Goal: Contribute content: Contribute content

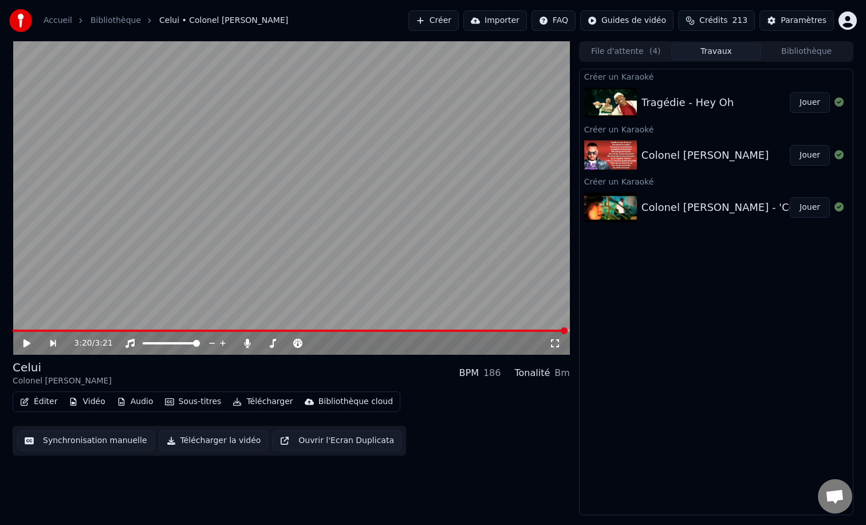
click at [809, 103] on button "Jouer" at bounding box center [810, 102] width 40 height 21
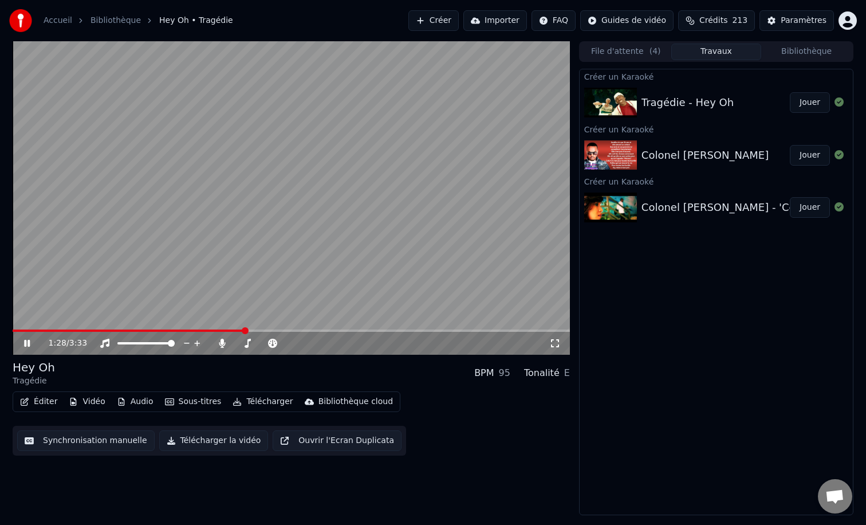
click at [286, 329] on span at bounding box center [291, 330] width 557 height 2
click at [803, 158] on button "Jouer" at bounding box center [810, 155] width 40 height 21
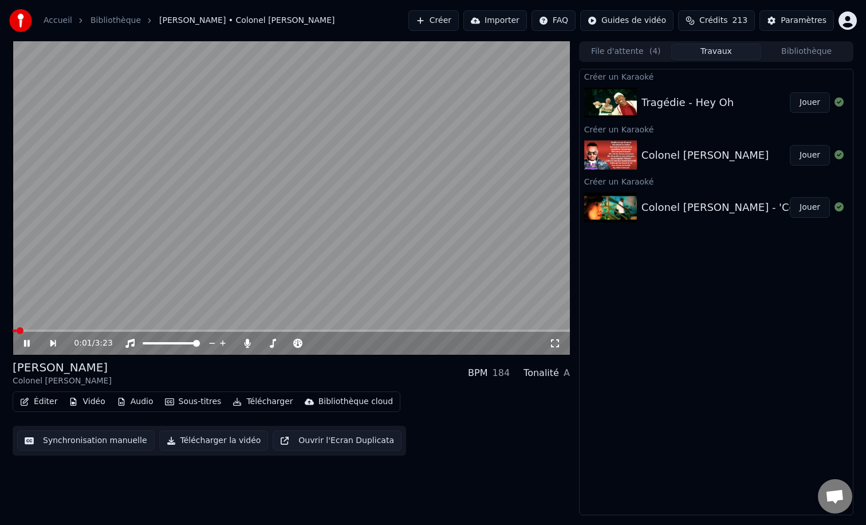
click at [40, 332] on div "0:01 / 3:23" at bounding box center [291, 341] width 557 height 25
click at [39, 329] on span at bounding box center [291, 330] width 557 height 2
click at [155, 194] on video at bounding box center [291, 197] width 557 height 313
click at [447, 23] on button "Créer" at bounding box center [433, 20] width 50 height 21
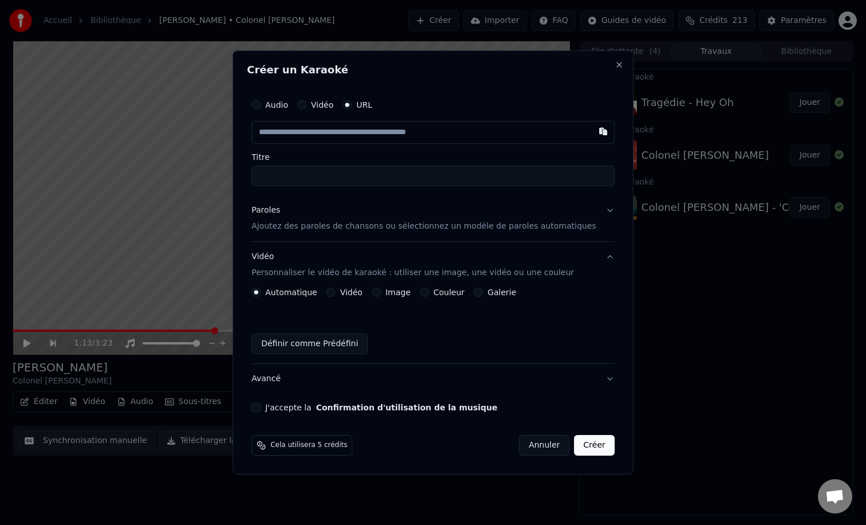
click at [372, 132] on input "text" at bounding box center [432, 132] width 363 height 23
type input "**********"
click at [372, 231] on p "Ajoutez des paroles de chansons ou sélectionnez un modèle de paroles automatiqu…" at bounding box center [423, 225] width 345 height 11
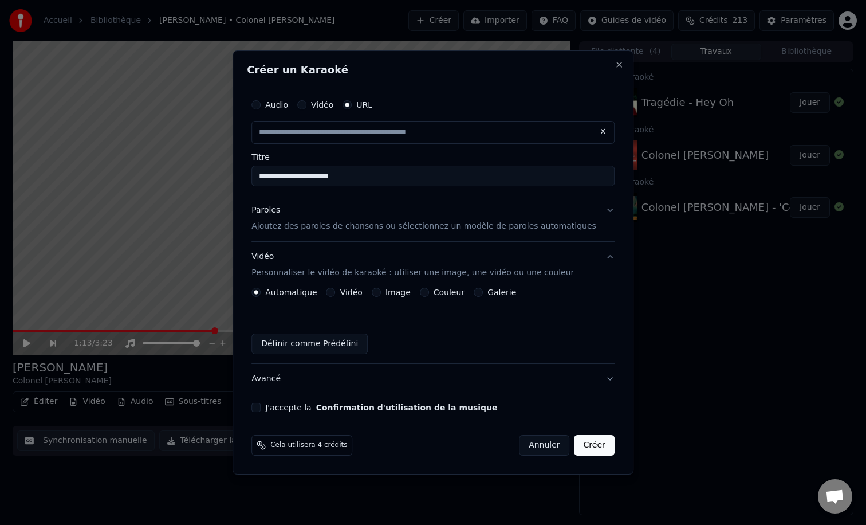
type input "**********"
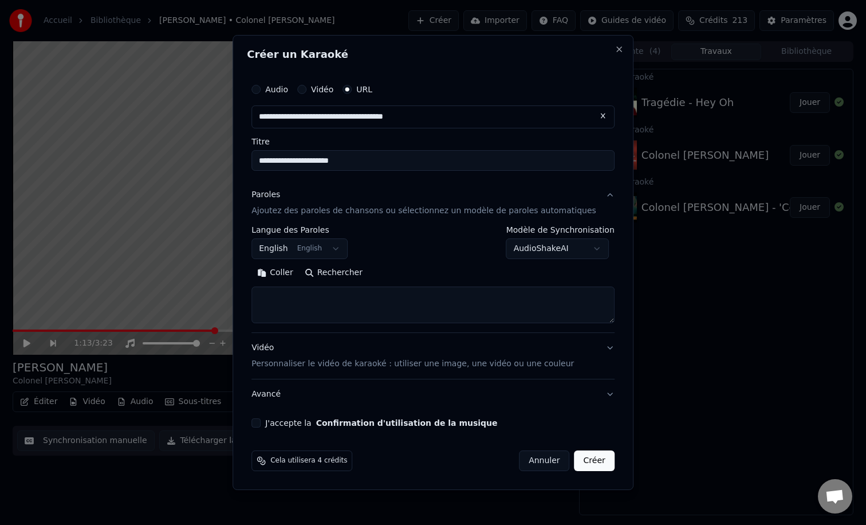
click at [344, 250] on body "**********" at bounding box center [433, 262] width 866 height 525
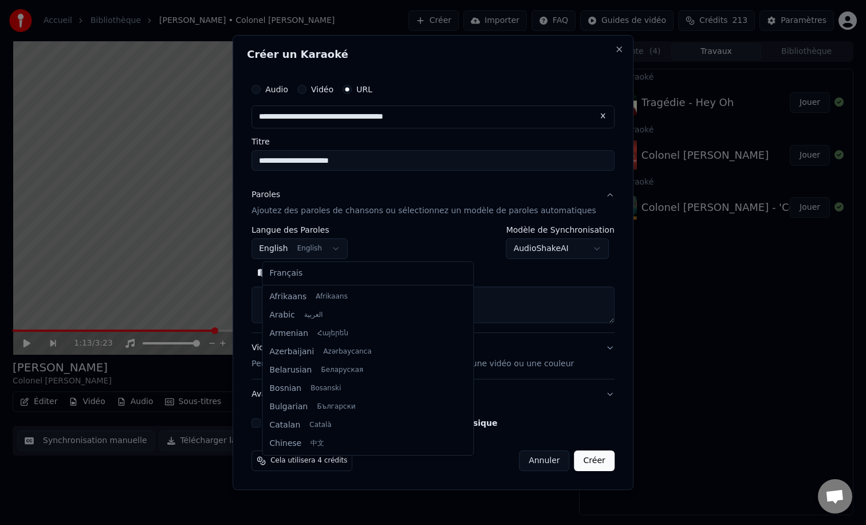
scroll to position [92, 0]
select select "**"
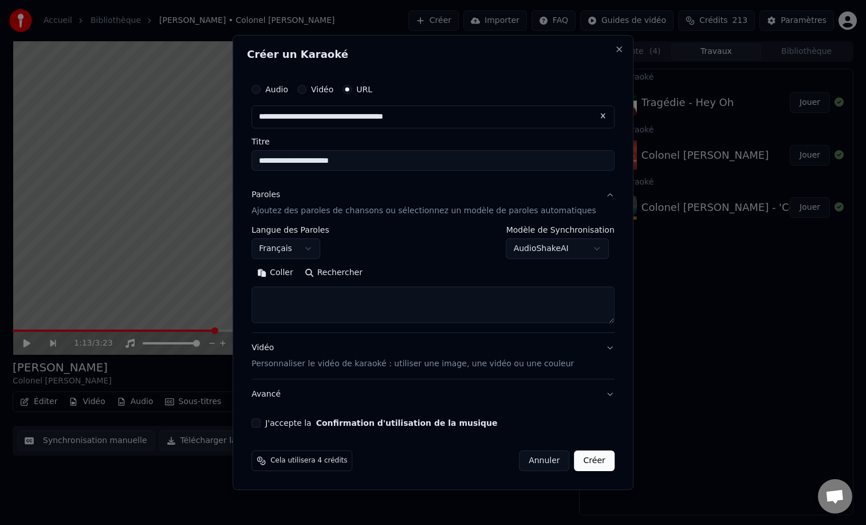
click at [319, 304] on textarea at bounding box center [432, 304] width 363 height 37
paste textarea "**********"
click at [391, 275] on button "Développer" at bounding box center [408, 272] width 70 height 18
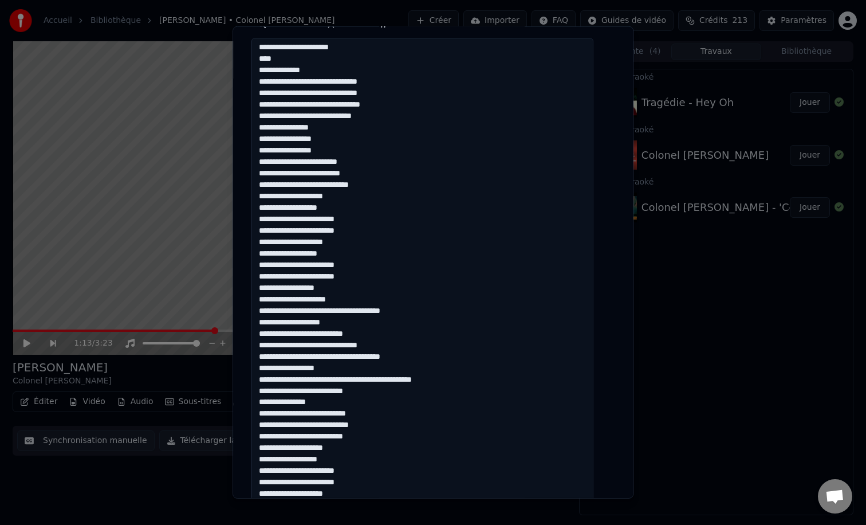
scroll to position [241, 0]
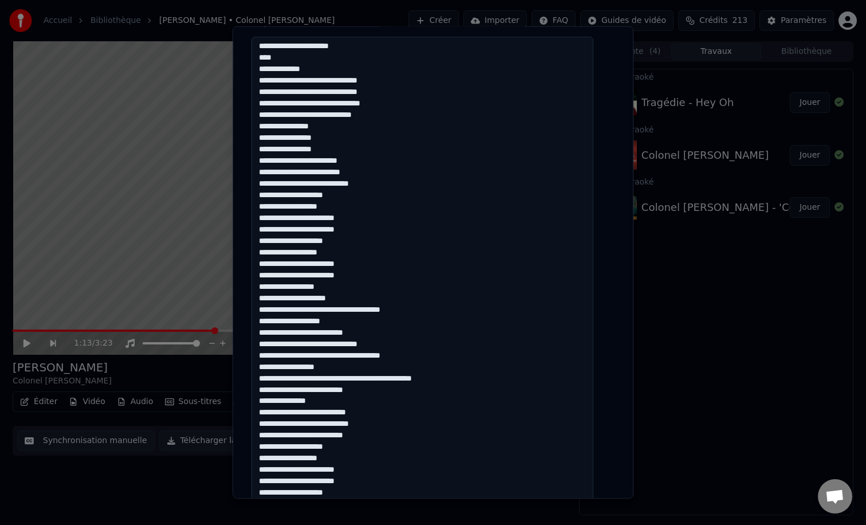
click at [409, 311] on textarea at bounding box center [422, 499] width 342 height 925
click at [379, 344] on textarea at bounding box center [422, 499] width 342 height 925
click at [418, 357] on textarea at bounding box center [422, 499] width 342 height 925
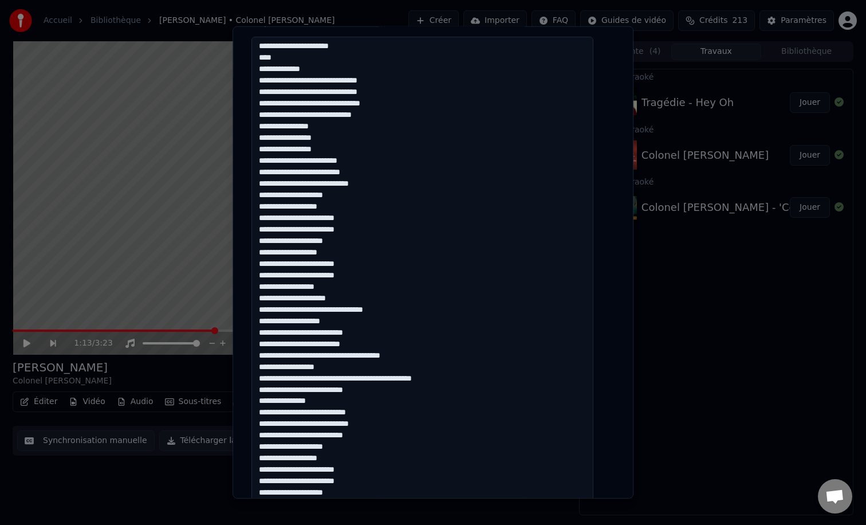
click at [418, 357] on textarea at bounding box center [422, 499] width 342 height 925
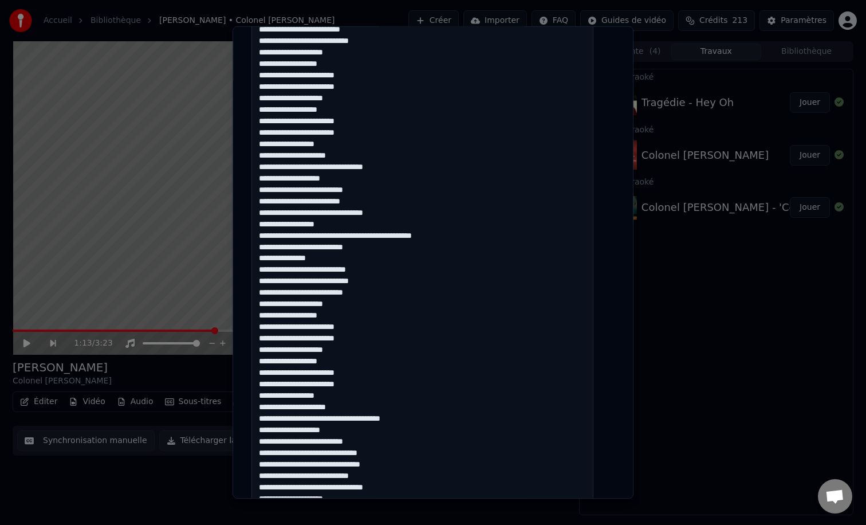
scroll to position [395, 0]
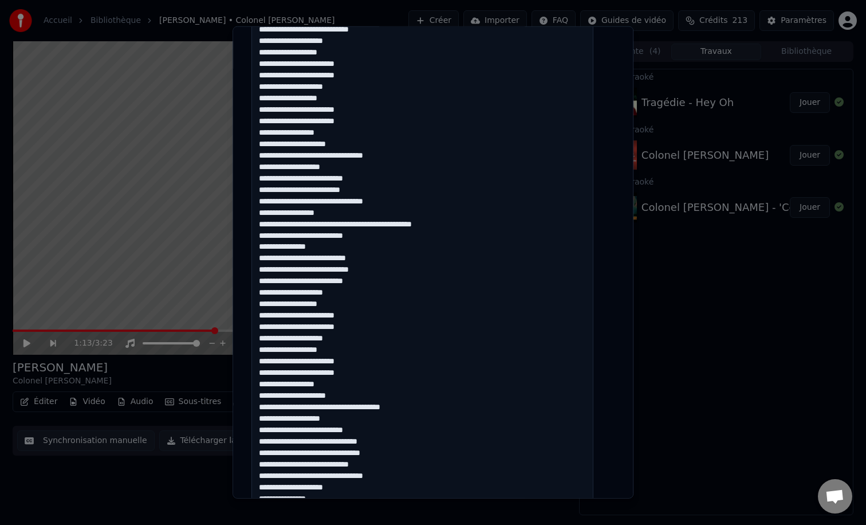
click at [403, 407] on textarea at bounding box center [422, 345] width 342 height 925
click at [379, 442] on textarea at bounding box center [422, 345] width 342 height 925
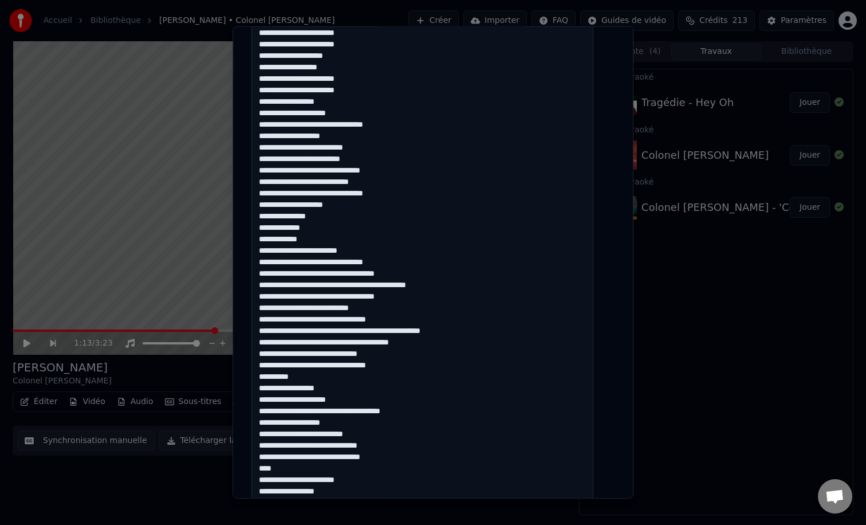
scroll to position [708, 0]
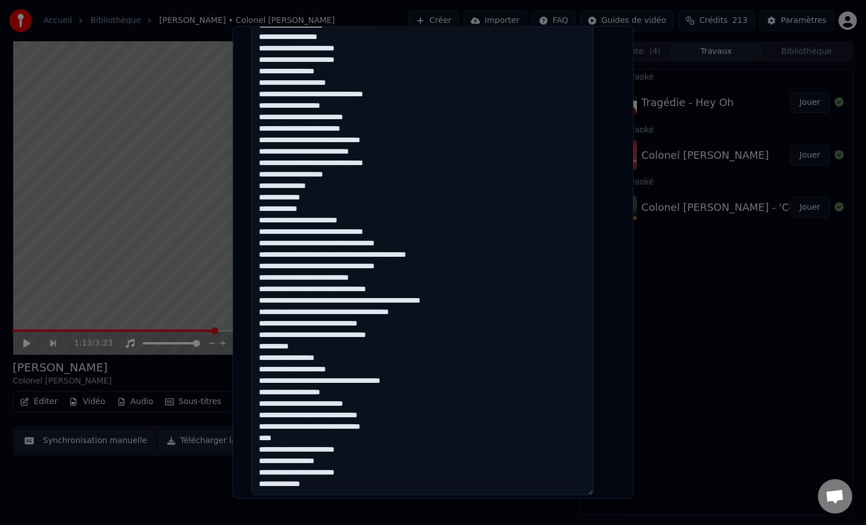
click at [406, 381] on textarea at bounding box center [422, 32] width 342 height 925
click at [377, 416] on textarea at bounding box center [422, 32] width 342 height 925
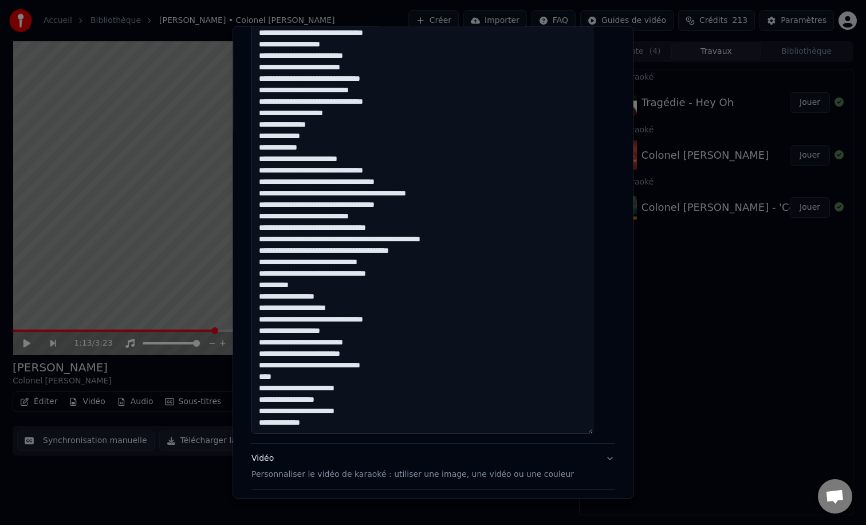
scroll to position [771, 0]
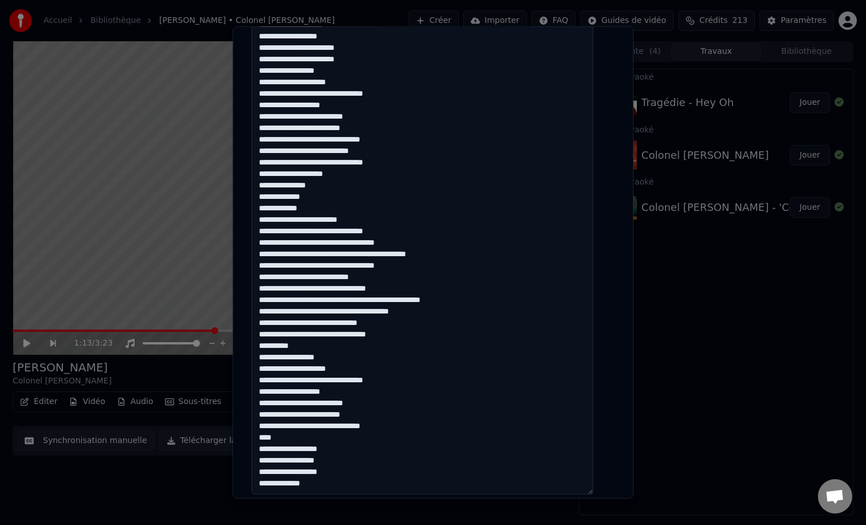
scroll to position [870, 0]
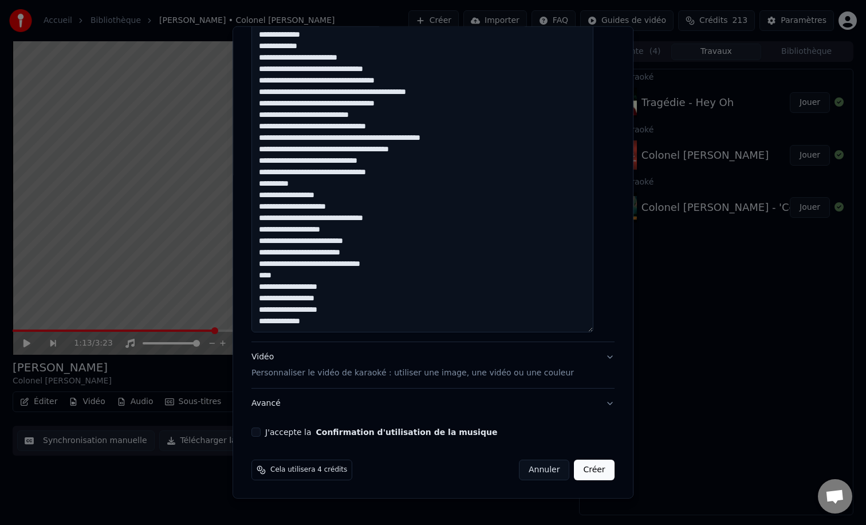
type textarea "**********"
click at [294, 370] on p "Personnaliser le vidéo de karaoké : utiliser une image, une vidéo ou une couleur" at bounding box center [412, 372] width 322 height 11
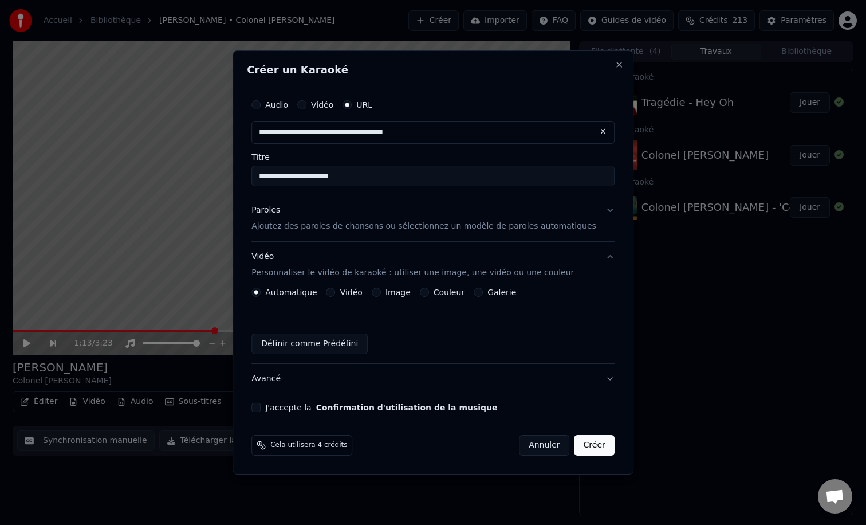
scroll to position [0, 0]
click at [433, 291] on div "Couleur" at bounding box center [442, 291] width 45 height 9
click at [429, 291] on button "Couleur" at bounding box center [424, 291] width 9 height 9
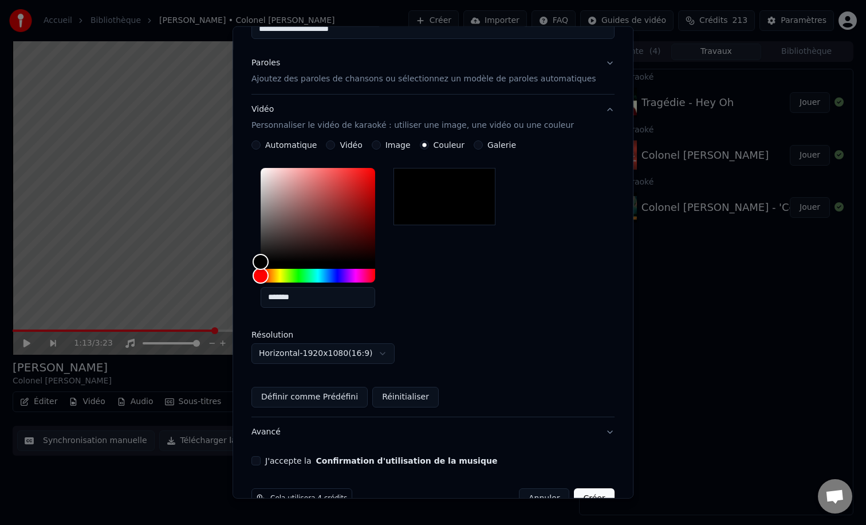
scroll to position [152, 0]
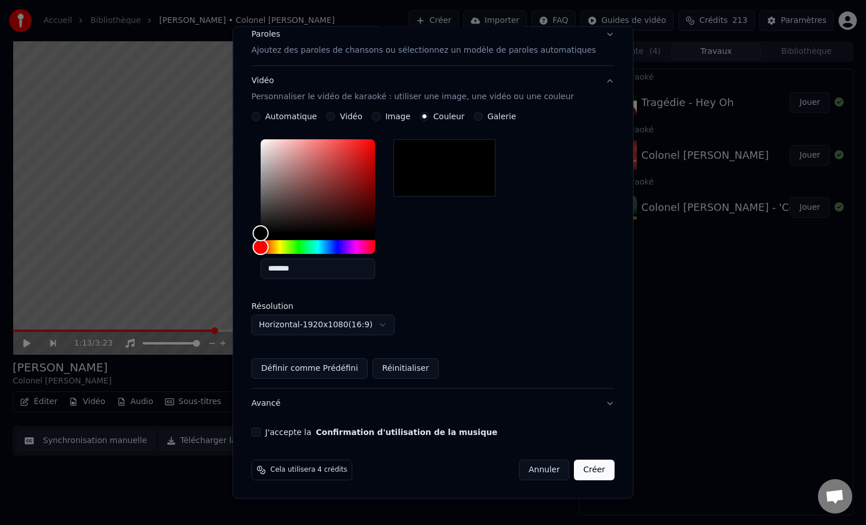
click at [260, 435] on button "J'accepte la Confirmation d'utilisation de la musique" at bounding box center [255, 431] width 9 height 9
click at [574, 467] on button "Créer" at bounding box center [594, 469] width 40 height 21
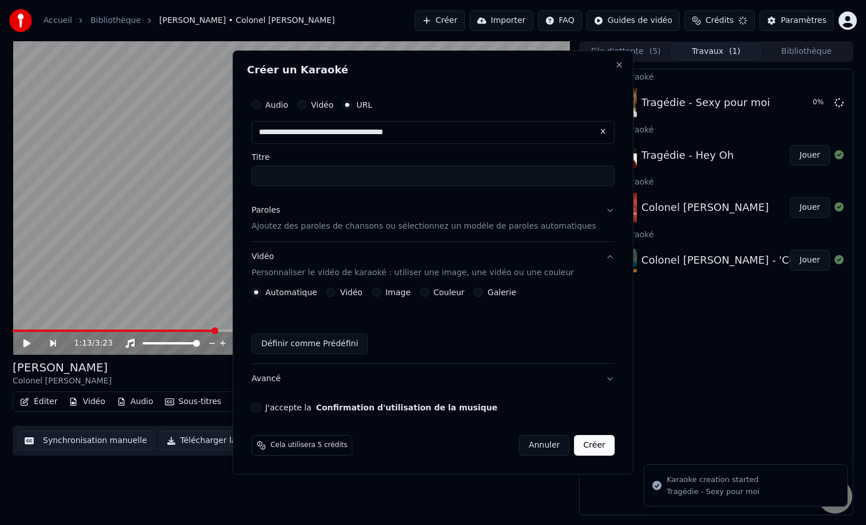
scroll to position [0, 0]
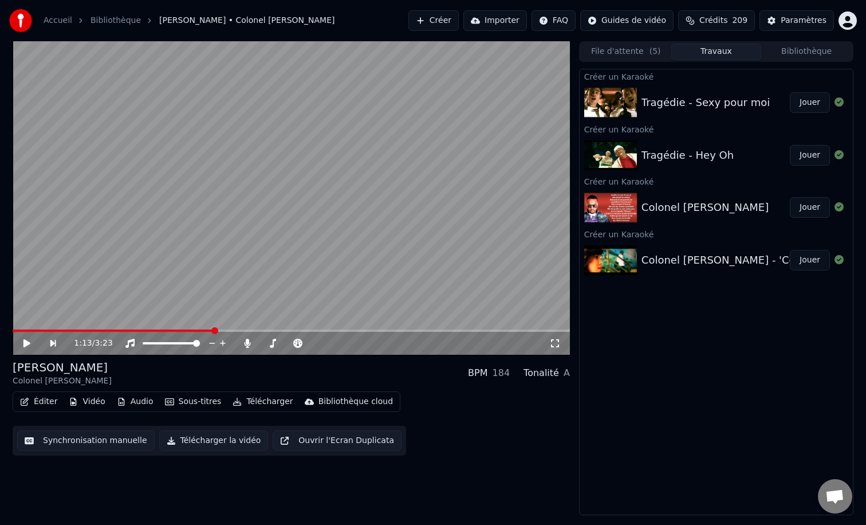
click at [450, 21] on button "Créer" at bounding box center [433, 20] width 50 height 21
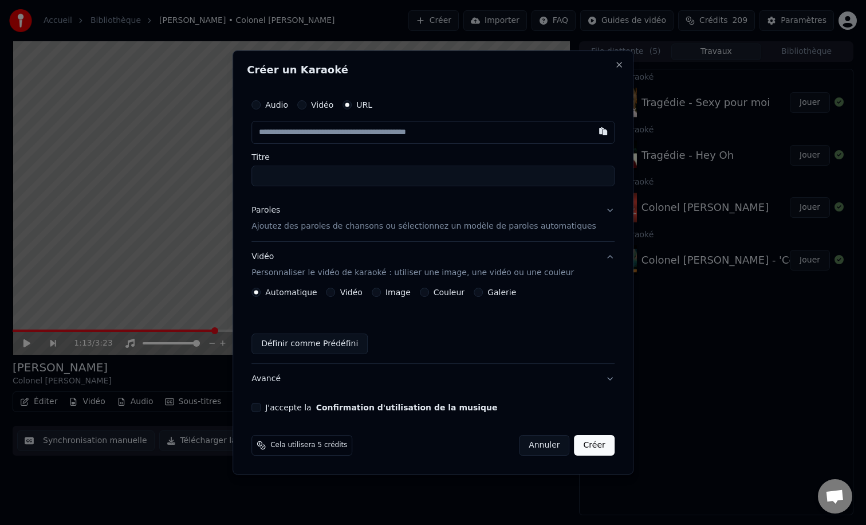
click at [393, 145] on div "Audio Vidéo URL Titre" at bounding box center [432, 139] width 363 height 93
click at [393, 137] on input "text" at bounding box center [432, 132] width 363 height 23
paste input "**********"
type input "**********"
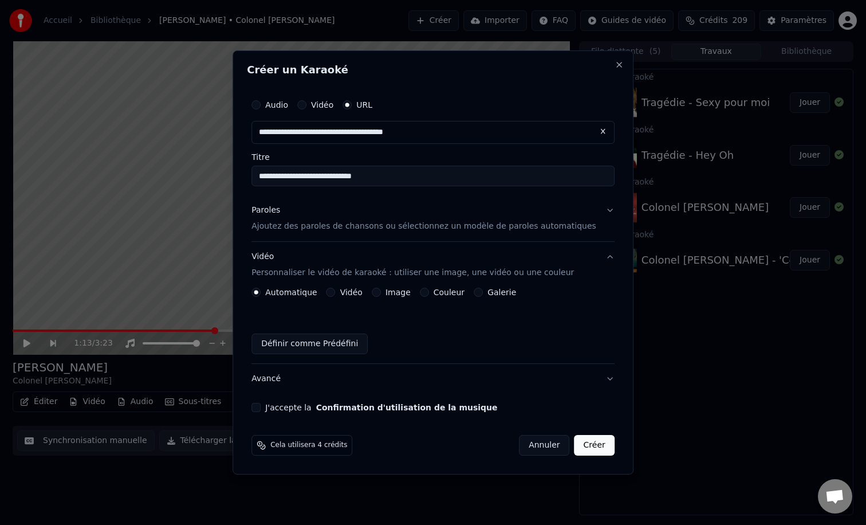
type input "**********"
click at [363, 226] on p "Ajoutez des paroles de chansons ou sélectionnez un modèle de paroles automatiqu…" at bounding box center [423, 225] width 345 height 11
type input "**********"
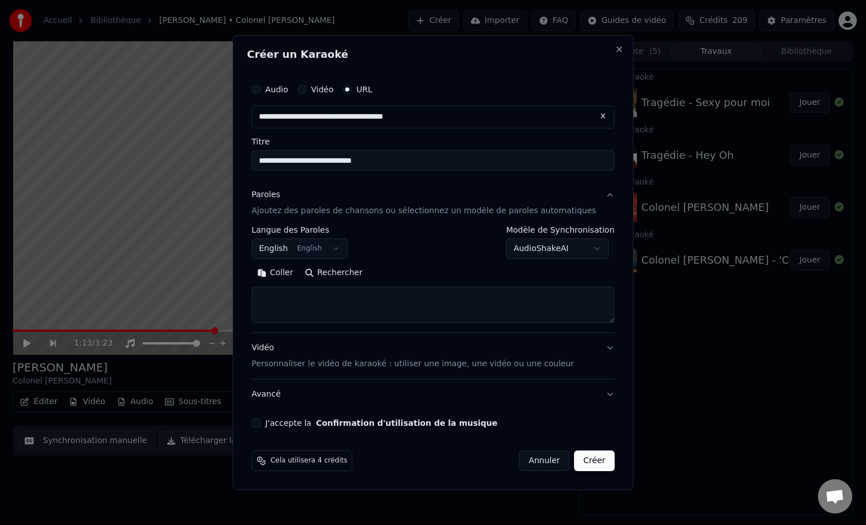
click at [323, 247] on body "**********" at bounding box center [433, 262] width 866 height 525
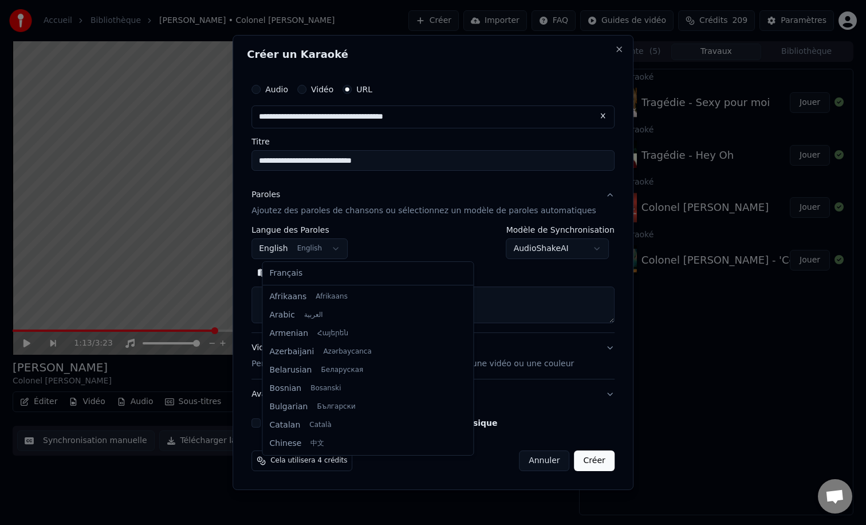
scroll to position [92, 0]
select select "**"
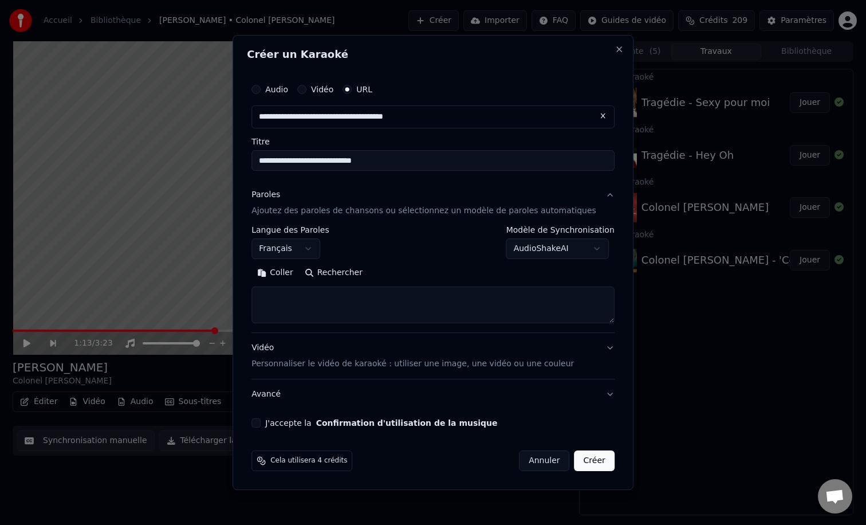
click at [306, 295] on textarea at bounding box center [432, 304] width 363 height 37
paste textarea "**********"
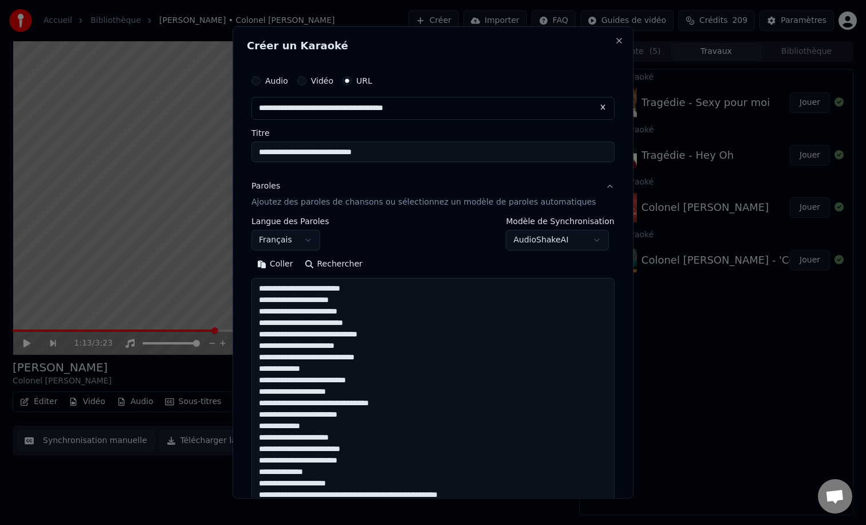
scroll to position [769, 0]
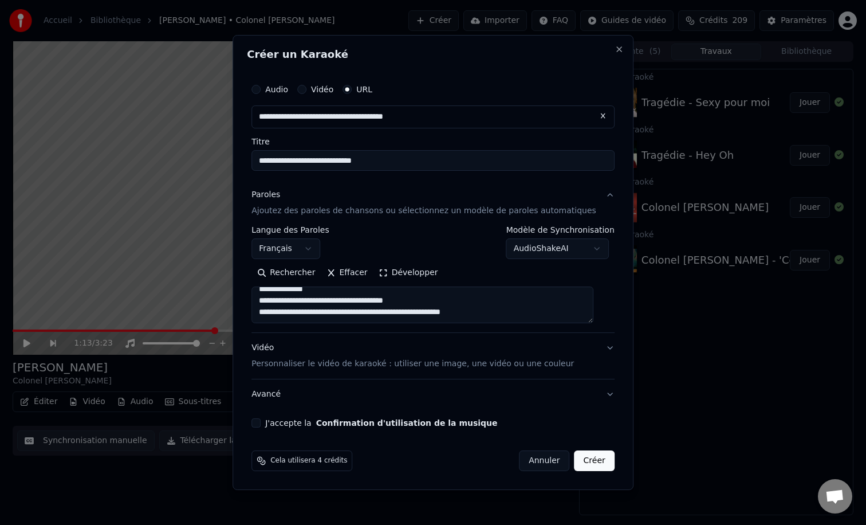
type textarea "**********"
click at [261, 423] on button "J'accepte la Confirmation d'utilisation de la musique" at bounding box center [255, 422] width 9 height 9
click at [523, 349] on div "Vidéo Personnaliser le vidéo de karaoké : utiliser une image, une vidéo ou une …" at bounding box center [412, 355] width 322 height 27
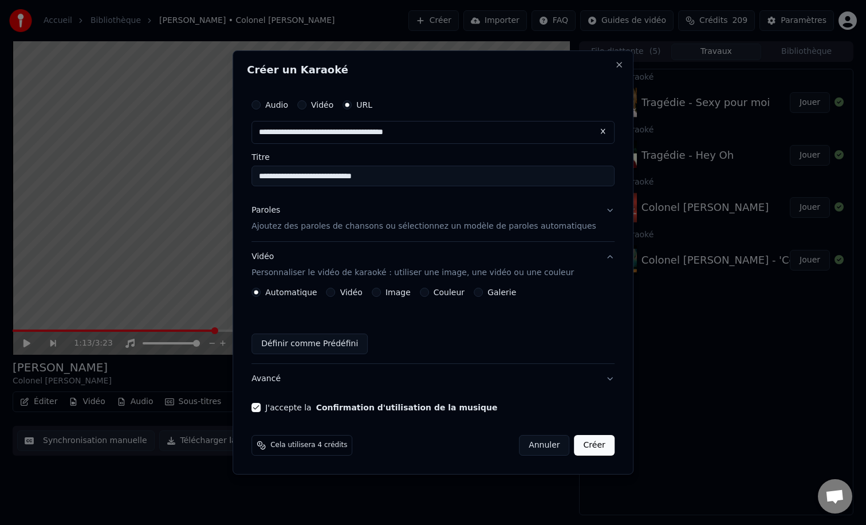
click at [437, 289] on label "Couleur" at bounding box center [448, 292] width 31 height 8
click at [429, 289] on button "Couleur" at bounding box center [424, 291] width 9 height 9
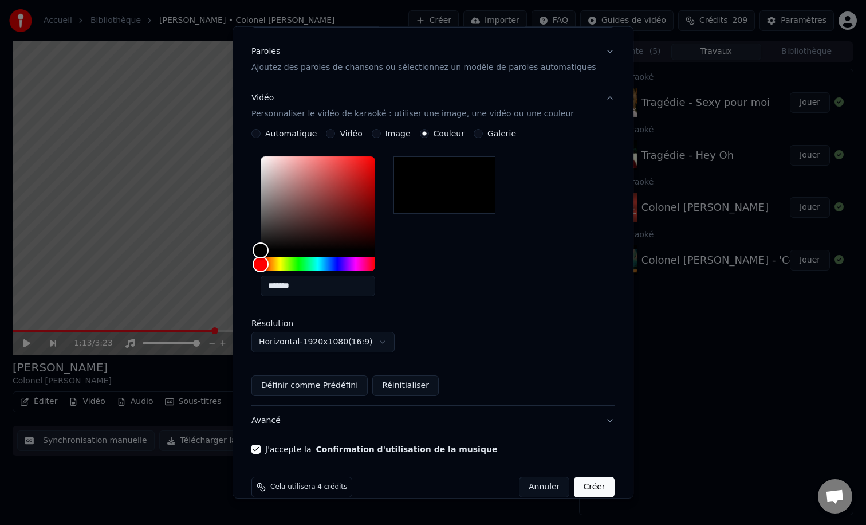
scroll to position [152, 0]
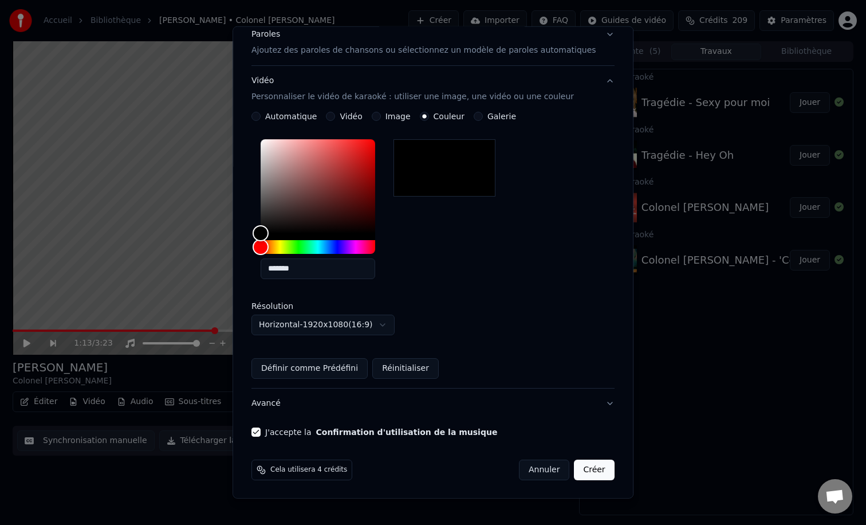
click at [581, 473] on button "Créer" at bounding box center [594, 469] width 40 height 21
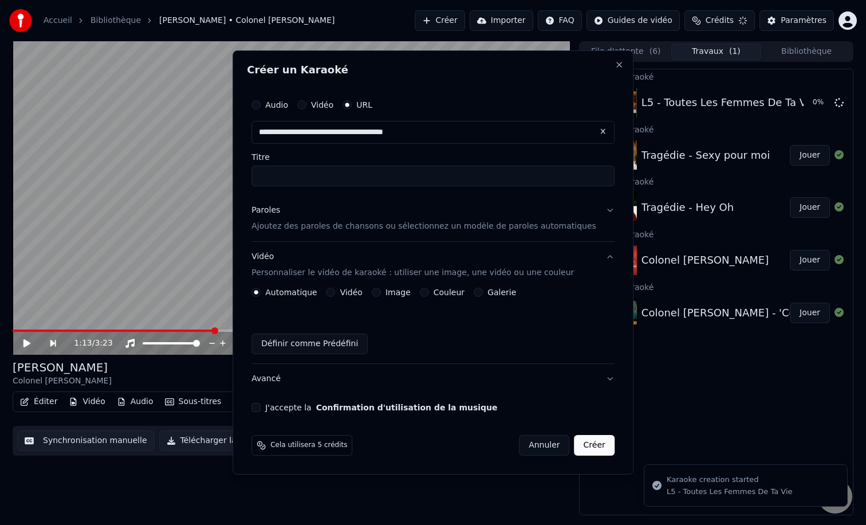
scroll to position [0, 0]
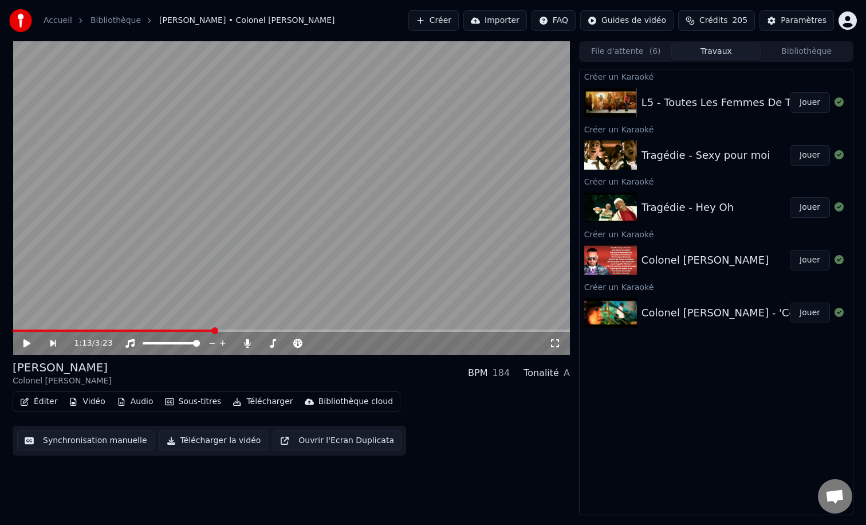
click at [811, 104] on button "Jouer" at bounding box center [810, 102] width 40 height 21
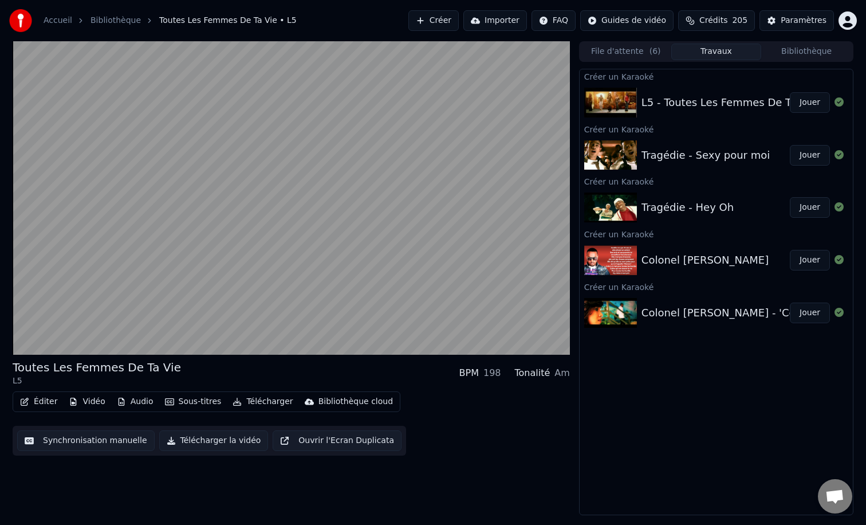
click at [48, 403] on button "Éditer" at bounding box center [38, 401] width 46 height 16
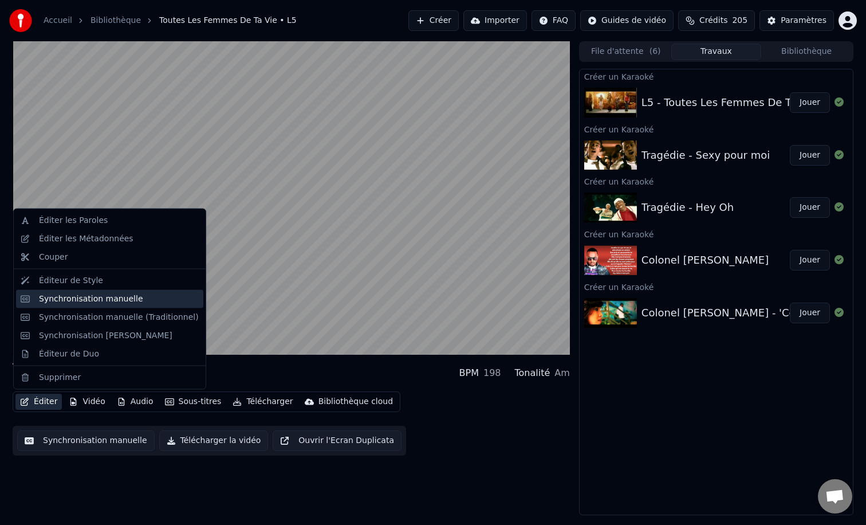
click at [122, 298] on div "Synchronisation manuelle" at bounding box center [91, 298] width 104 height 11
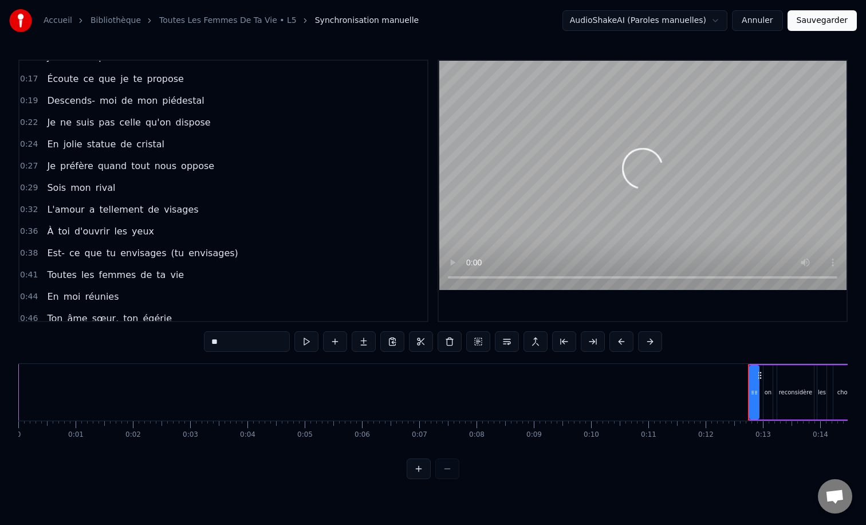
scroll to position [47, 0]
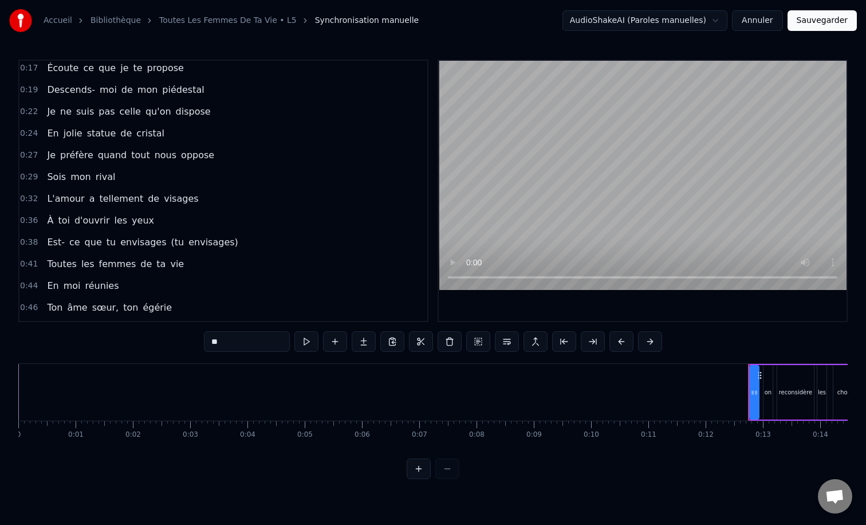
click at [218, 241] on span "envisages)" at bounding box center [213, 241] width 52 height 13
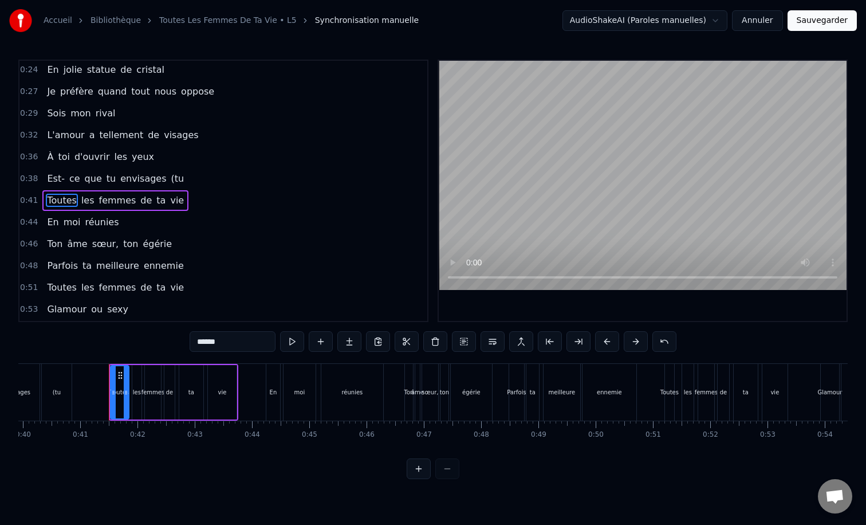
scroll to position [120, 0]
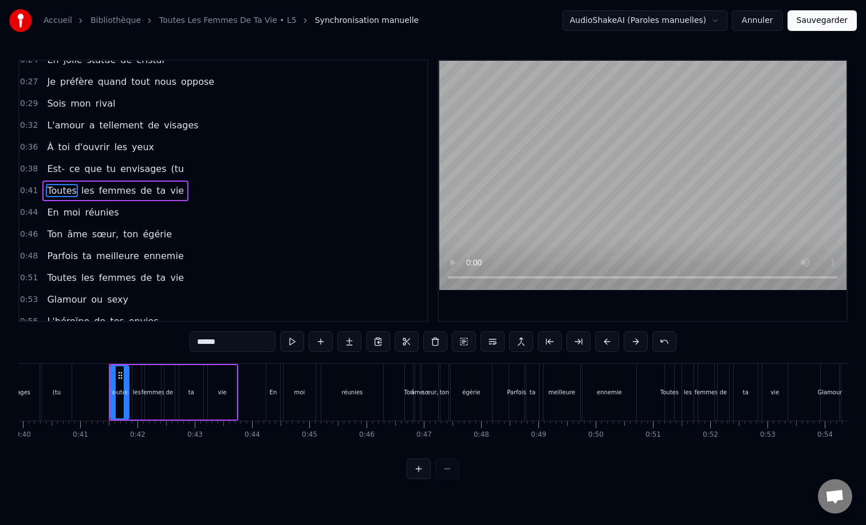
click at [170, 167] on span "(tu" at bounding box center [177, 168] width 15 height 13
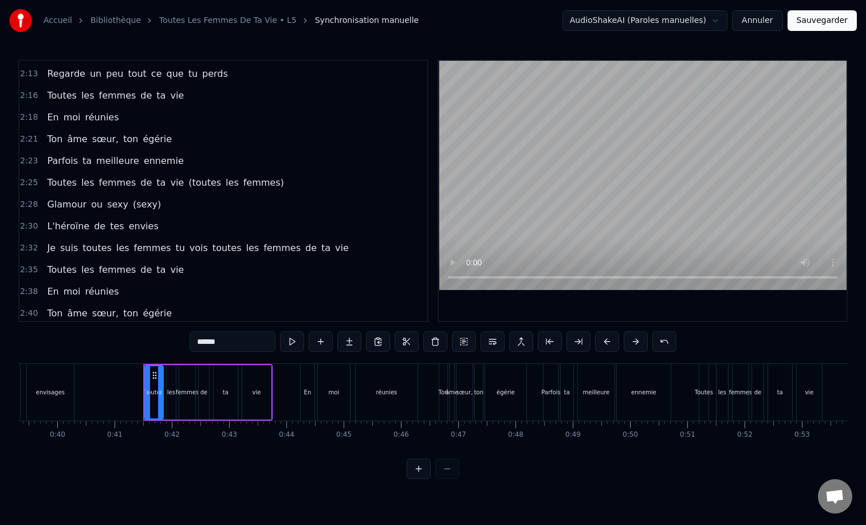
scroll to position [974, 0]
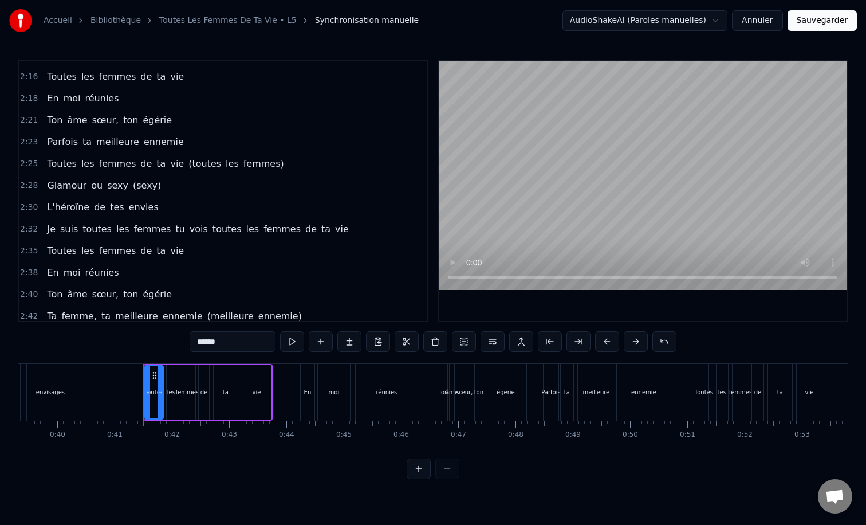
click at [243, 164] on span "femmes)" at bounding box center [263, 163] width 43 height 13
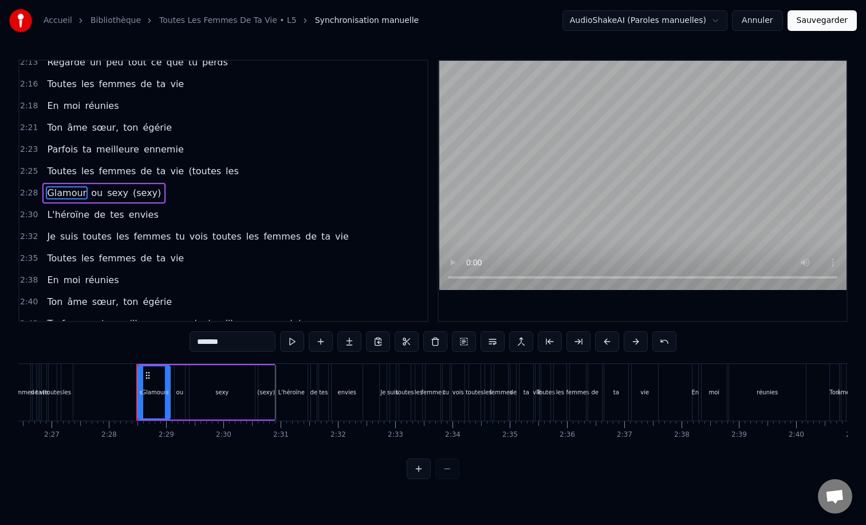
scroll to position [969, 0]
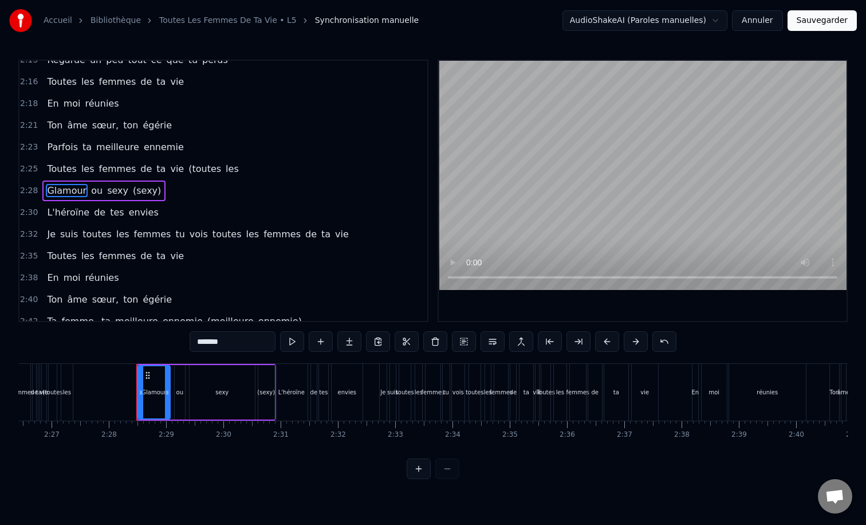
click at [224, 171] on span "les" at bounding box center [231, 168] width 15 height 13
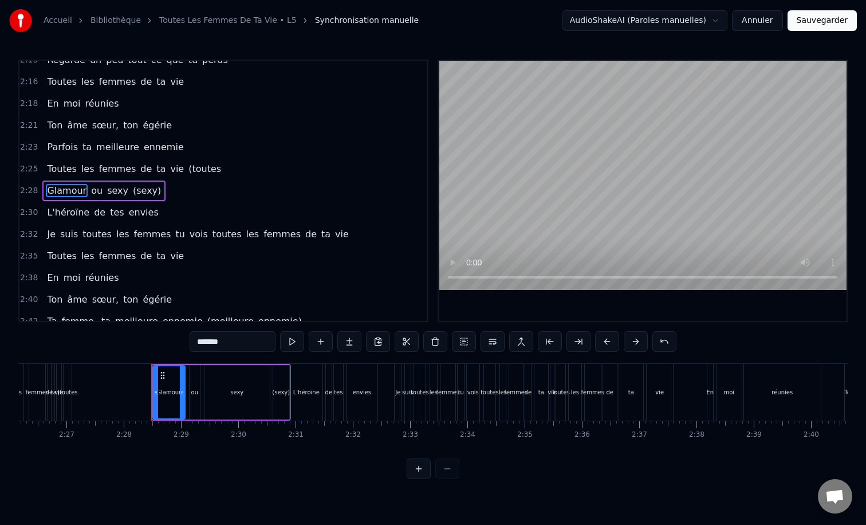
click at [198, 168] on span "(toutes" at bounding box center [204, 168] width 35 height 13
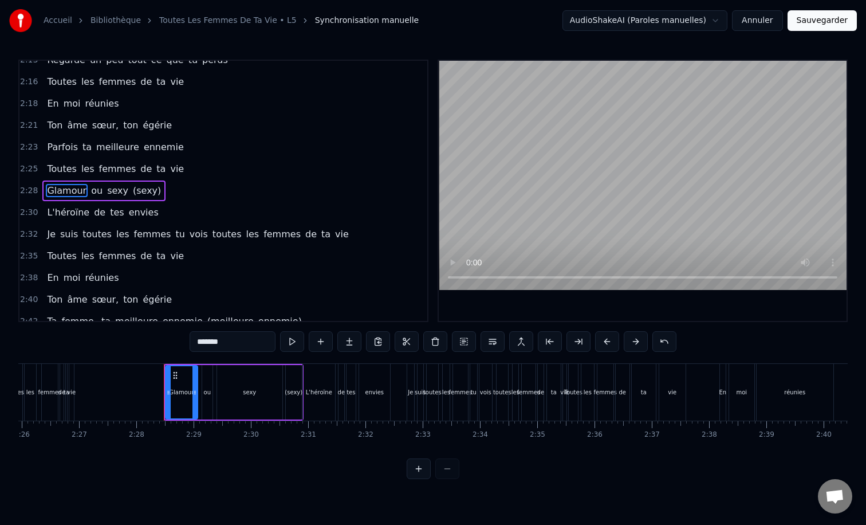
click at [140, 190] on span "(sexy)" at bounding box center [147, 190] width 30 height 13
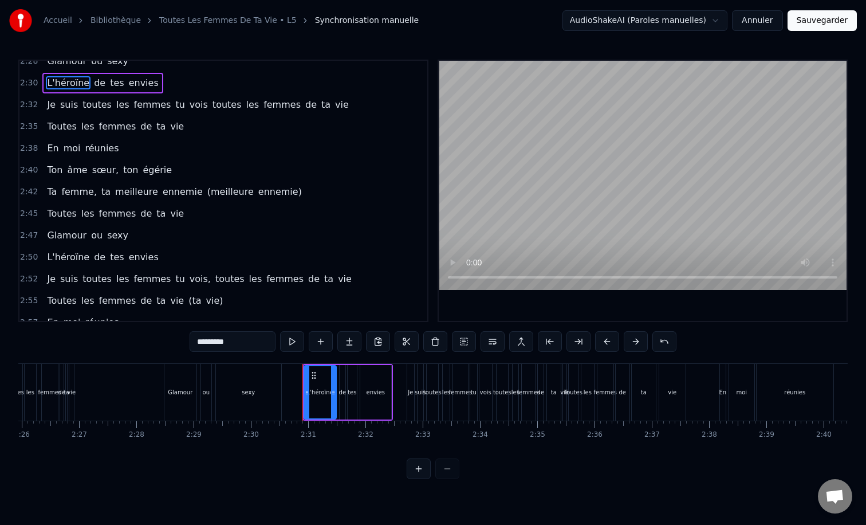
scroll to position [1103, 0]
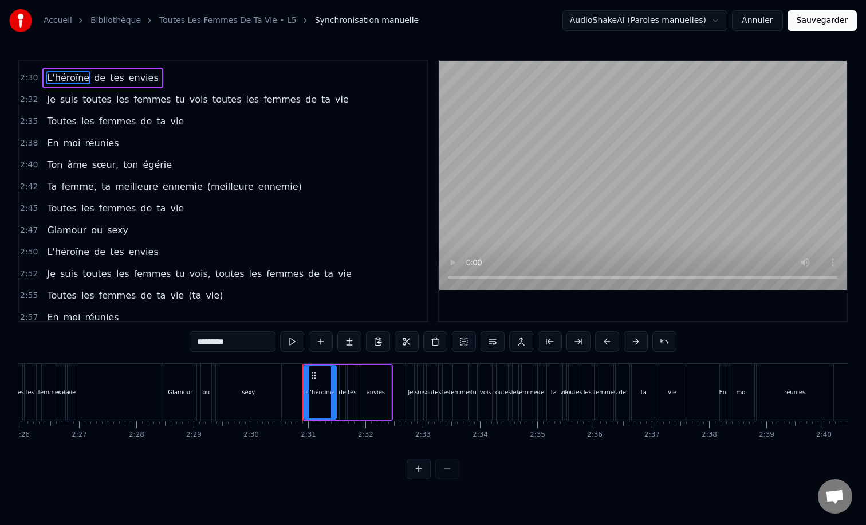
click at [257, 191] on span "ennemie)" at bounding box center [280, 186] width 46 height 13
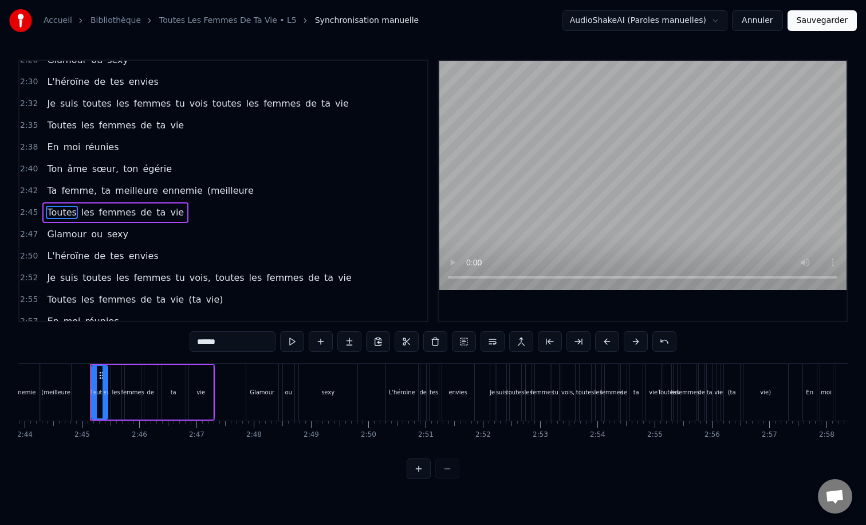
click at [225, 190] on span "(meilleure" at bounding box center [230, 190] width 49 height 13
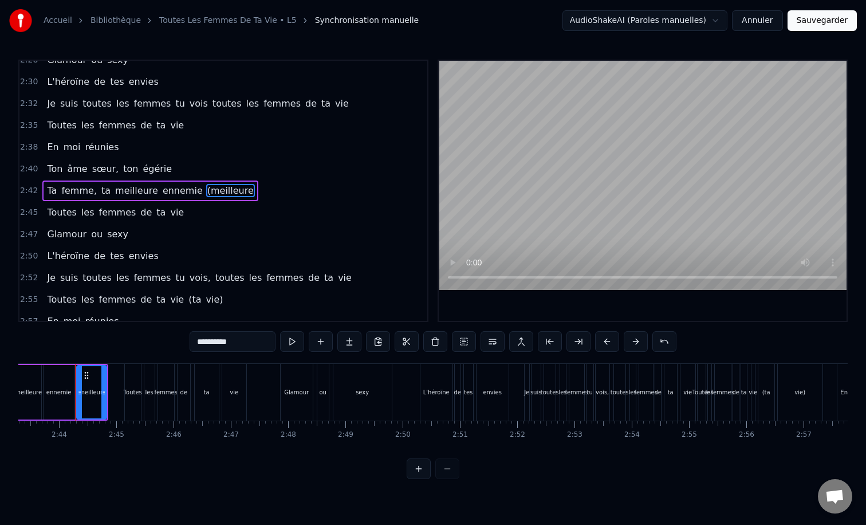
scroll to position [0, 9349]
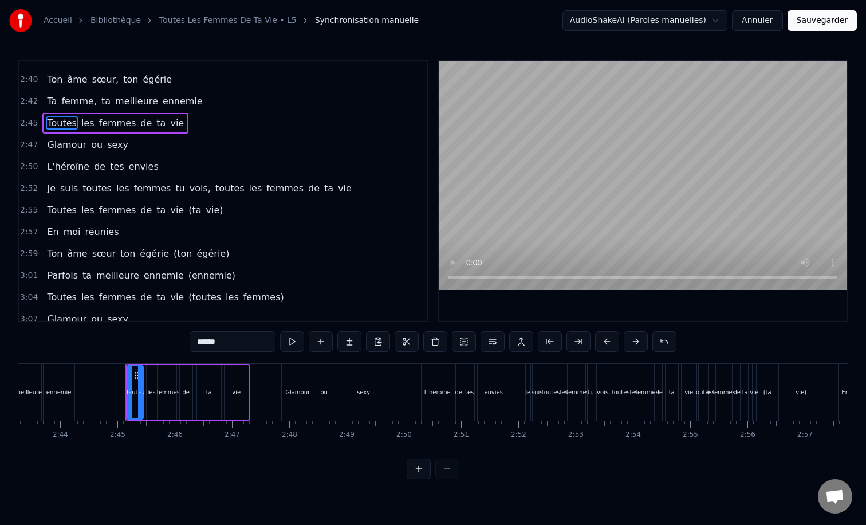
click at [205, 208] on span "vie)" at bounding box center [214, 209] width 19 height 13
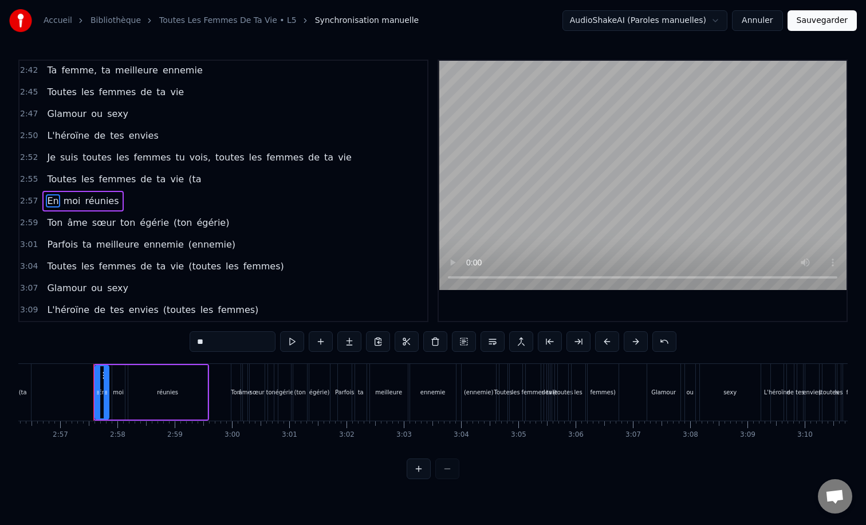
scroll to position [0, 10111]
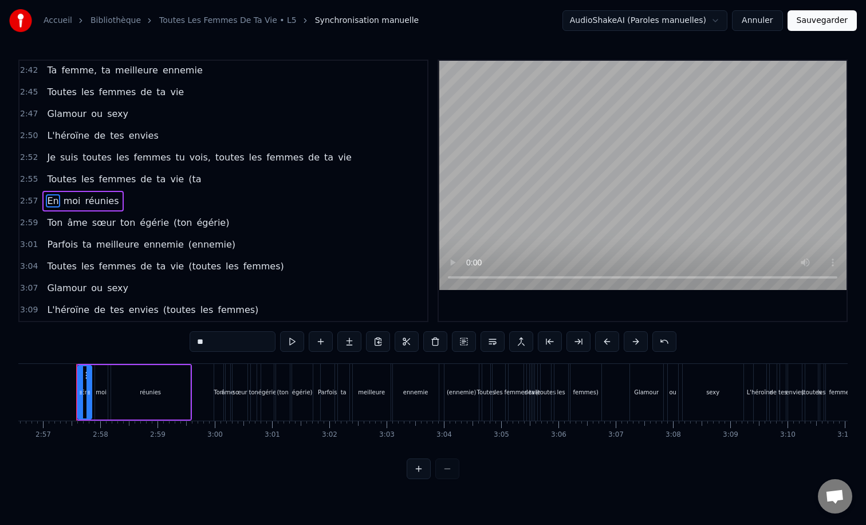
click at [187, 178] on span "(ta" at bounding box center [194, 178] width 15 height 13
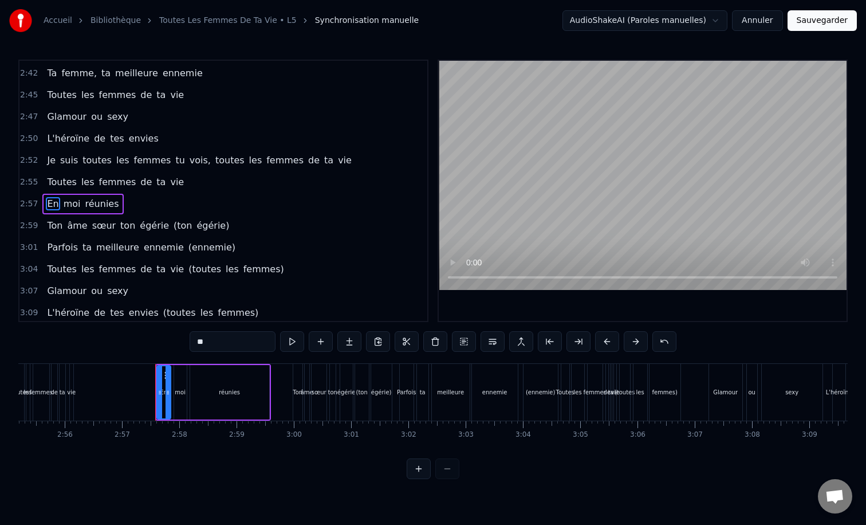
scroll to position [1230, 0]
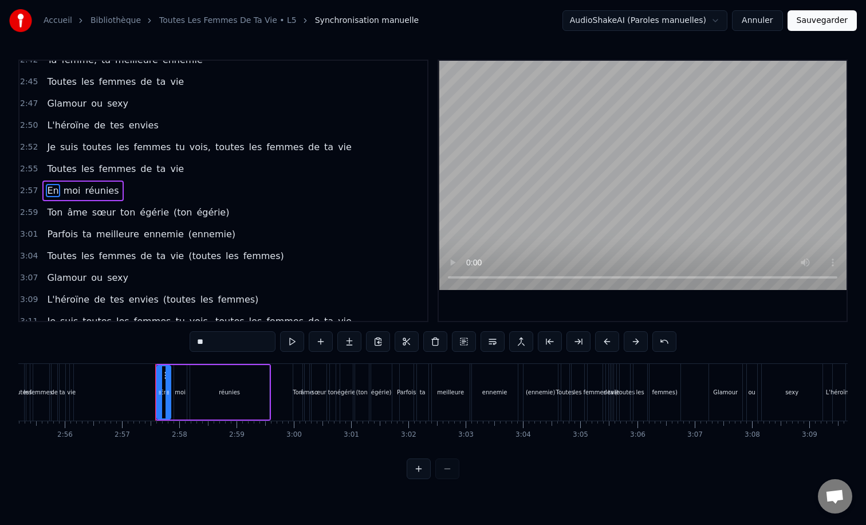
click at [204, 214] on span "égérie)" at bounding box center [212, 212] width 35 height 13
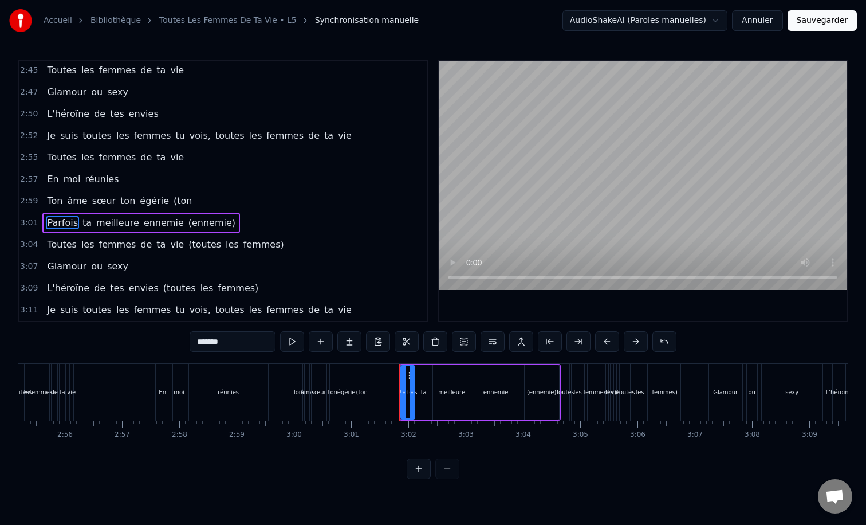
click at [172, 200] on span "(ton" at bounding box center [182, 200] width 21 height 13
click at [209, 225] on span "(ennemie)" at bounding box center [211, 222] width 49 height 13
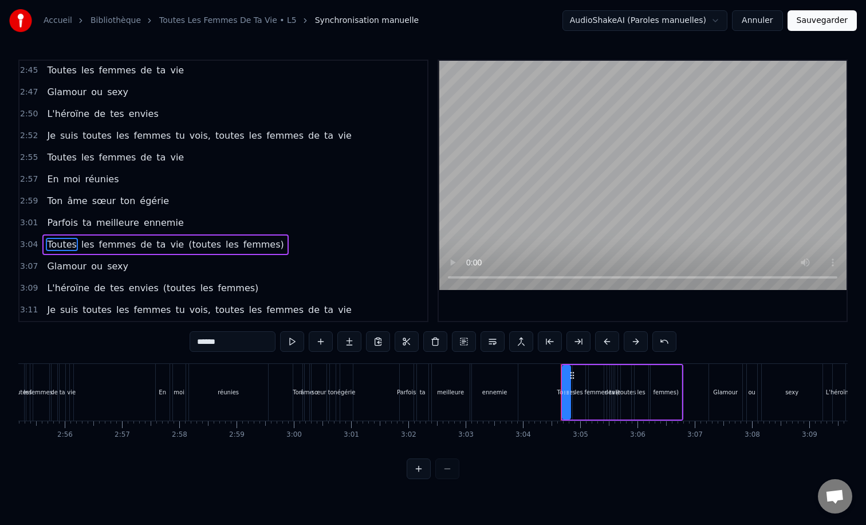
click at [253, 242] on span "femmes)" at bounding box center [263, 244] width 43 height 13
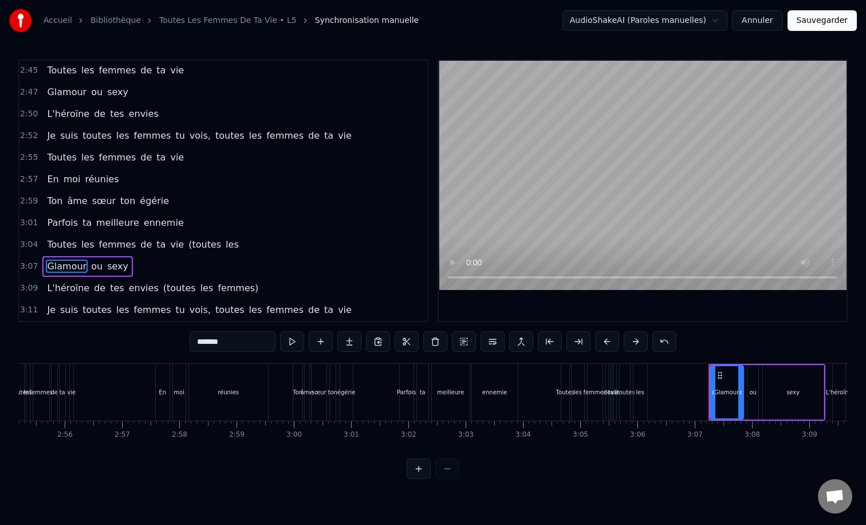
click at [224, 243] on span "les" at bounding box center [231, 244] width 15 height 13
click at [199, 243] on span "(toutes" at bounding box center [204, 244] width 35 height 13
click at [231, 290] on span "femmes)" at bounding box center [237, 287] width 43 height 13
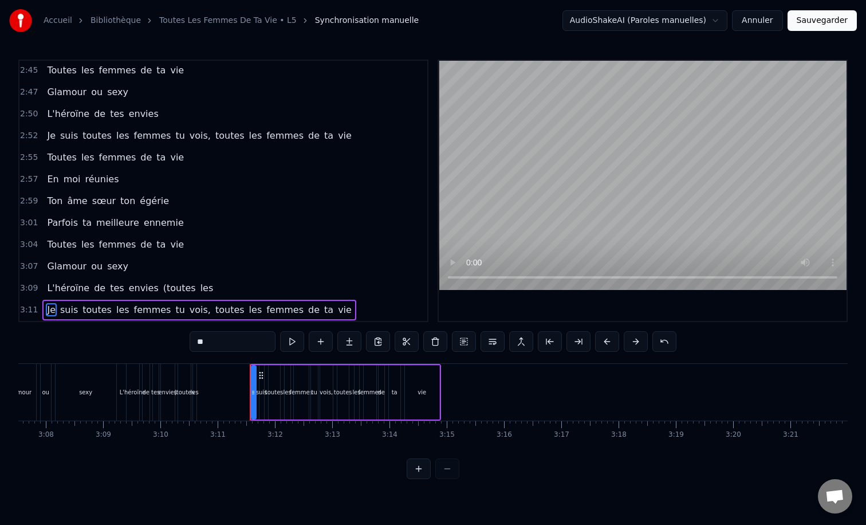
scroll to position [0, 10740]
click at [199, 290] on span "les" at bounding box center [206, 287] width 15 height 13
click at [176, 286] on span "(toutes" at bounding box center [179, 287] width 35 height 13
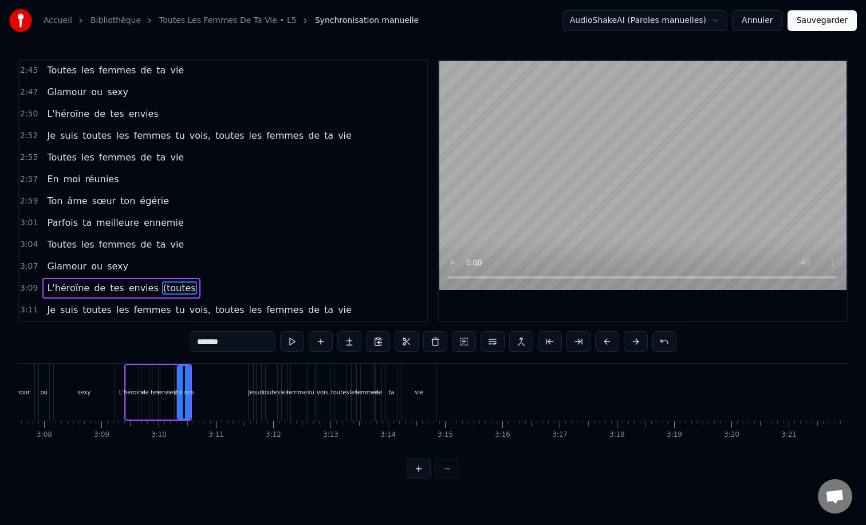
type input "**"
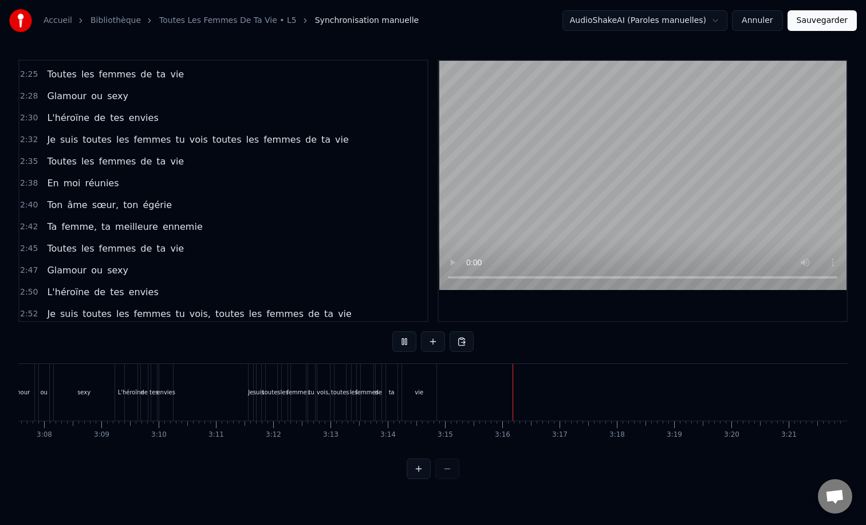
click at [816, 31] on div "Accueil Bibliothèque Toutes Les Femmes De Ta Vie • L5 Synchronisation manuelle …" at bounding box center [433, 20] width 866 height 41
click at [812, 22] on button "Sauvegarder" at bounding box center [821, 20] width 69 height 21
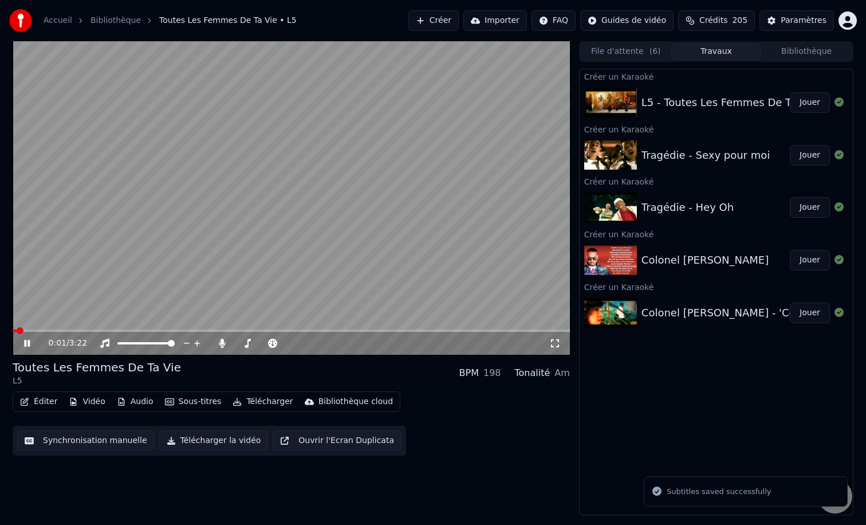
click at [245, 192] on video at bounding box center [291, 197] width 557 height 313
click at [450, 25] on button "Créer" at bounding box center [433, 20] width 50 height 21
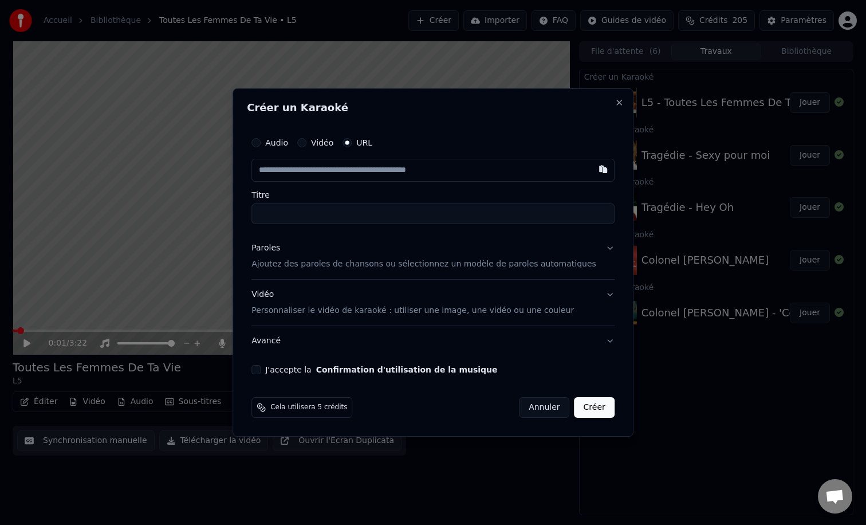
click at [381, 175] on input "text" at bounding box center [432, 170] width 363 height 23
type input "**********"
click at [345, 250] on div "Paroles Ajoutez des paroles de chansons ou sélectionnez un modèle de paroles au…" at bounding box center [423, 255] width 345 height 27
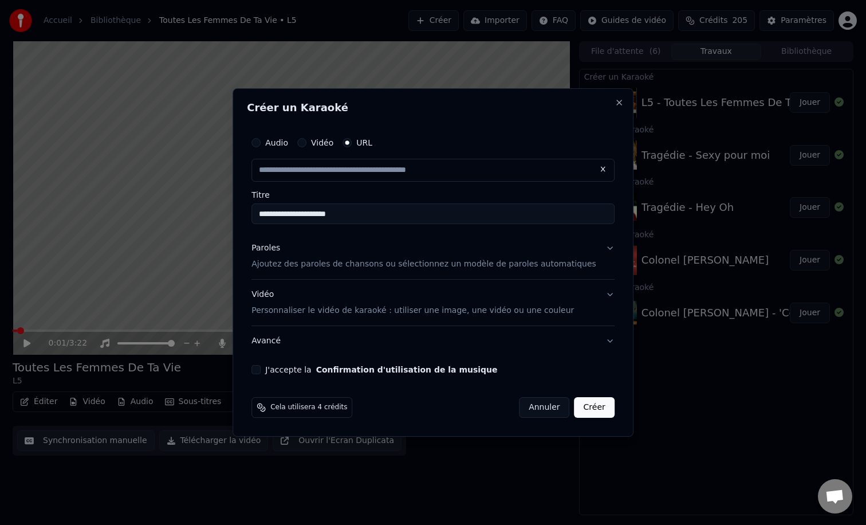
type input "**********"
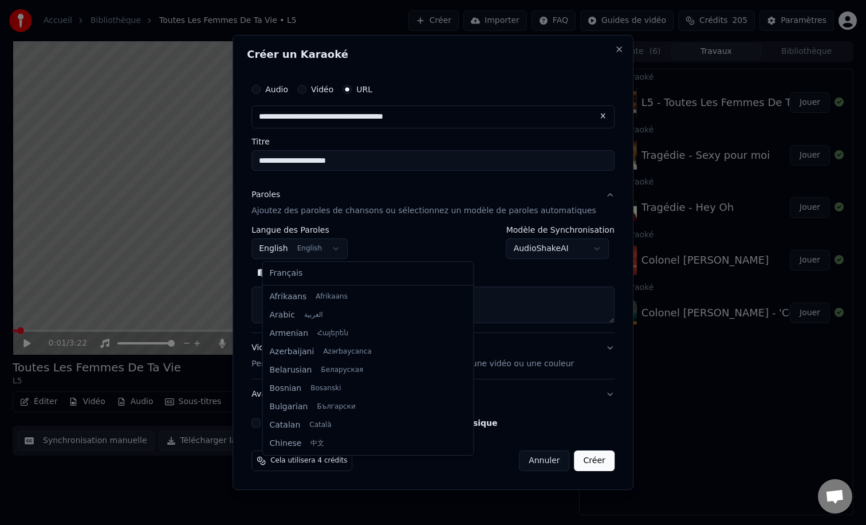
click at [329, 246] on body "**********" at bounding box center [433, 262] width 866 height 525
select select "**"
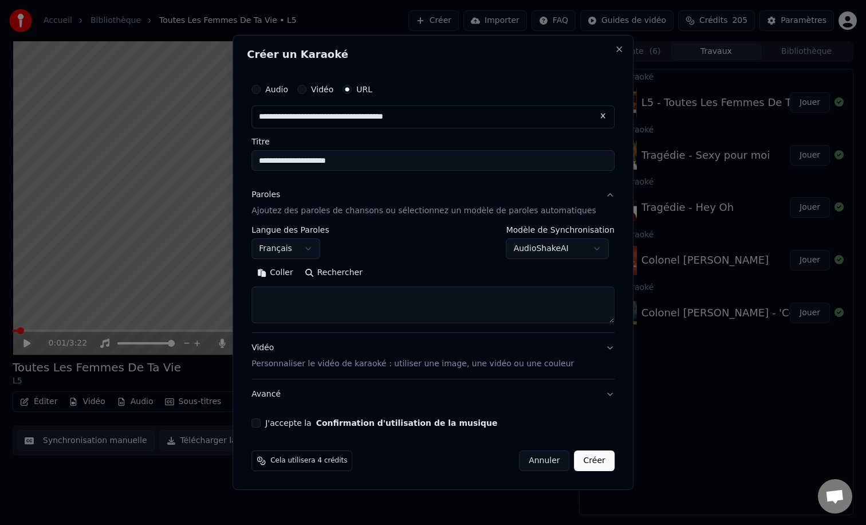
click at [337, 300] on textarea at bounding box center [432, 304] width 363 height 37
paste textarea "**********"
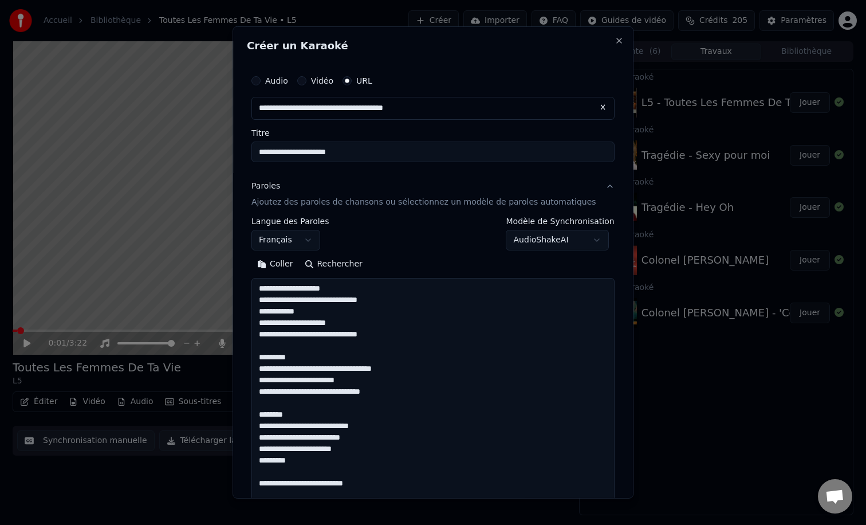
scroll to position [735, 0]
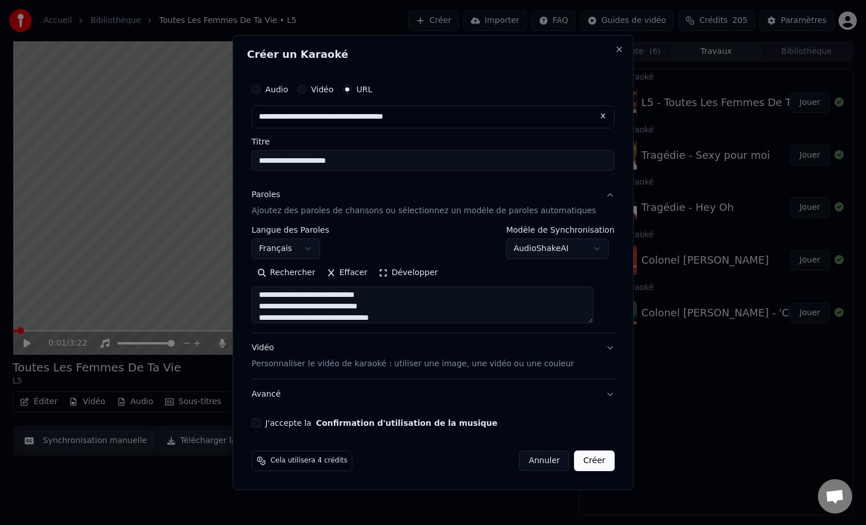
click at [409, 272] on button "Développer" at bounding box center [408, 272] width 70 height 18
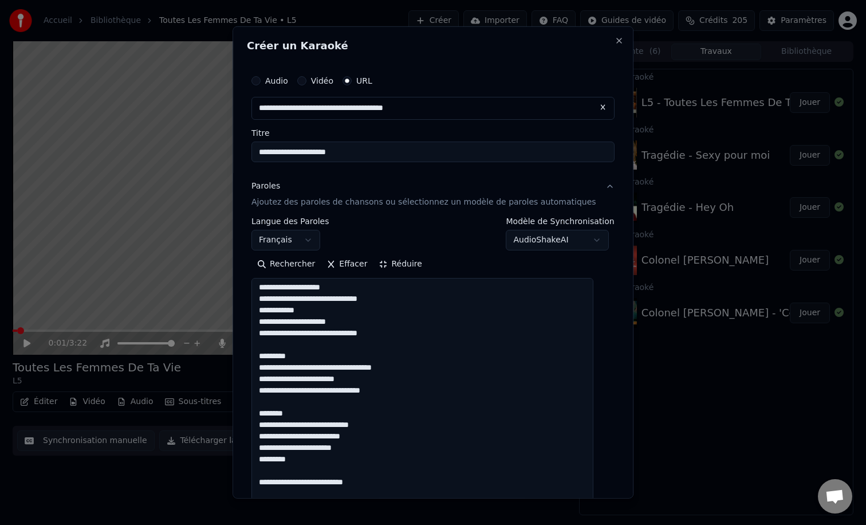
scroll to position [0, 0]
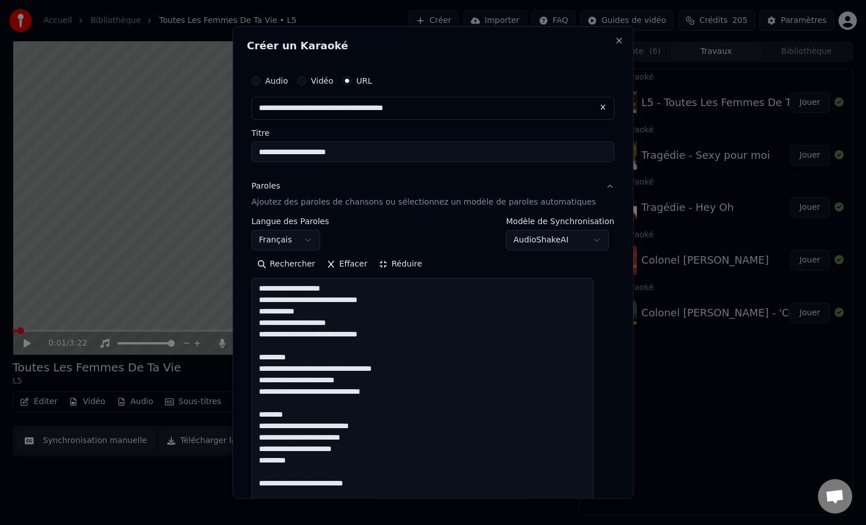
drag, startPoint x: 340, startPoint y: 324, endPoint x: 261, endPoint y: 324, distance: 78.5
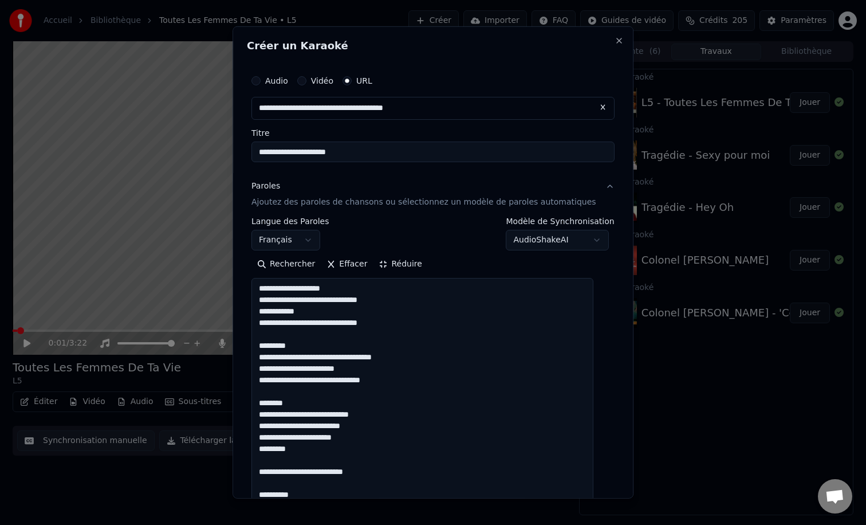
drag, startPoint x: 303, startPoint y: 348, endPoint x: 254, endPoint y: 348, distance: 48.7
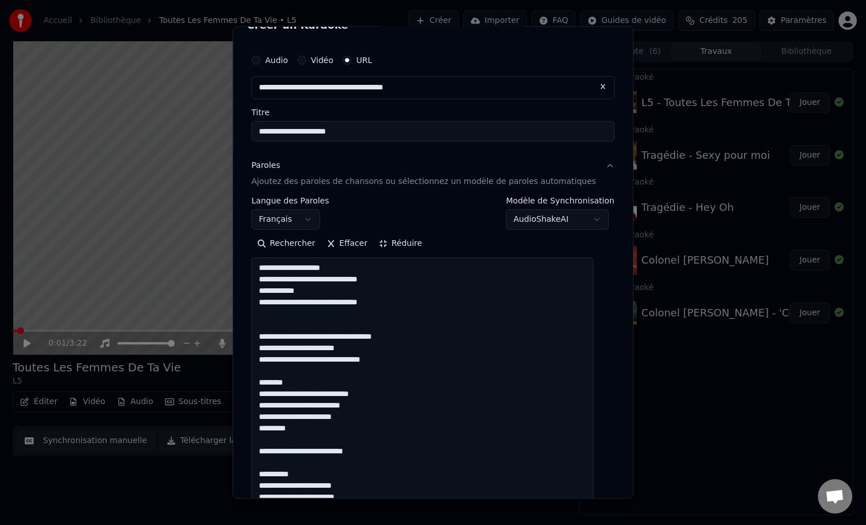
drag, startPoint x: 302, startPoint y: 384, endPoint x: 247, endPoint y: 384, distance: 54.4
click at [247, 384] on div "**********" at bounding box center [432, 262] width 401 height 472
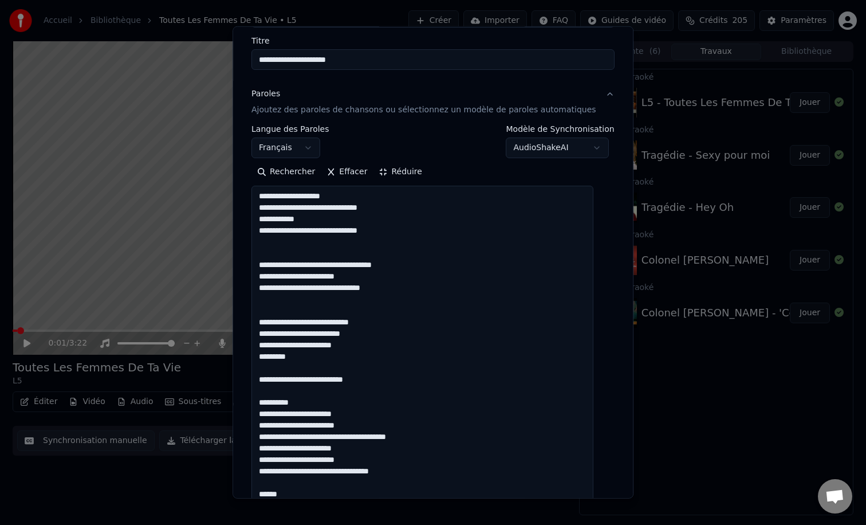
scroll to position [98, 0]
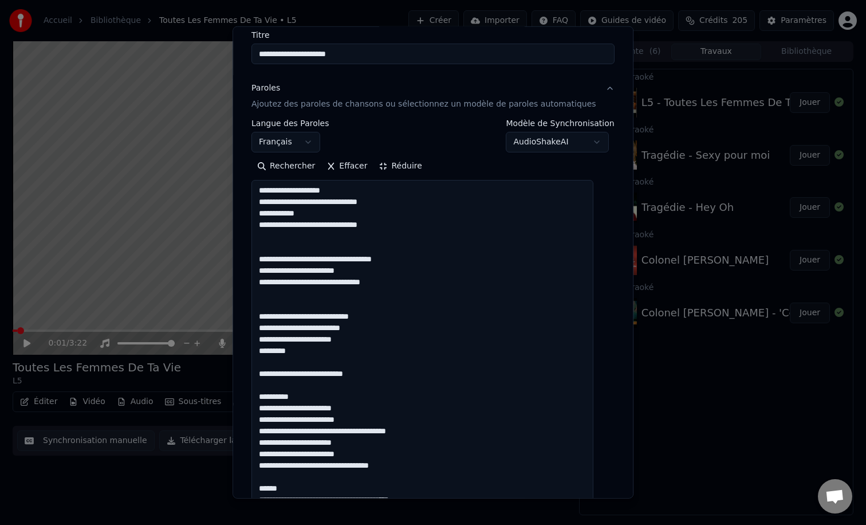
drag, startPoint x: 310, startPoint y: 398, endPoint x: 254, endPoint y: 399, distance: 56.1
click at [254, 399] on div "**********" at bounding box center [433, 516] width 372 height 1098
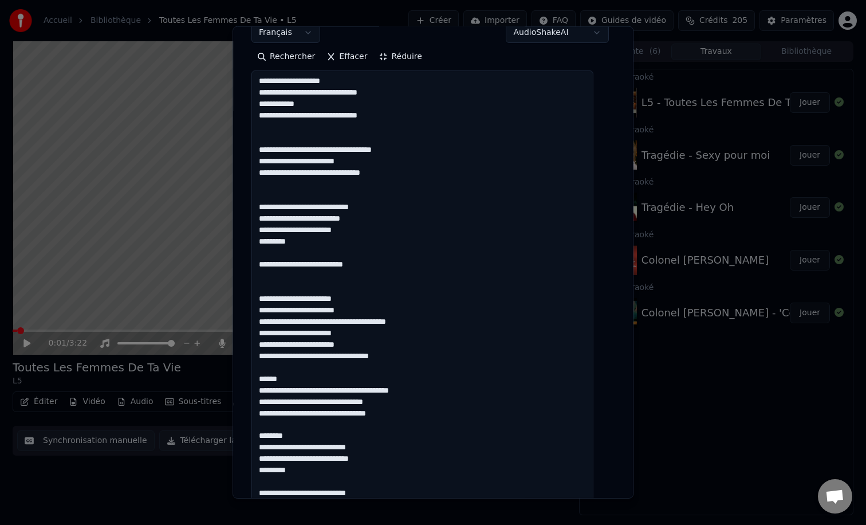
scroll to position [218, 0]
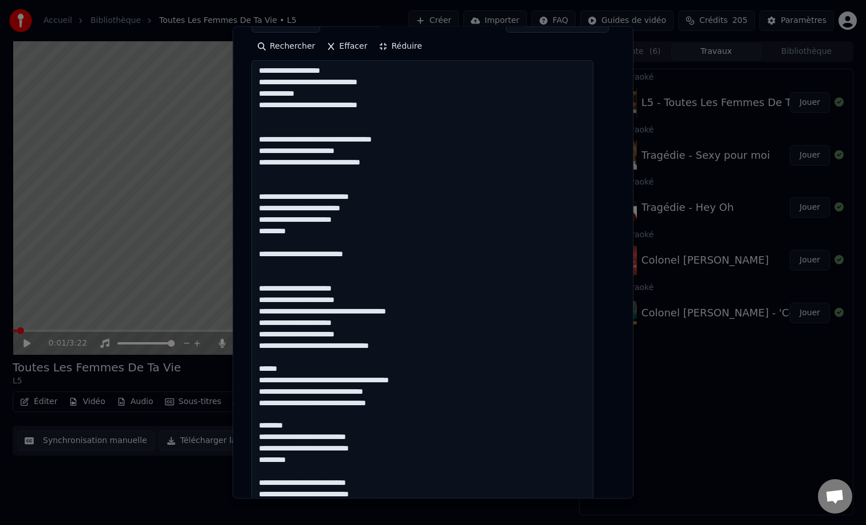
drag, startPoint x: 296, startPoint y: 368, endPoint x: 257, endPoint y: 366, distance: 39.5
click at [257, 366] on div "**********" at bounding box center [433, 396] width 372 height 1098
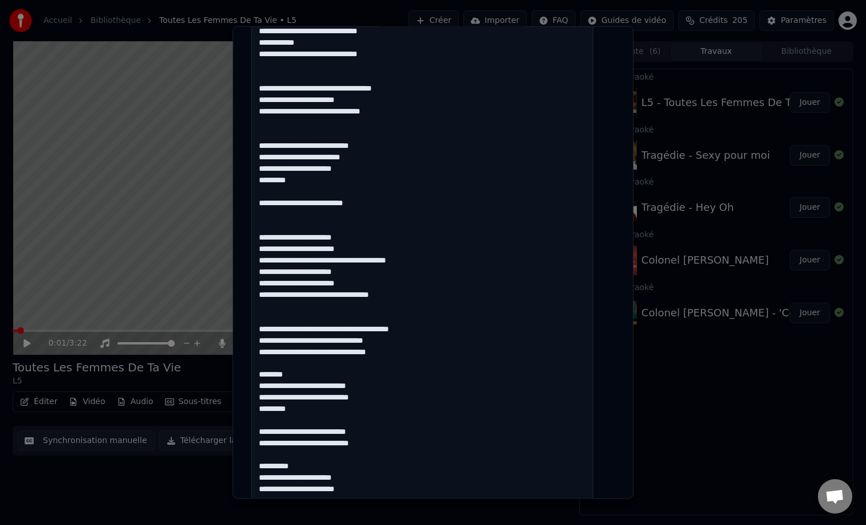
scroll to position [274, 0]
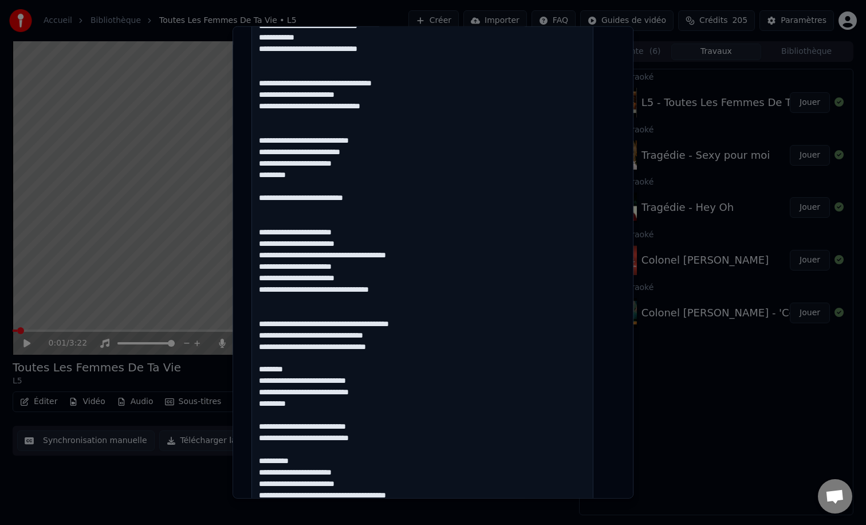
drag, startPoint x: 301, startPoint y: 368, endPoint x: 258, endPoint y: 369, distance: 42.4
click at [258, 369] on textarea at bounding box center [422, 392] width 342 height 776
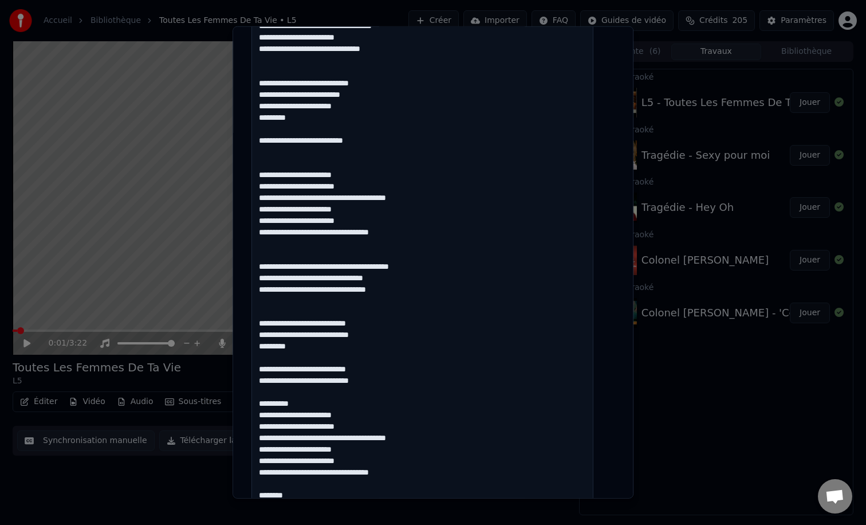
scroll to position [343, 0]
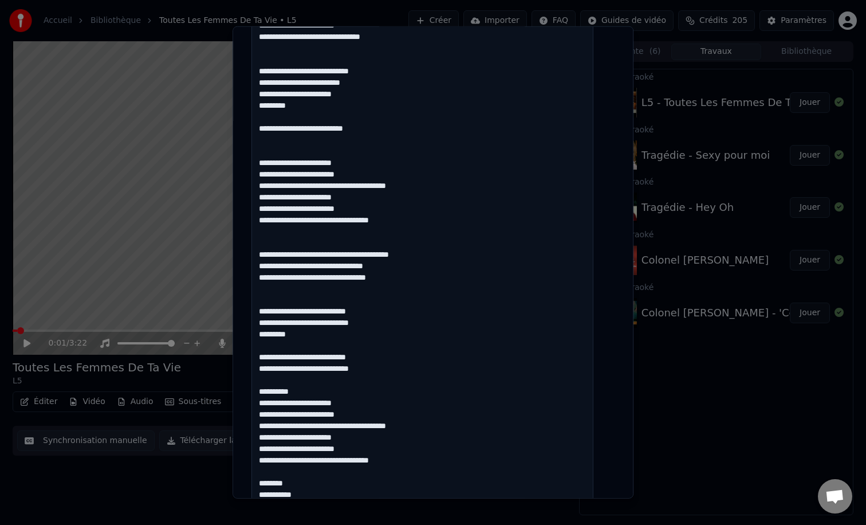
drag, startPoint x: 321, startPoint y: 389, endPoint x: 246, endPoint y: 389, distance: 74.4
click at [246, 389] on div "**********" at bounding box center [432, 262] width 401 height 472
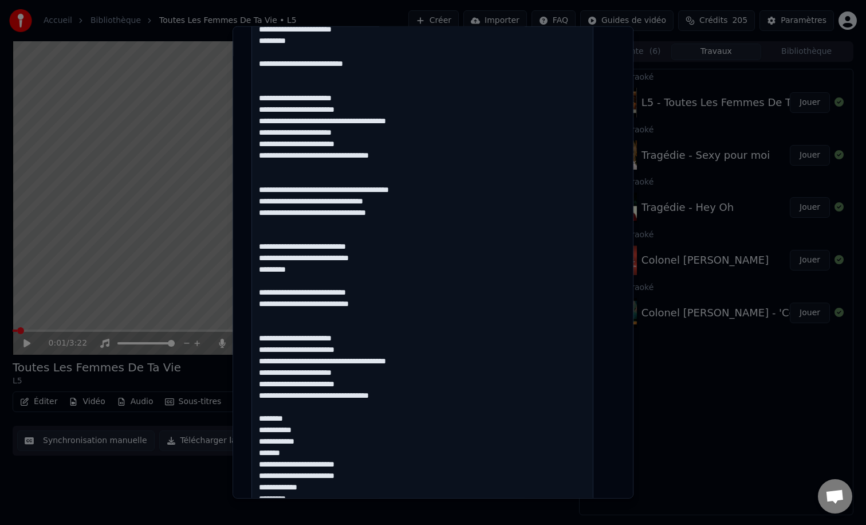
scroll to position [454, 0]
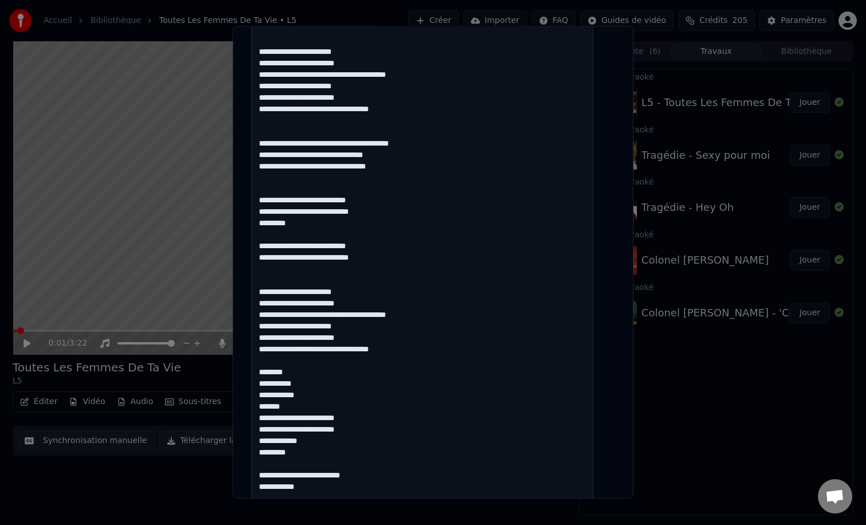
drag, startPoint x: 296, startPoint y: 375, endPoint x: 232, endPoint y: 375, distance: 63.6
click at [232, 375] on body "**********" at bounding box center [433, 262] width 866 height 525
click at [295, 361] on textarea at bounding box center [422, 212] width 342 height 776
drag, startPoint x: 295, startPoint y: 375, endPoint x: 245, endPoint y: 374, distance: 50.4
click at [245, 374] on div "**********" at bounding box center [432, 262] width 401 height 472
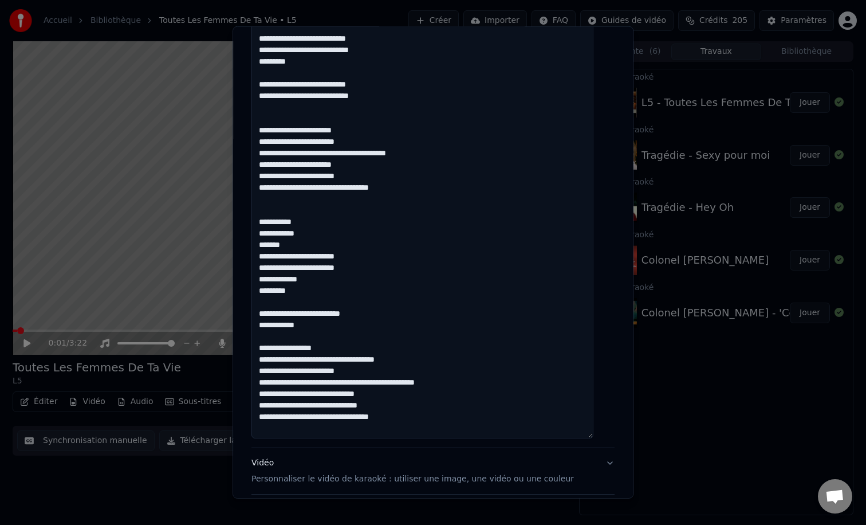
scroll to position [622, 0]
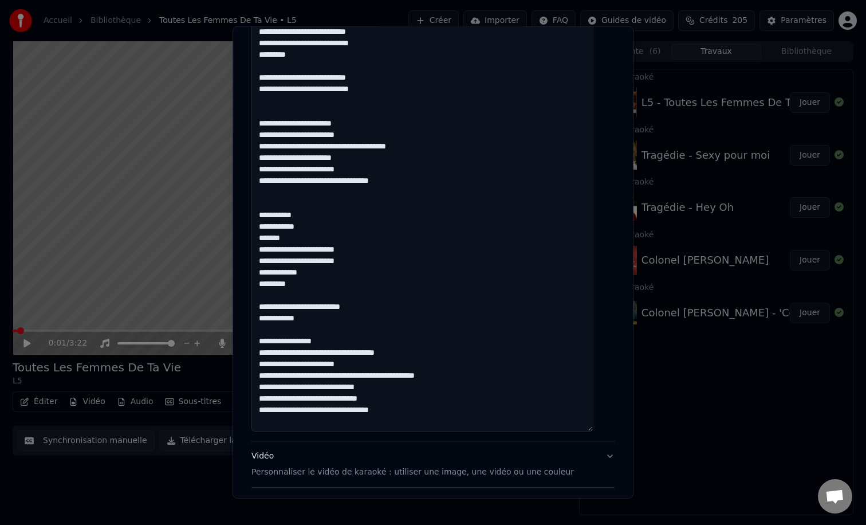
drag, startPoint x: 330, startPoint y: 320, endPoint x: 245, endPoint y: 316, distance: 84.9
click at [245, 316] on div "**********" at bounding box center [432, 262] width 401 height 472
drag, startPoint x: 329, startPoint y: 320, endPoint x: 259, endPoint y: 310, distance: 71.0
click at [259, 310] on textarea at bounding box center [422, 43] width 342 height 776
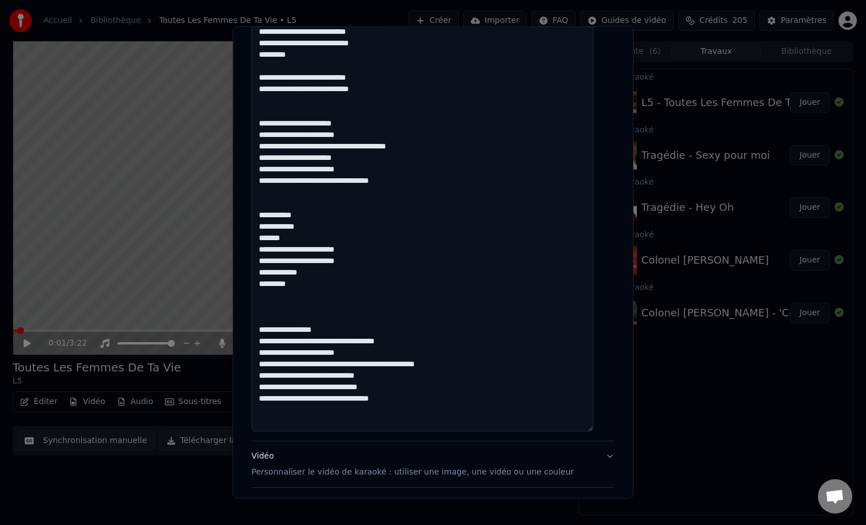
drag, startPoint x: 312, startPoint y: 215, endPoint x: 246, endPoint y: 215, distance: 65.9
click at [246, 215] on div "**********" at bounding box center [432, 262] width 401 height 472
drag, startPoint x: 301, startPoint y: 235, endPoint x: 262, endPoint y: 238, distance: 39.6
click at [262, 238] on textarea at bounding box center [422, 43] width 342 height 776
drag, startPoint x: 321, startPoint y: 274, endPoint x: 241, endPoint y: 276, distance: 79.6
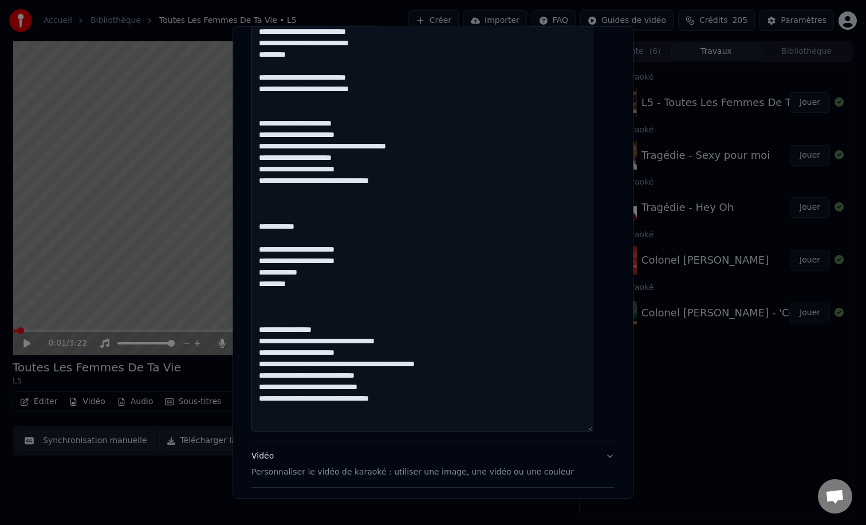
click at [245, 274] on div "**********" at bounding box center [432, 262] width 401 height 472
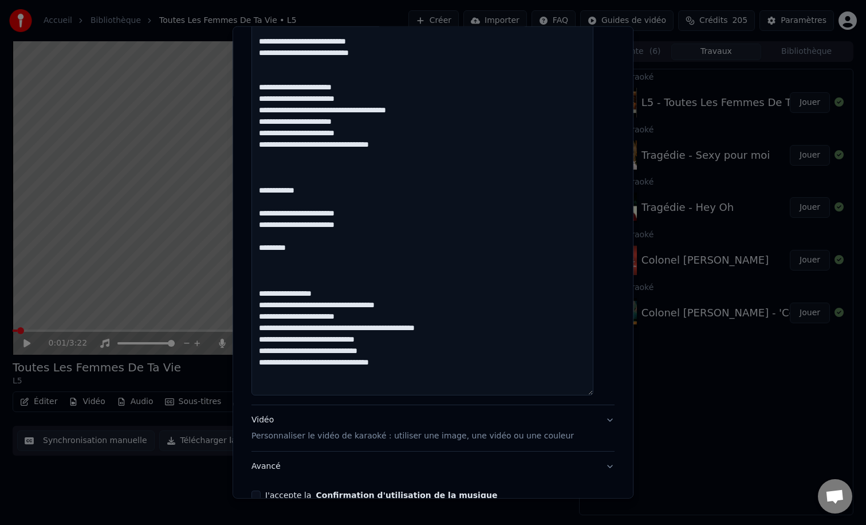
drag, startPoint x: 335, startPoint y: 293, endPoint x: 240, endPoint y: 296, distance: 95.1
click at [240, 296] on div "**********" at bounding box center [432, 262] width 401 height 472
drag, startPoint x: 405, startPoint y: 304, endPoint x: 350, endPoint y: 307, distance: 55.0
click at [350, 307] on textarea at bounding box center [422, 7] width 342 height 776
drag, startPoint x: 468, startPoint y: 326, endPoint x: 429, endPoint y: 329, distance: 39.1
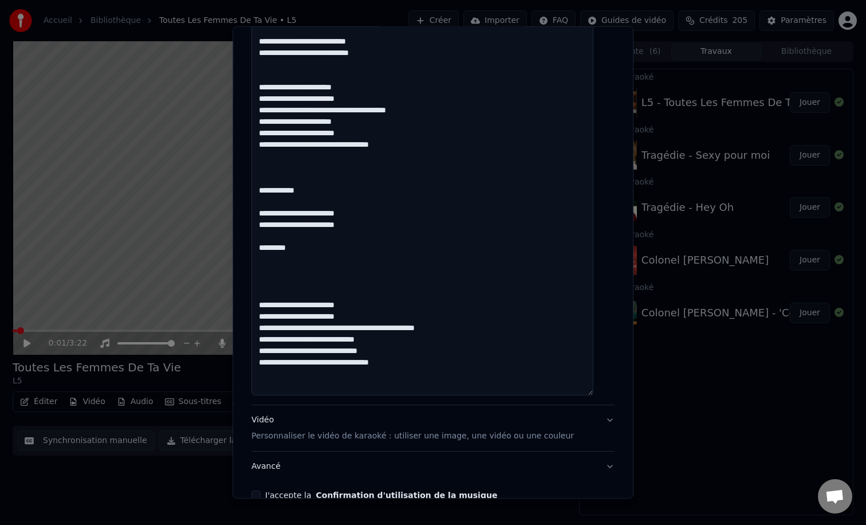
click at [429, 329] on textarea at bounding box center [422, 7] width 342 height 776
drag, startPoint x: 373, startPoint y: 342, endPoint x: 350, endPoint y: 344, distance: 23.5
click at [350, 344] on textarea at bounding box center [422, 7] width 342 height 776
drag, startPoint x: 389, startPoint y: 349, endPoint x: 353, endPoint y: 353, distance: 35.7
click at [353, 353] on textarea at bounding box center [422, 7] width 342 height 776
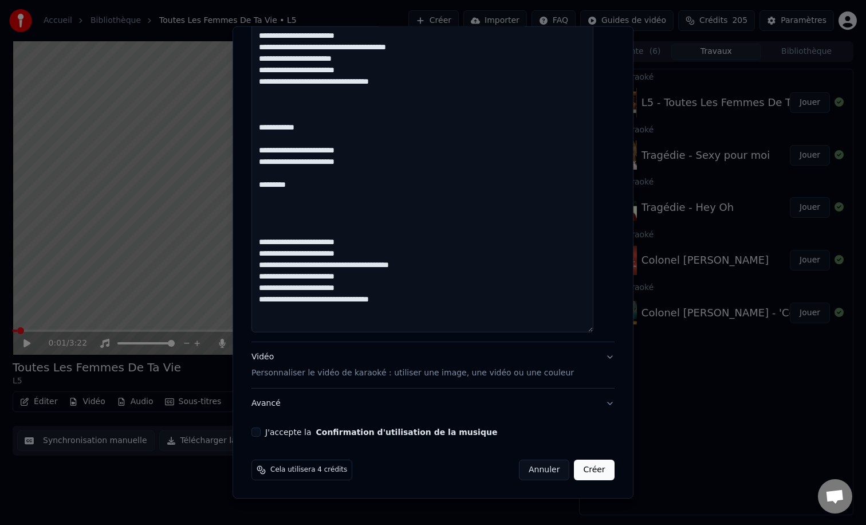
type textarea "**********"
click at [380, 378] on p "Personnaliser le vidéo de karaoké : utiliser une image, une vidéo ou une couleur" at bounding box center [412, 372] width 322 height 11
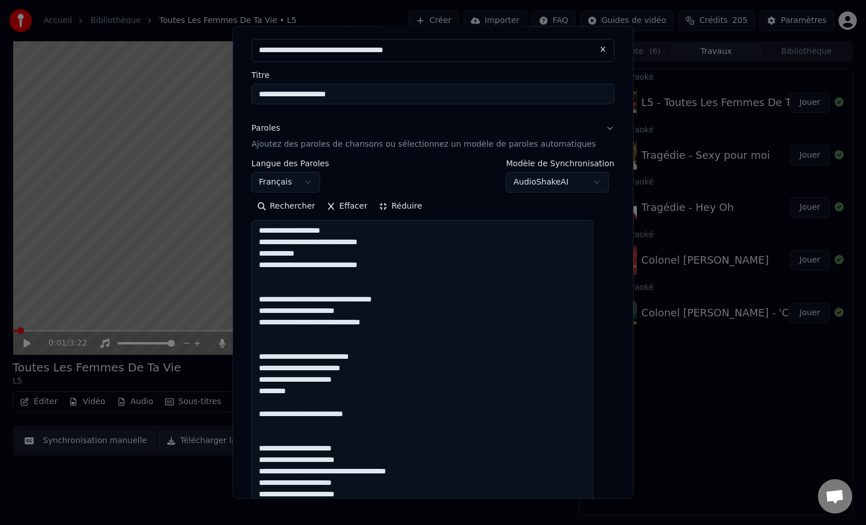
scroll to position [0, 0]
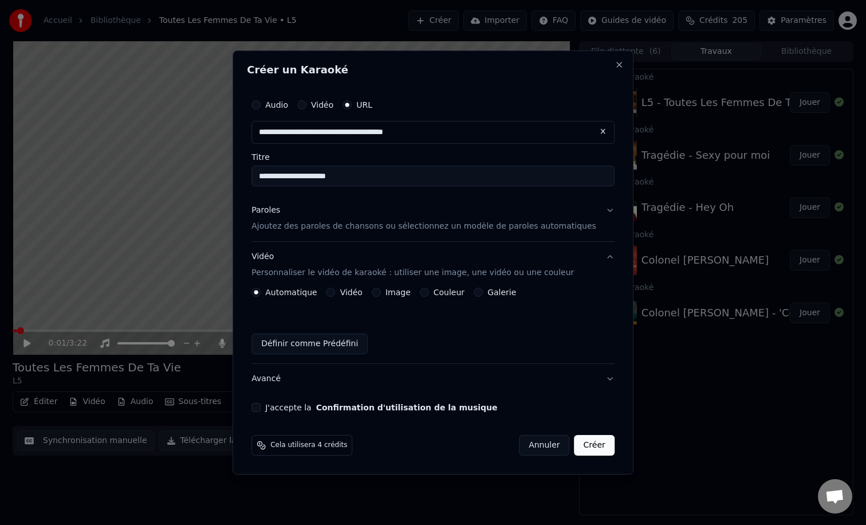
click at [453, 297] on div "Automatique Vidéo Image Couleur Galerie Définir comme Prédéfini" at bounding box center [432, 320] width 363 height 66
click at [451, 293] on label "Couleur" at bounding box center [448, 292] width 31 height 8
click at [429, 293] on button "Couleur" at bounding box center [424, 291] width 9 height 9
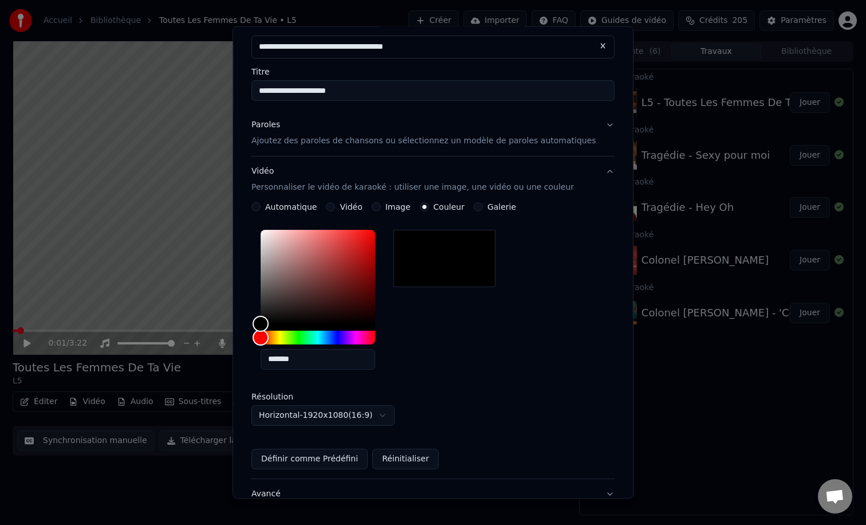
scroll to position [118, 0]
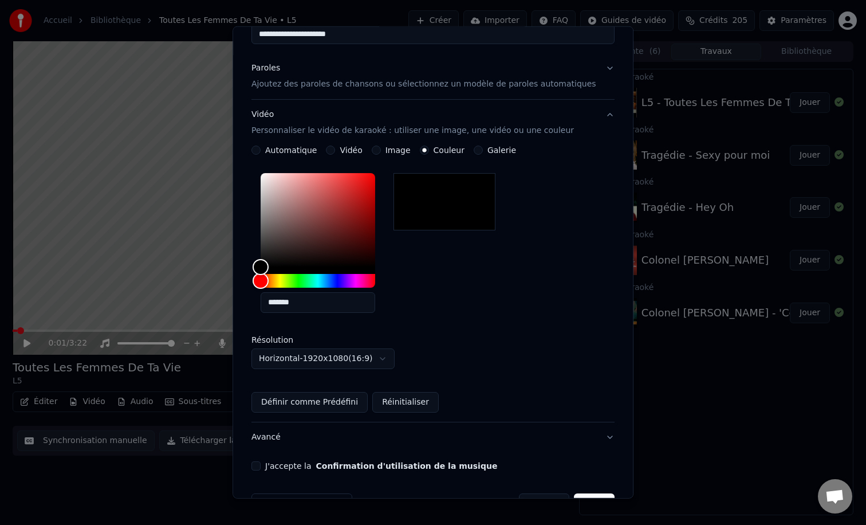
click at [261, 466] on button "J'accepte la Confirmation d'utilisation de la musique" at bounding box center [255, 465] width 9 height 9
click at [586, 495] on button "Créer" at bounding box center [594, 503] width 40 height 21
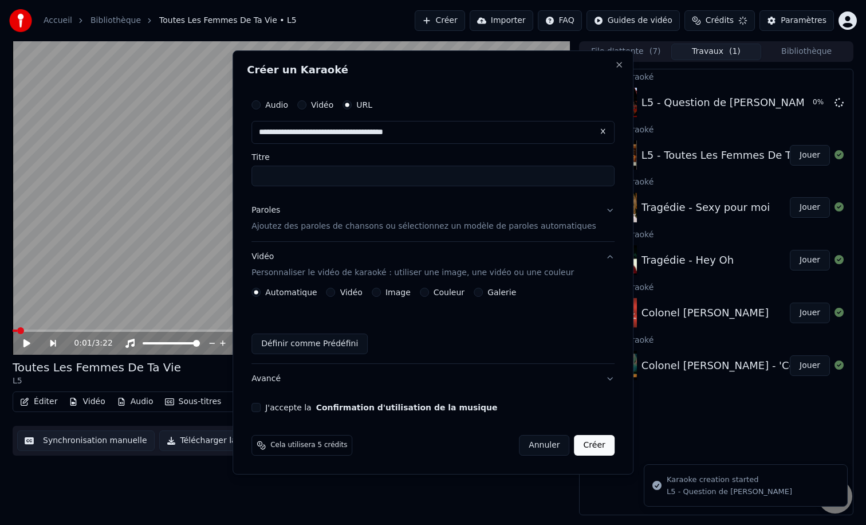
scroll to position [0, 0]
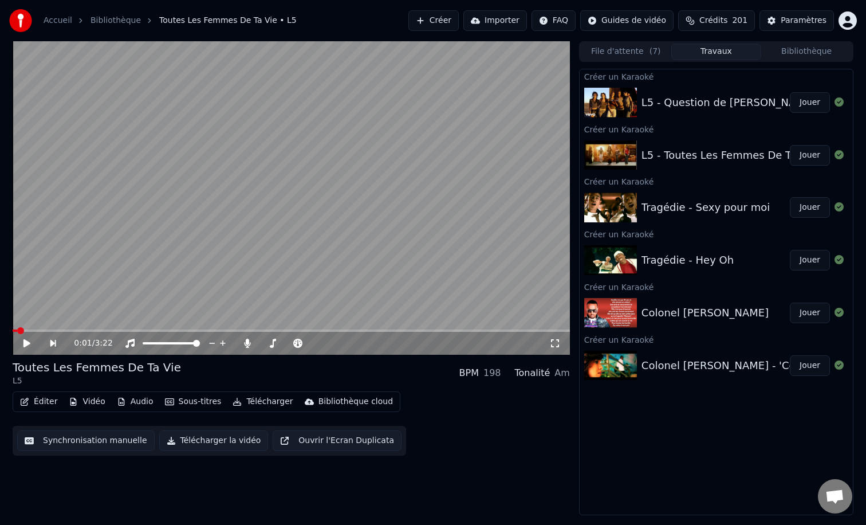
click at [799, 103] on button "Jouer" at bounding box center [810, 102] width 40 height 21
click at [46, 403] on button "Éditer" at bounding box center [38, 401] width 46 height 16
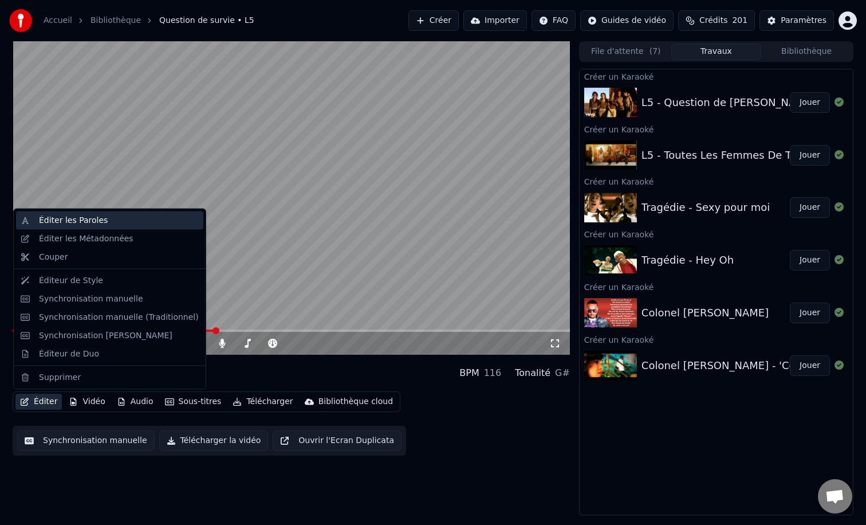
click at [114, 217] on div "Éditer les Paroles" at bounding box center [119, 220] width 160 height 11
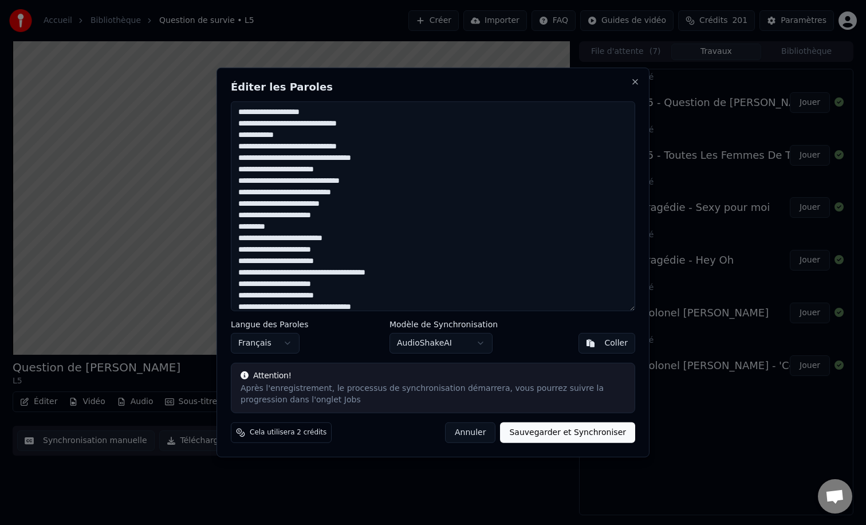
click at [475, 429] on button "Annuler" at bounding box center [470, 432] width 50 height 21
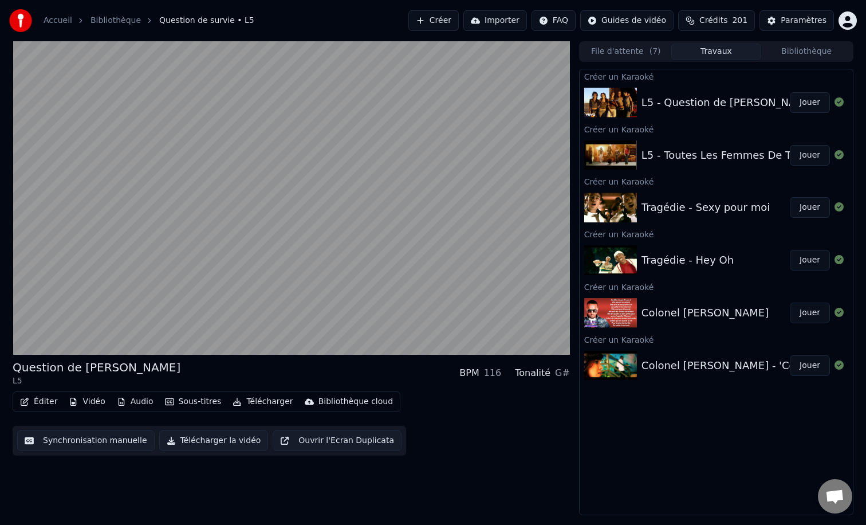
click at [56, 400] on button "Éditer" at bounding box center [38, 401] width 46 height 16
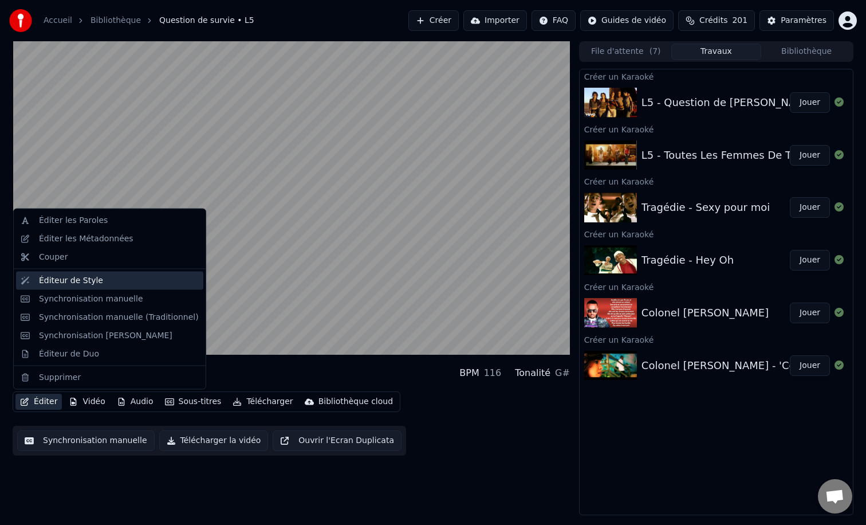
click at [89, 275] on div "Éditeur de Style" at bounding box center [71, 279] width 64 height 11
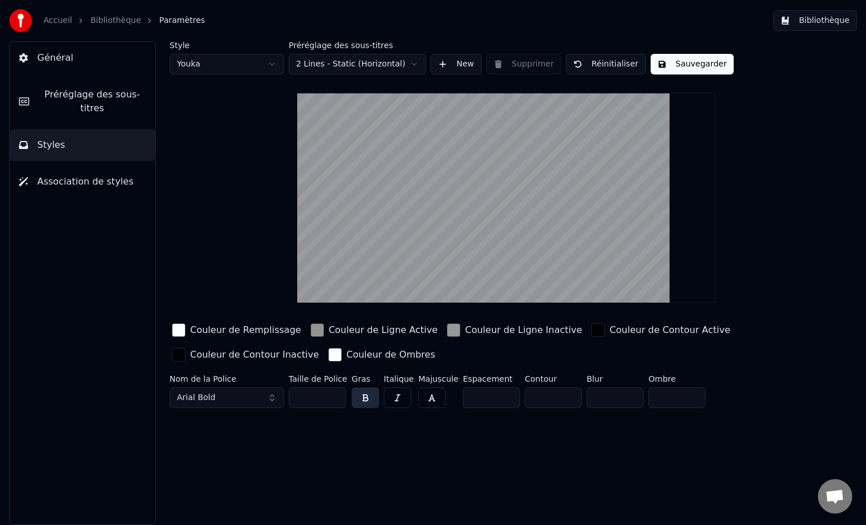
click at [823, 30] on button "Bibliothèque" at bounding box center [815, 20] width 84 height 21
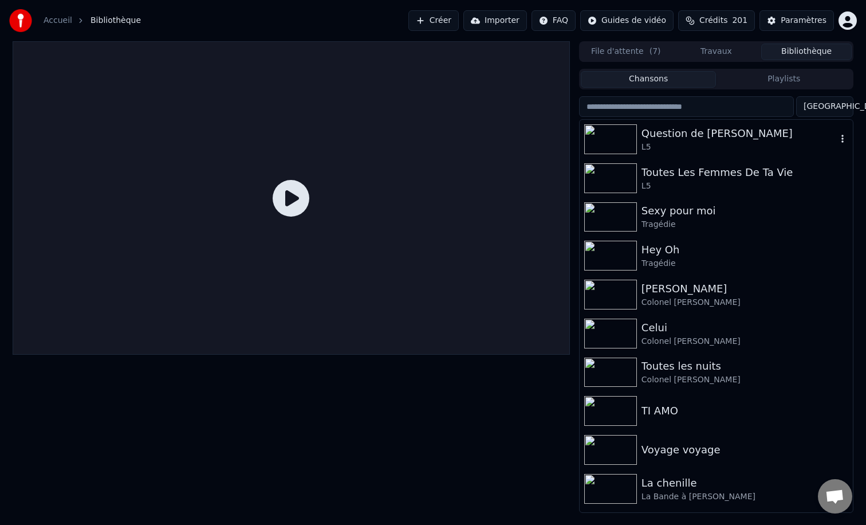
click at [675, 141] on div "L5" at bounding box center [738, 146] width 195 height 11
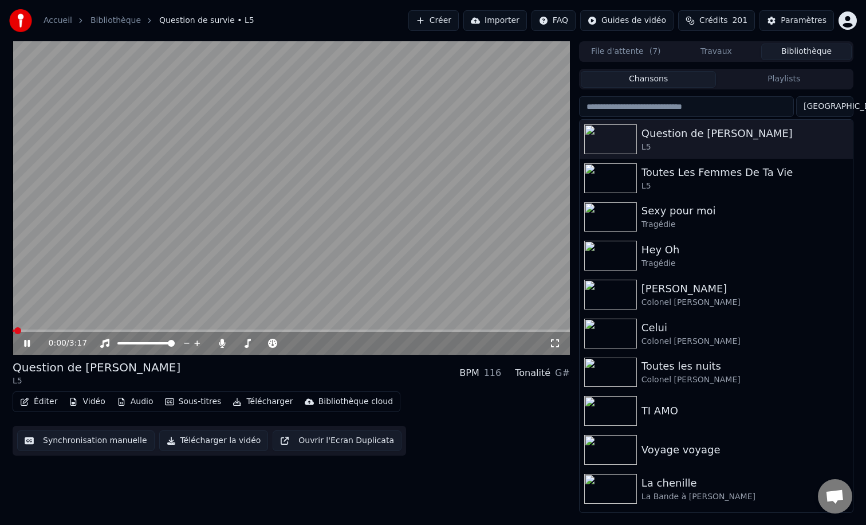
click at [38, 403] on button "Éditer" at bounding box center [38, 401] width 46 height 16
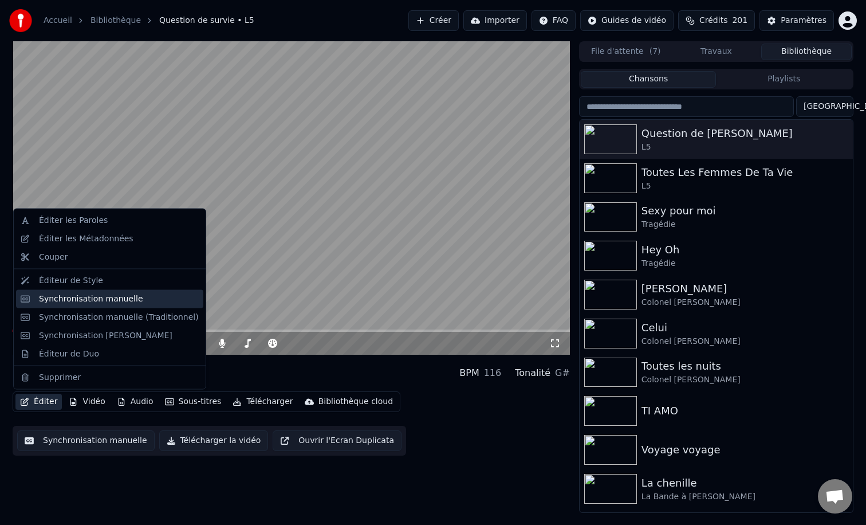
click at [93, 299] on div "Synchronisation manuelle" at bounding box center [91, 298] width 104 height 11
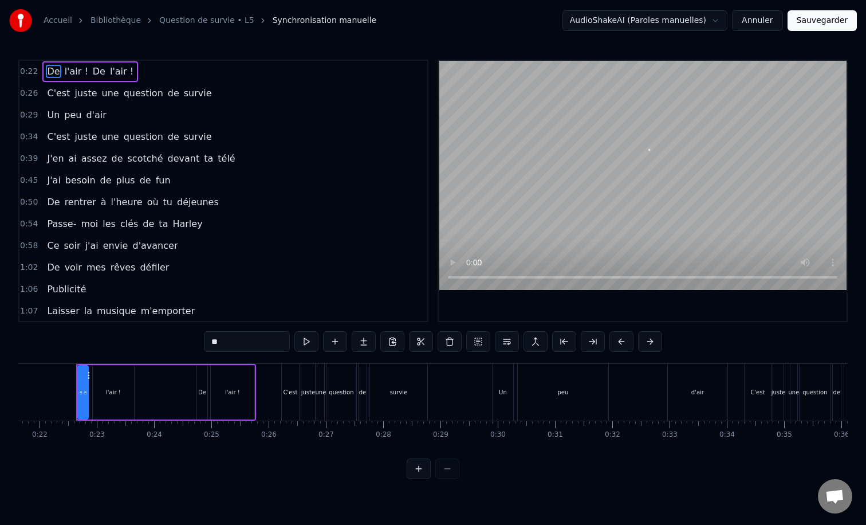
scroll to position [0, 1239]
click at [82, 282] on div "Publicité" at bounding box center [66, 289] width 48 height 21
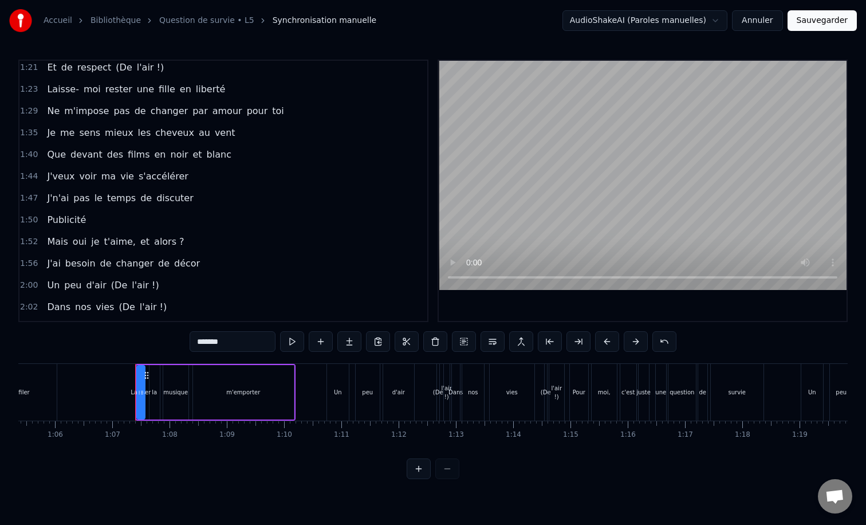
scroll to position [332, 0]
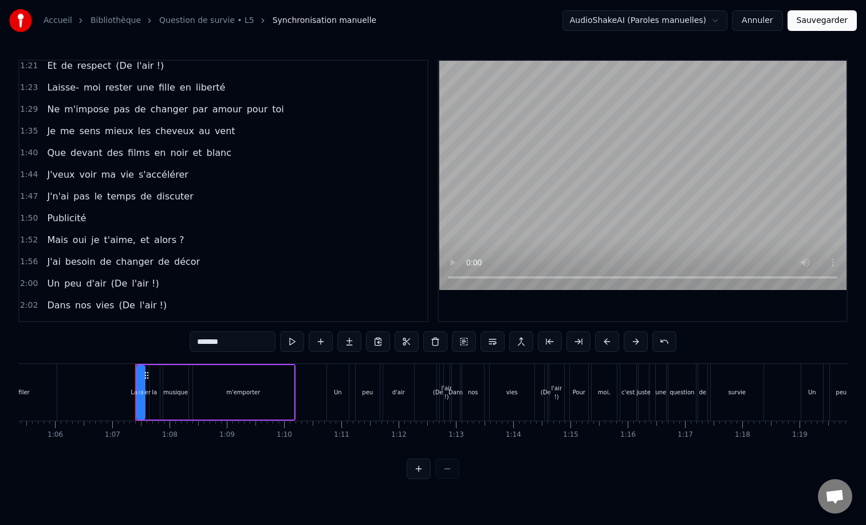
click at [82, 210] on div "Publicité" at bounding box center [66, 218] width 48 height 21
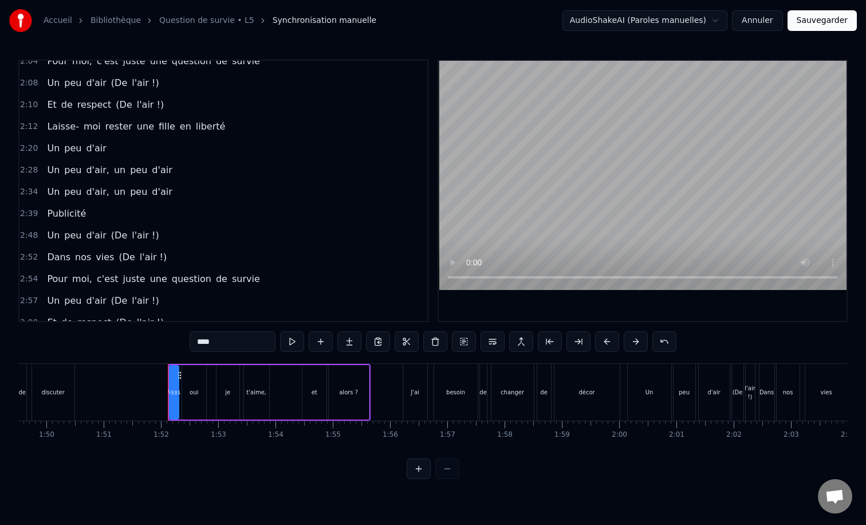
scroll to position [598, 0]
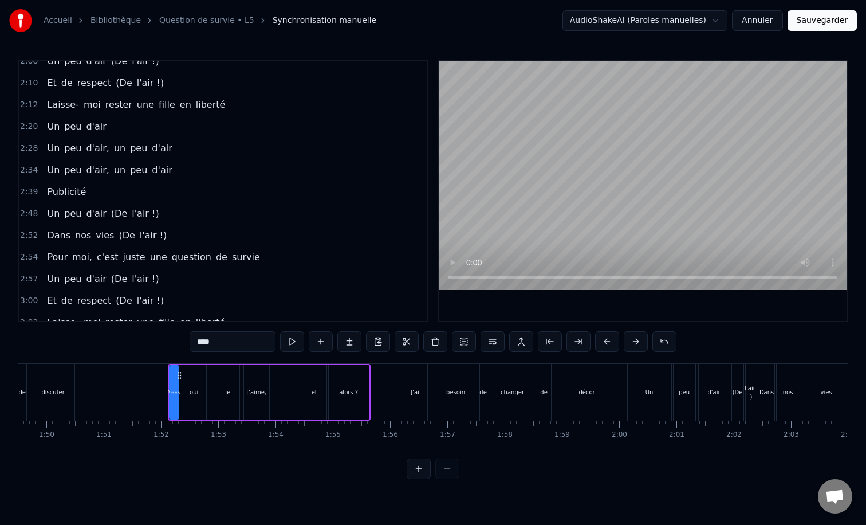
click at [78, 184] on div "Publicité" at bounding box center [66, 192] width 48 height 21
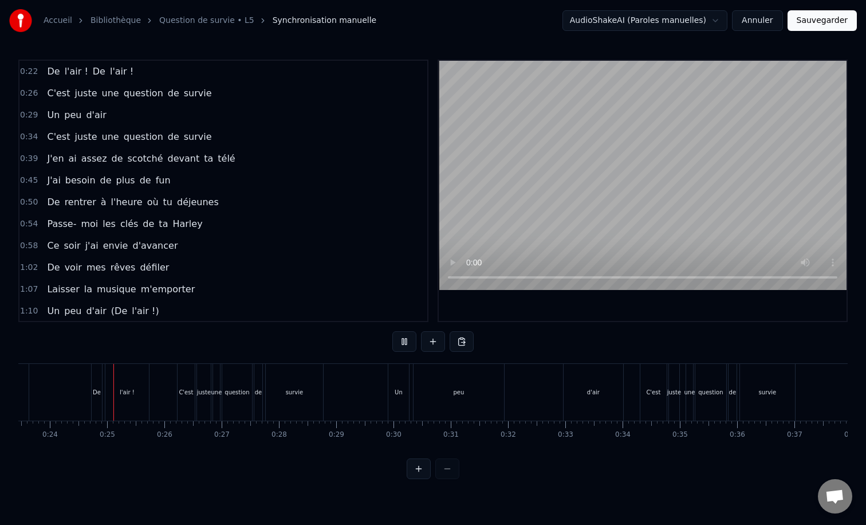
scroll to position [0, 1346]
click at [578, 394] on div "d'air" at bounding box center [590, 392] width 60 height 57
click at [391, 392] on div "Un" at bounding box center [395, 392] width 8 height 9
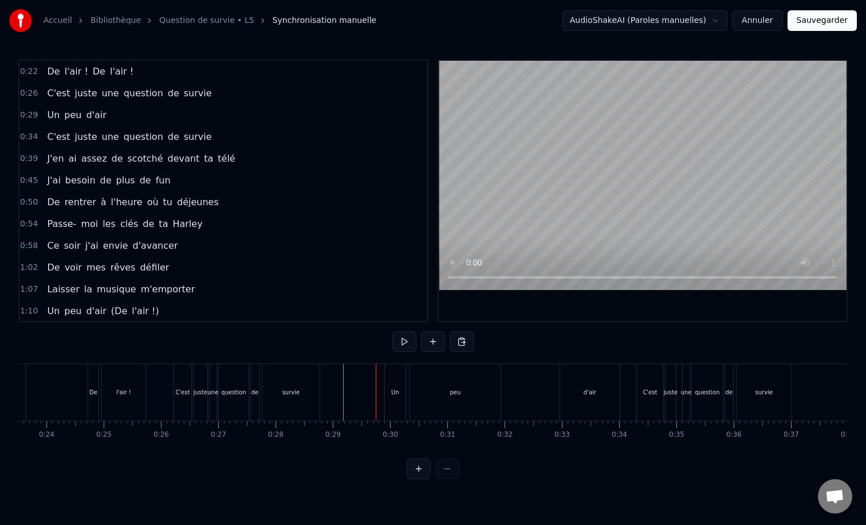
click at [391, 377] on div "Un" at bounding box center [395, 392] width 21 height 57
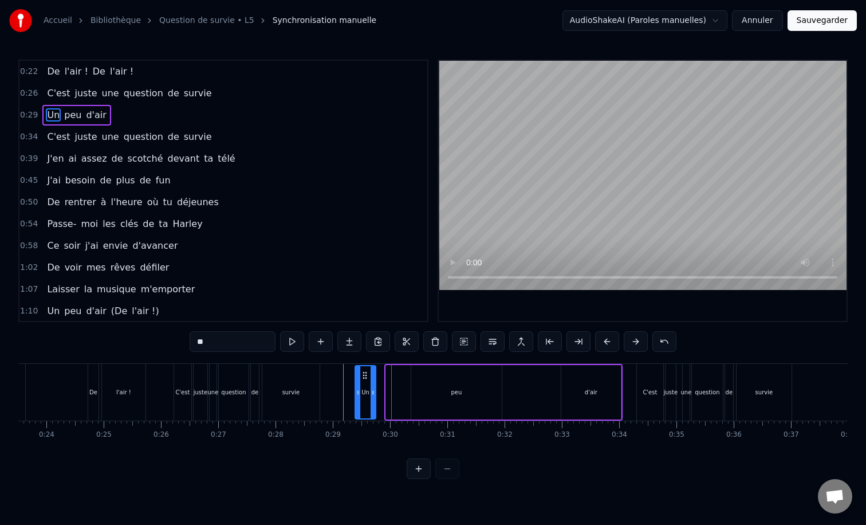
drag, startPoint x: 395, startPoint y: 372, endPoint x: 364, endPoint y: 372, distance: 30.9
click at [364, 372] on icon at bounding box center [364, 374] width 9 height 9
click at [448, 381] on div "peu" at bounding box center [456, 392] width 90 height 54
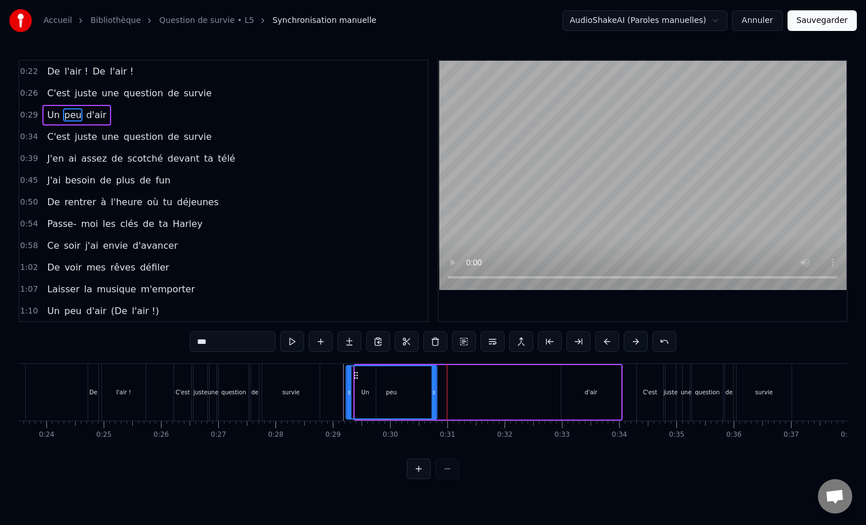
drag, startPoint x: 420, startPoint y: 373, endPoint x: 356, endPoint y: 375, distance: 64.7
click at [356, 375] on icon at bounding box center [355, 374] width 9 height 9
drag, startPoint x: 349, startPoint y: 391, endPoint x: 385, endPoint y: 395, distance: 36.2
drag, startPoint x: 433, startPoint y: 392, endPoint x: 403, endPoint y: 393, distance: 30.4
click at [403, 393] on icon at bounding box center [404, 392] width 5 height 9
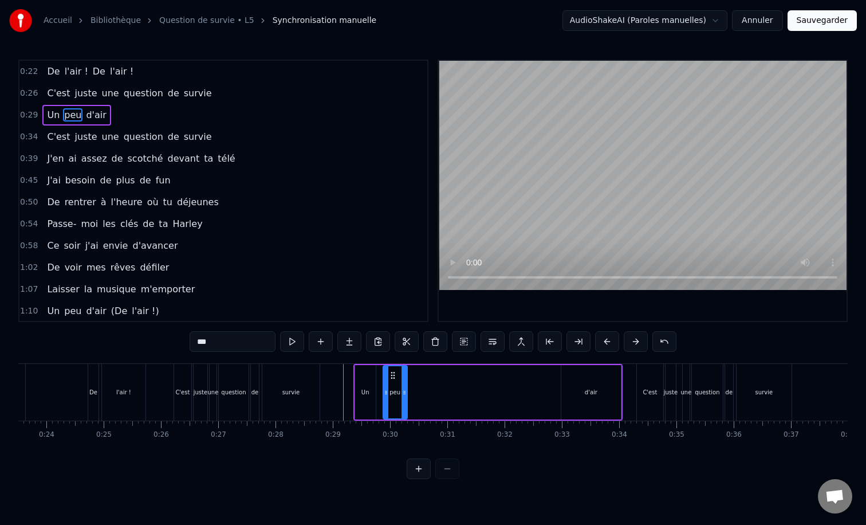
click at [589, 394] on div "d'air" at bounding box center [591, 392] width 13 height 9
type input "*****"
drag, startPoint x: 569, startPoint y: 375, endPoint x: 399, endPoint y: 376, distance: 170.1
click at [399, 376] on icon at bounding box center [400, 374] width 9 height 9
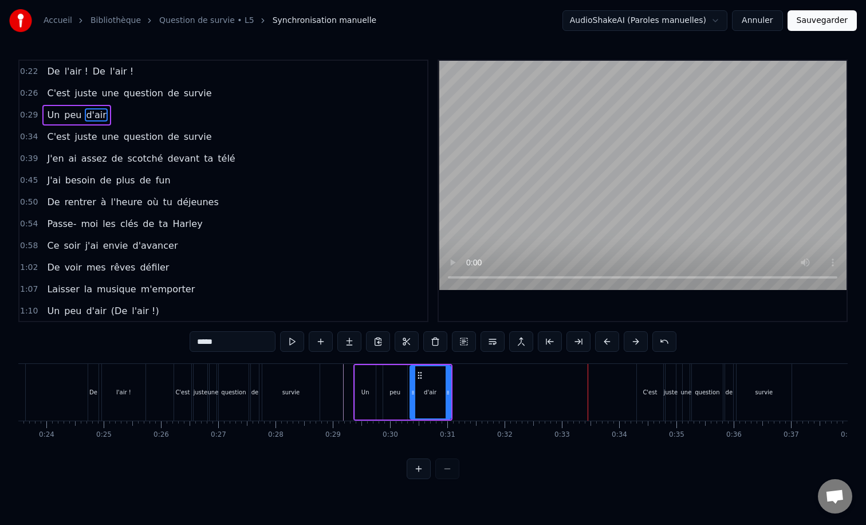
drag, startPoint x: 393, startPoint y: 392, endPoint x: 413, endPoint y: 395, distance: 20.2
click at [413, 395] on icon at bounding box center [413, 392] width 5 height 9
drag, startPoint x: 448, startPoint y: 392, endPoint x: 464, endPoint y: 392, distance: 16.0
click at [464, 392] on icon at bounding box center [463, 392] width 5 height 9
click at [50, 395] on div "De l'air ! De l'air !" at bounding box center [59, 392] width 180 height 57
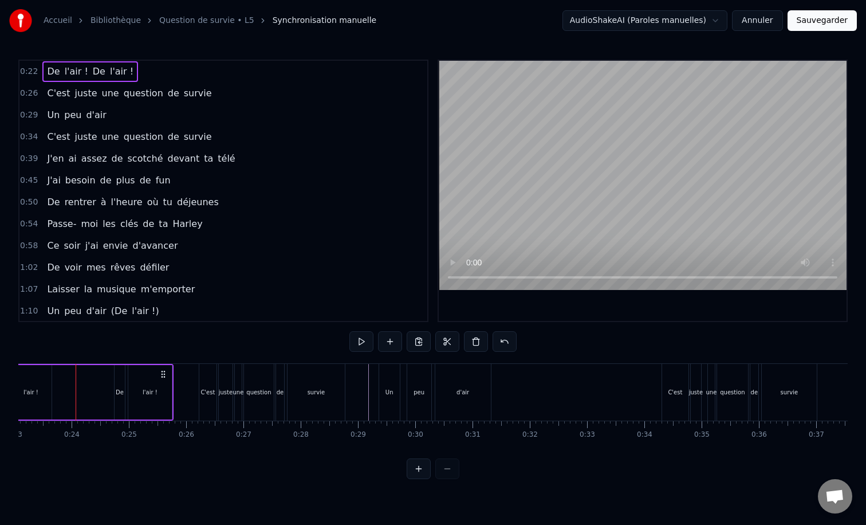
scroll to position [0, 1321]
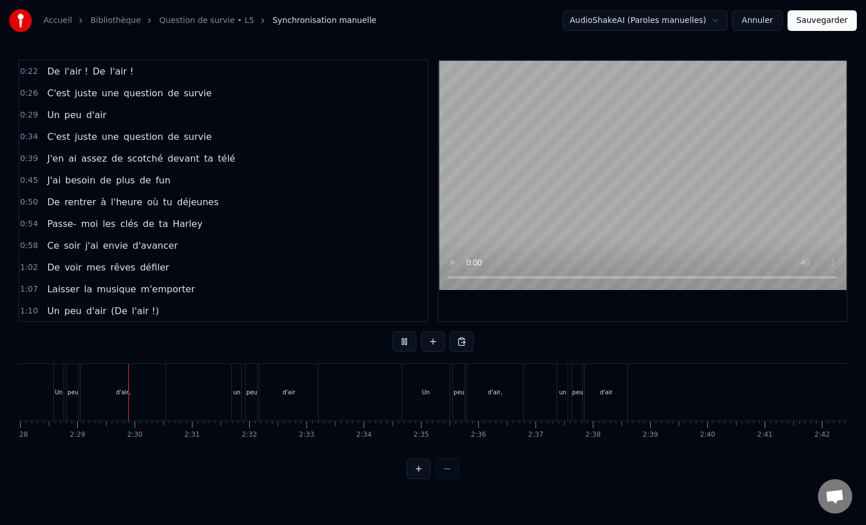
scroll to position [0, 8484]
click at [230, 393] on div "un" at bounding box center [225, 392] width 10 height 57
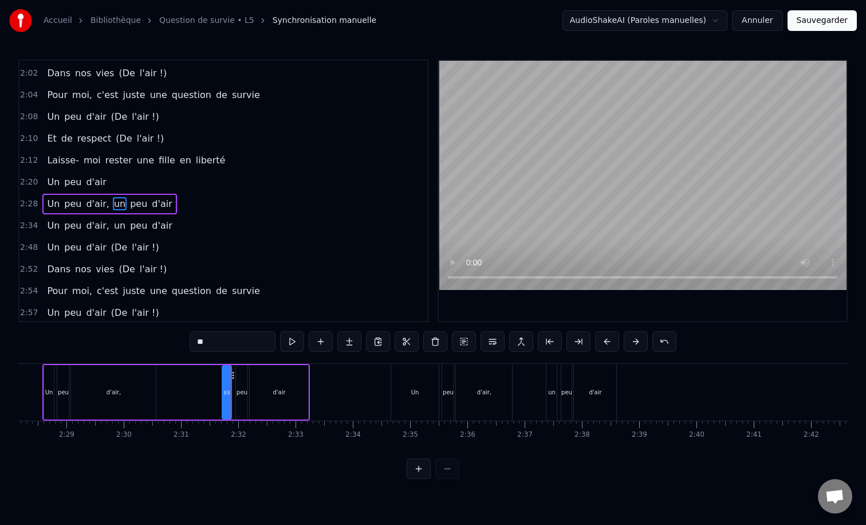
scroll to position [555, 0]
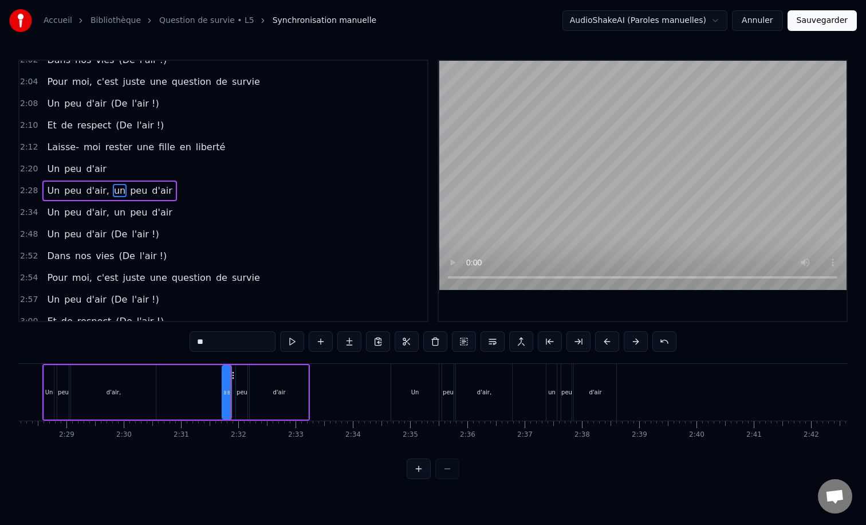
click at [86, 165] on span "d'air" at bounding box center [96, 168] width 22 height 13
type input "*****"
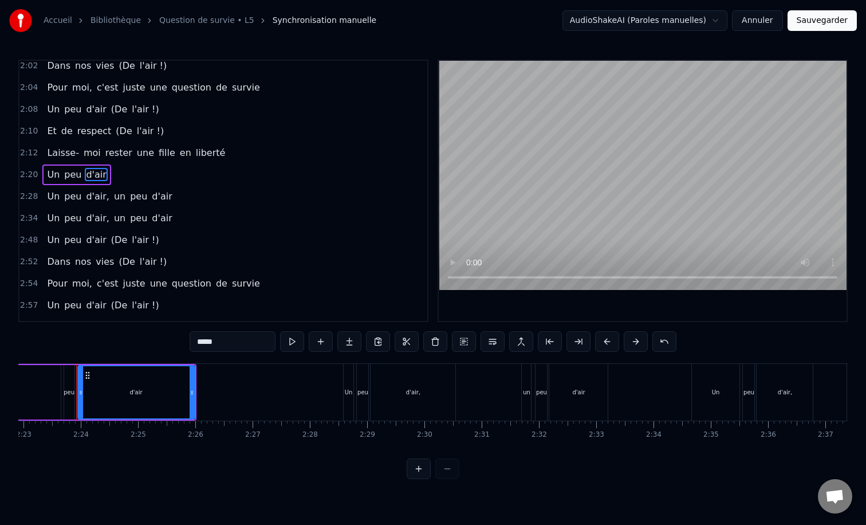
click at [93, 165] on div "Un peu d'air" at bounding box center [76, 174] width 68 height 21
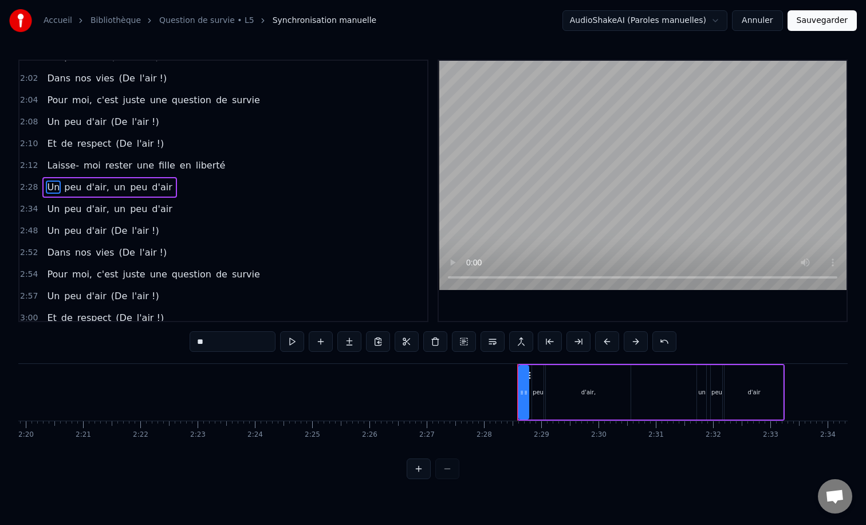
scroll to position [534, 0]
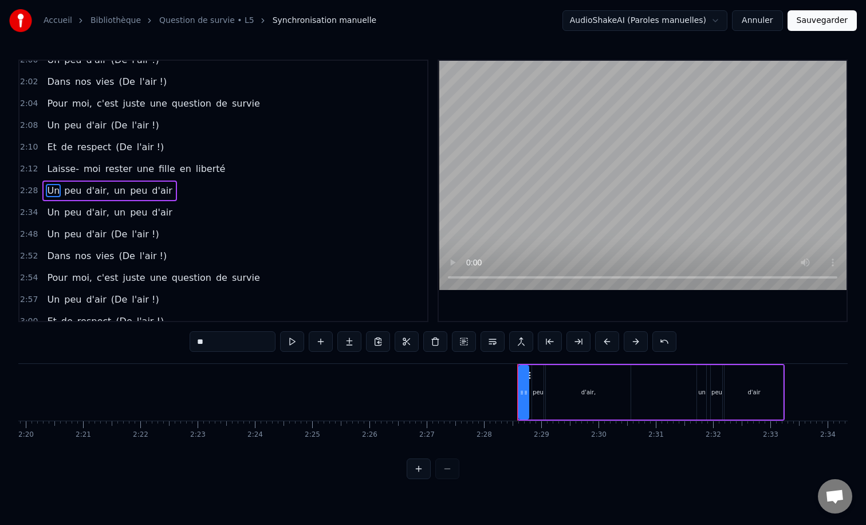
click at [81, 182] on div "Un peu d'air, un peu d'air" at bounding box center [109, 190] width 134 height 21
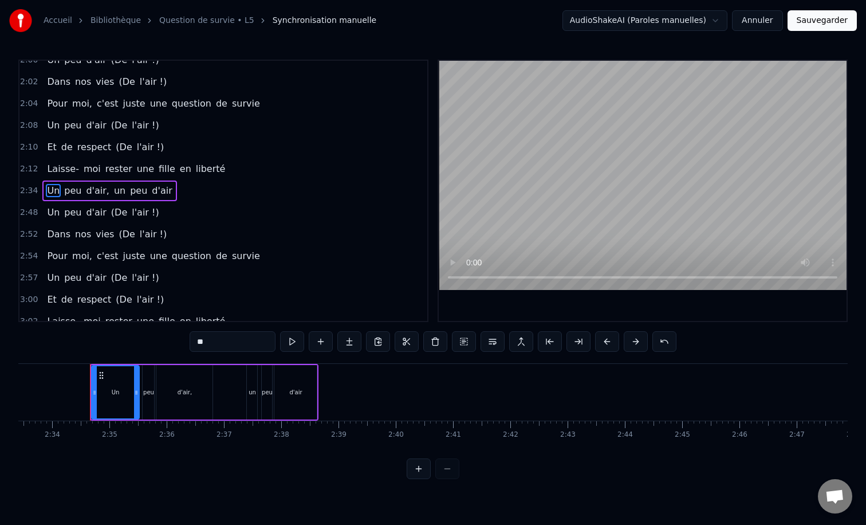
click at [81, 182] on div "Un peu d'air, un peu d'air" at bounding box center [109, 190] width 134 height 21
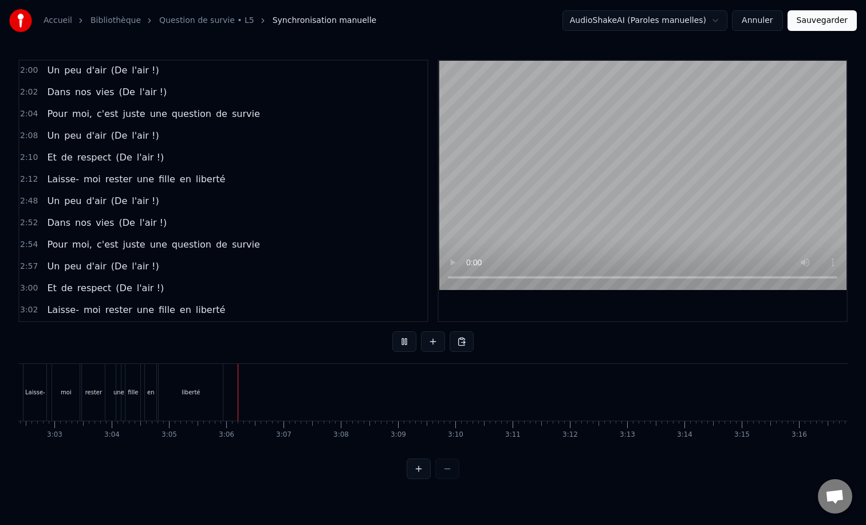
scroll to position [0, 10452]
click at [817, 19] on button "Sauvegarder" at bounding box center [821, 20] width 69 height 21
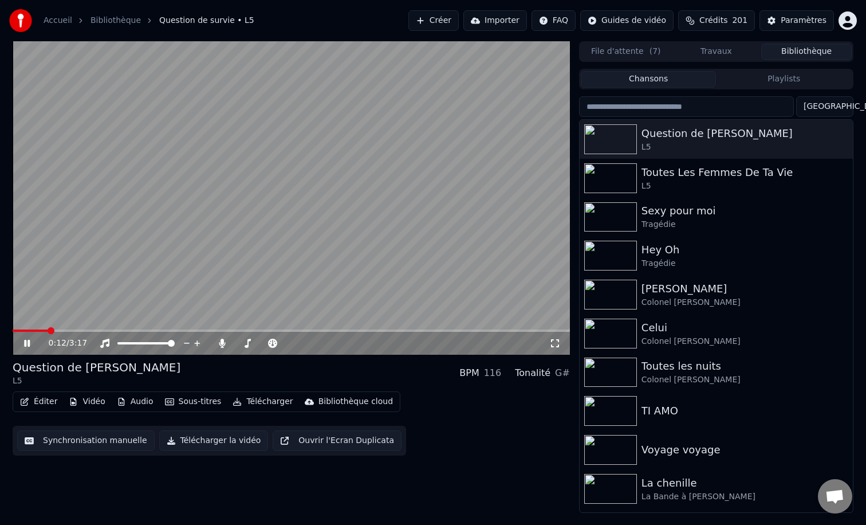
click at [266, 140] on video at bounding box center [291, 197] width 557 height 313
click at [451, 23] on button "Créer" at bounding box center [433, 20] width 50 height 21
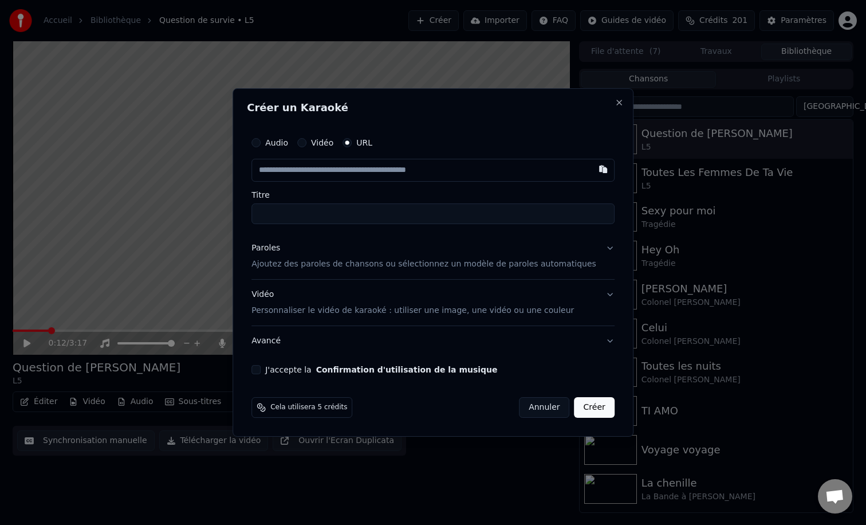
click at [344, 174] on input "text" at bounding box center [432, 170] width 363 height 23
type input "**********"
click at [309, 211] on input "Titre" at bounding box center [432, 213] width 363 height 21
type input "**********"
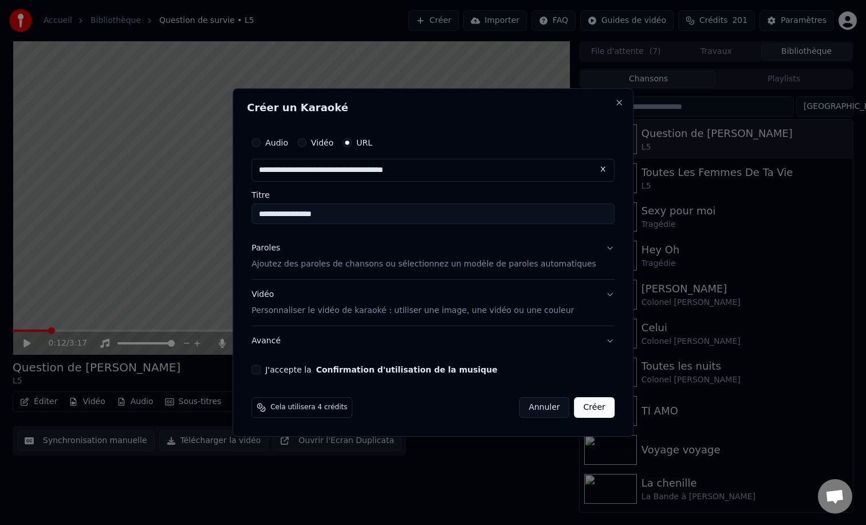
click at [261, 372] on button "J'accepte la Confirmation d'utilisation de la musique" at bounding box center [255, 369] width 9 height 9
click at [316, 302] on div "Vidéo Personnaliser le vidéo de karaoké : utiliser une image, une vidéo ou une …" at bounding box center [412, 302] width 322 height 27
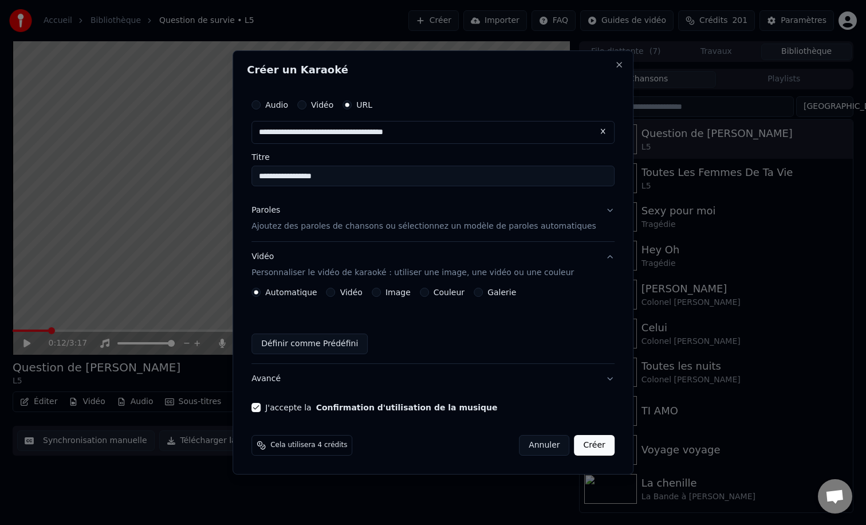
click at [428, 291] on button "Couleur" at bounding box center [424, 291] width 9 height 9
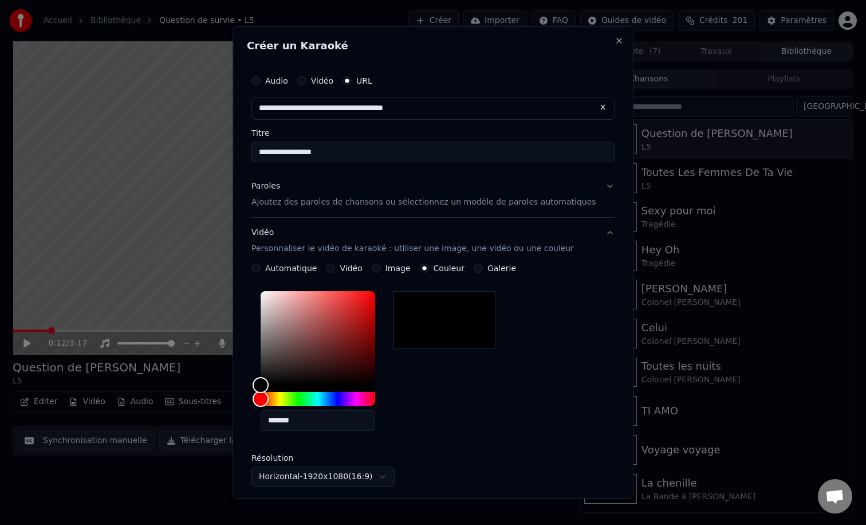
click at [331, 195] on div "Paroles Ajoutez des paroles de chansons ou sélectionnez un modèle de paroles au…" at bounding box center [423, 193] width 345 height 27
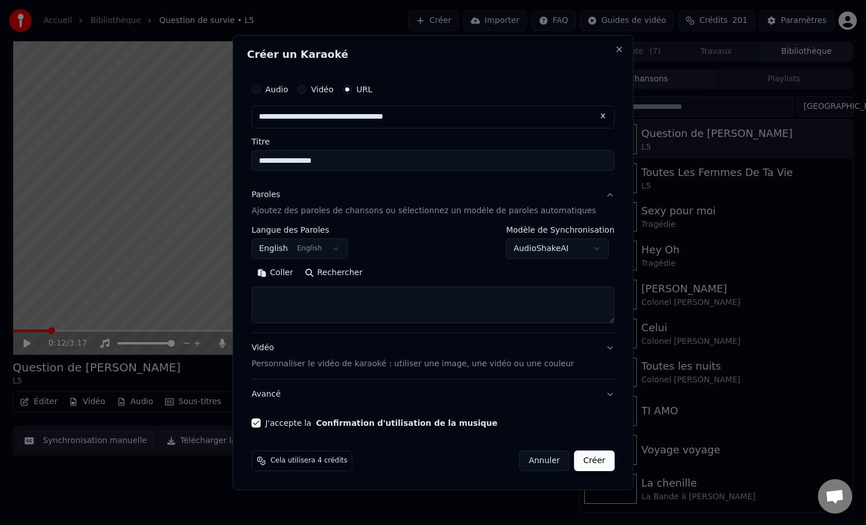
click at [292, 298] on textarea at bounding box center [432, 304] width 363 height 37
paste textarea "**********"
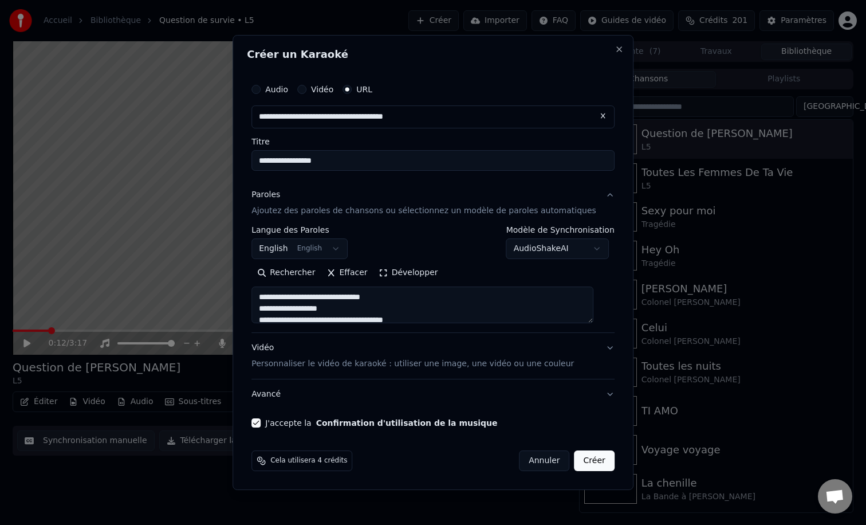
scroll to position [495, 0]
type textarea "**********"
click at [337, 250] on body "**********" at bounding box center [433, 262] width 866 height 525
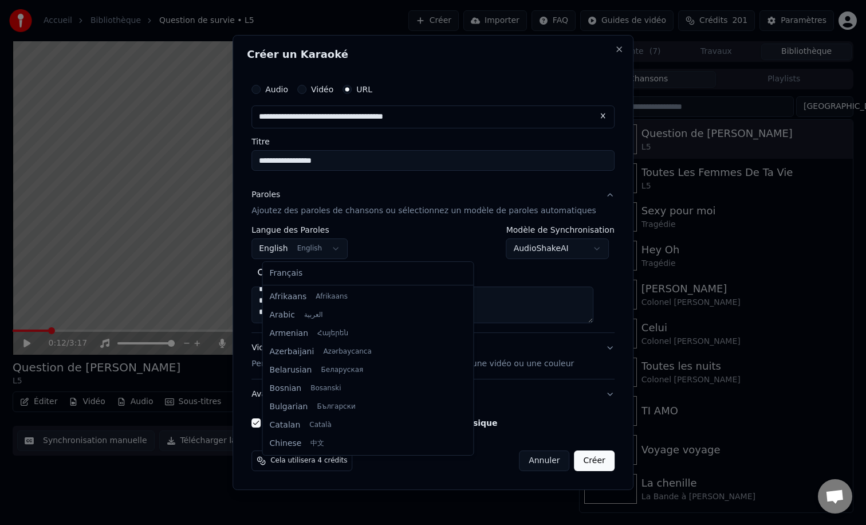
scroll to position [92, 0]
select select "**"
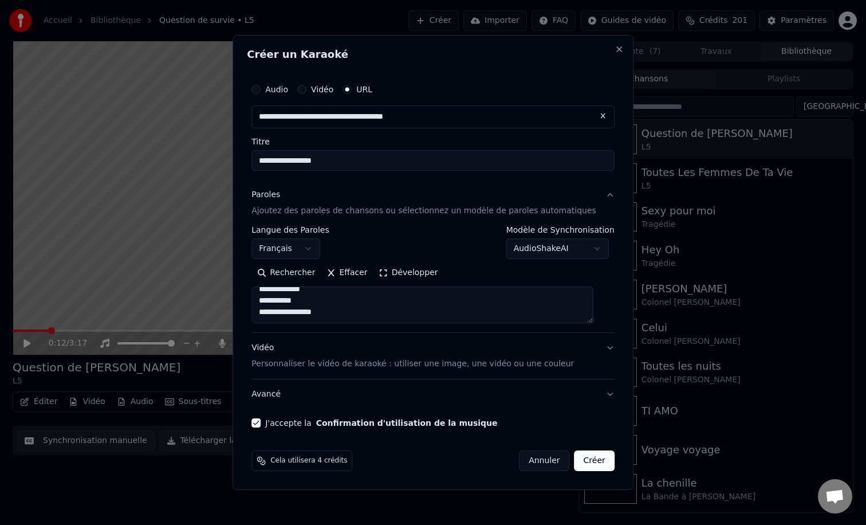
click at [580, 463] on button "Créer" at bounding box center [594, 460] width 40 height 21
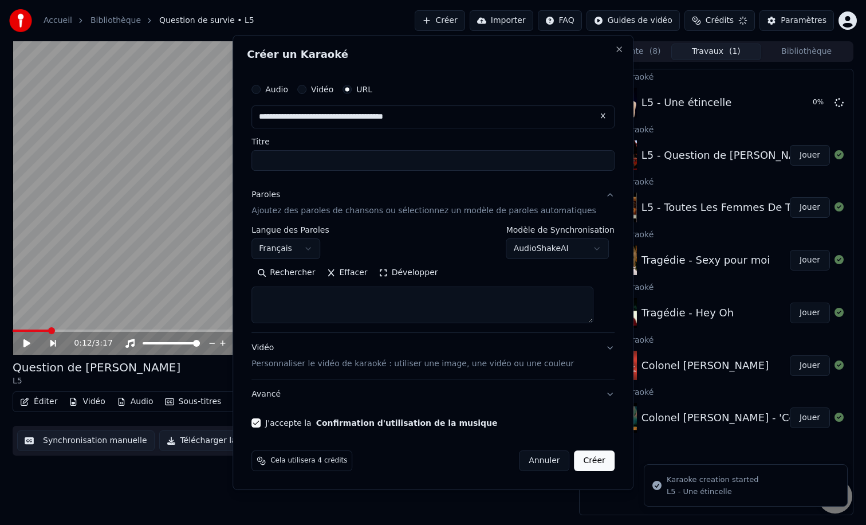
scroll to position [0, 0]
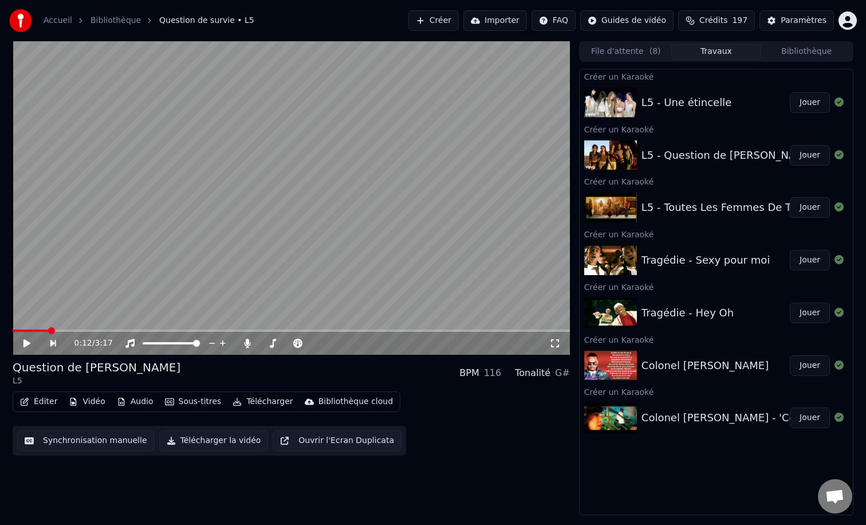
click at [806, 103] on button "Jouer" at bounding box center [810, 102] width 40 height 21
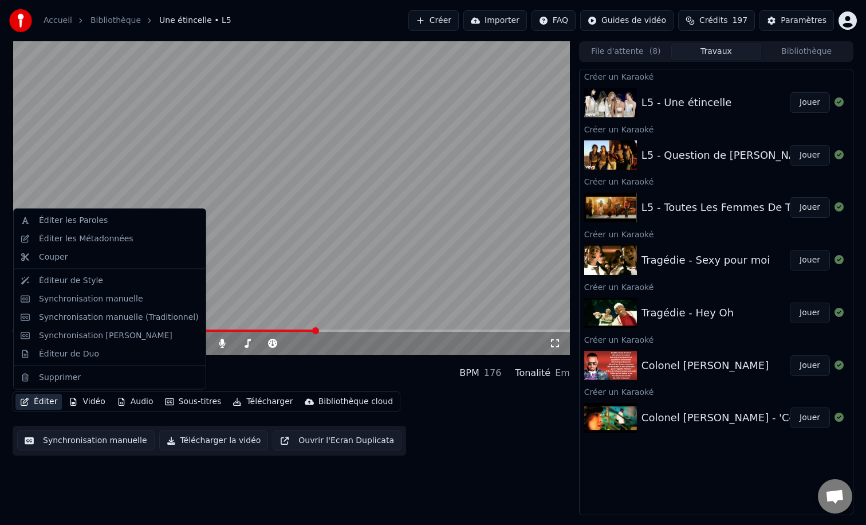
click at [41, 407] on button "Éditer" at bounding box center [38, 401] width 46 height 16
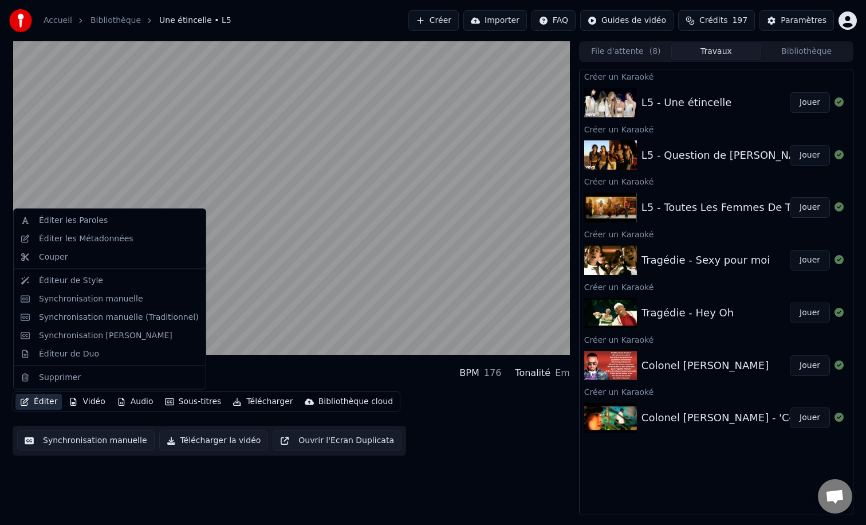
drag, startPoint x: 94, startPoint y: 227, endPoint x: 82, endPoint y: 302, distance: 76.5
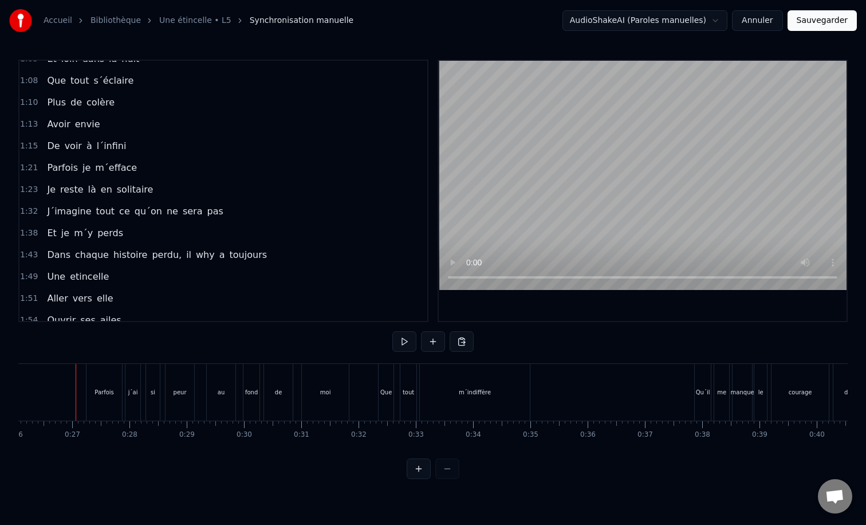
scroll to position [220, 0]
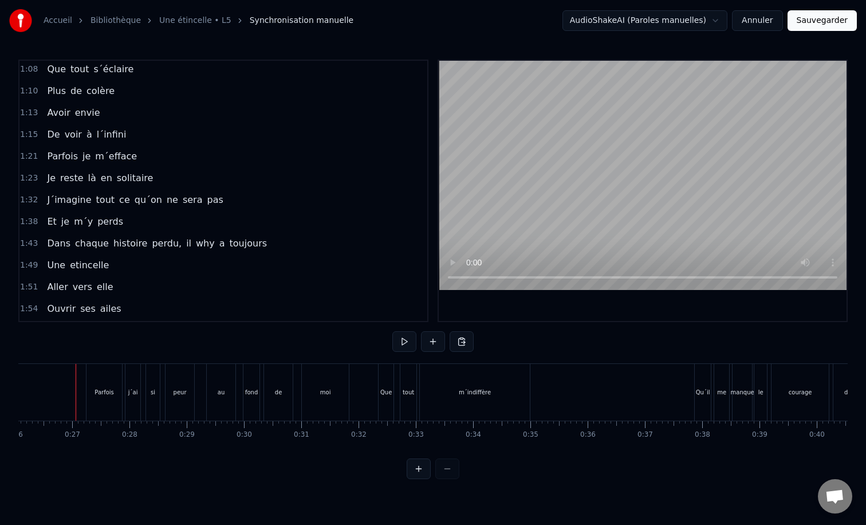
click at [195, 243] on span "why" at bounding box center [205, 242] width 21 height 13
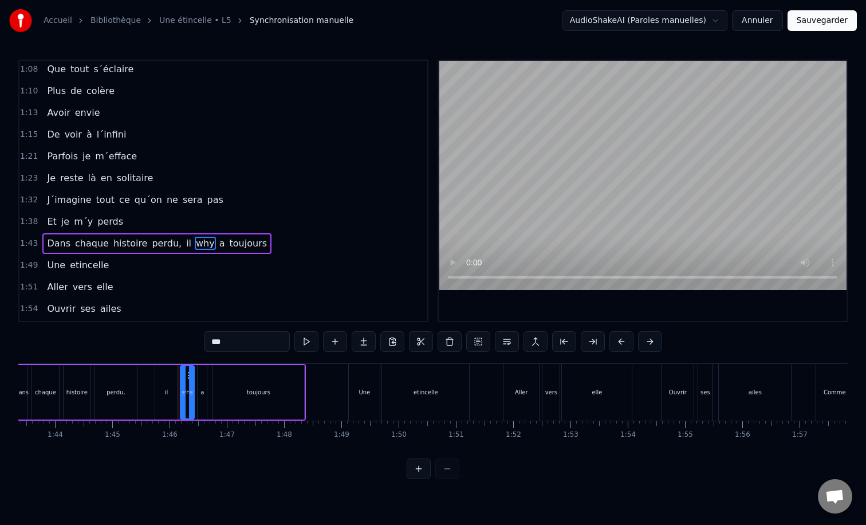
scroll to position [0, 6022]
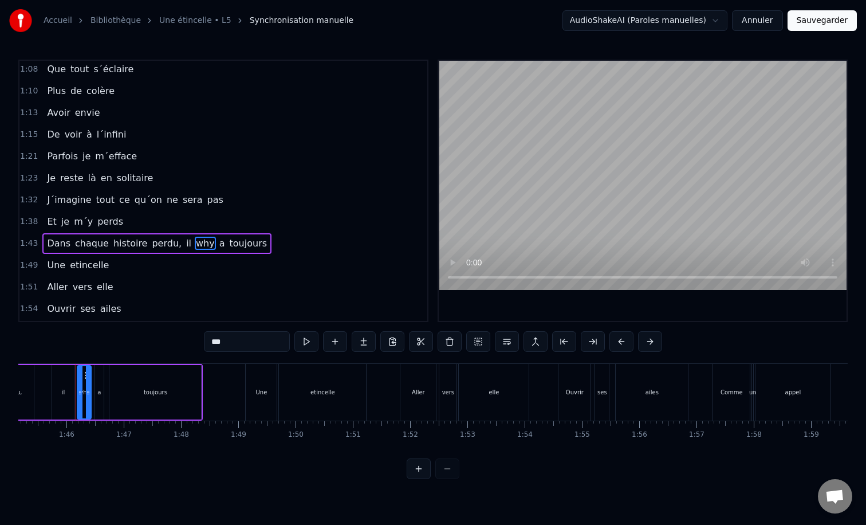
drag, startPoint x: 230, startPoint y: 341, endPoint x: 191, endPoint y: 341, distance: 38.9
click at [191, 341] on div "0:27 Parfois j´ai si peur au fond de moi 0:32 Que tout m´indiffère 0:37 Qu´il m…" at bounding box center [432, 269] width 829 height 419
click at [219, 341] on input "***" at bounding box center [247, 341] width 86 height 21
drag, startPoint x: 220, startPoint y: 342, endPoint x: 204, endPoint y: 342, distance: 15.5
click at [204, 342] on input "***" at bounding box center [247, 341] width 86 height 21
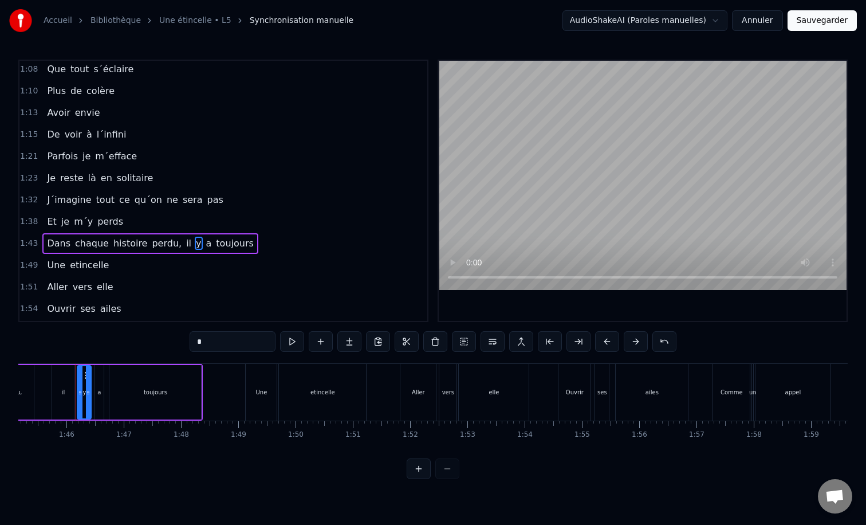
type input "*"
click at [122, 235] on div "Dans chaque histoire perdu, il y a toujours" at bounding box center [149, 243] width 215 height 21
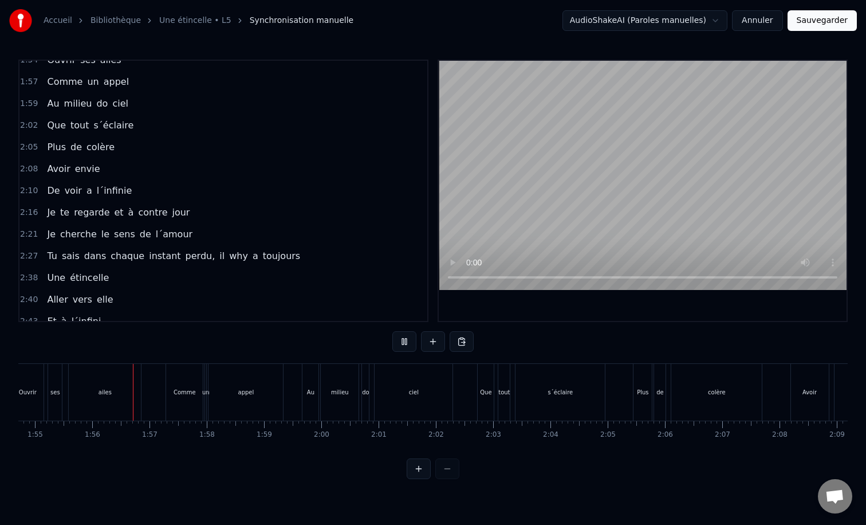
scroll to position [0, 6585]
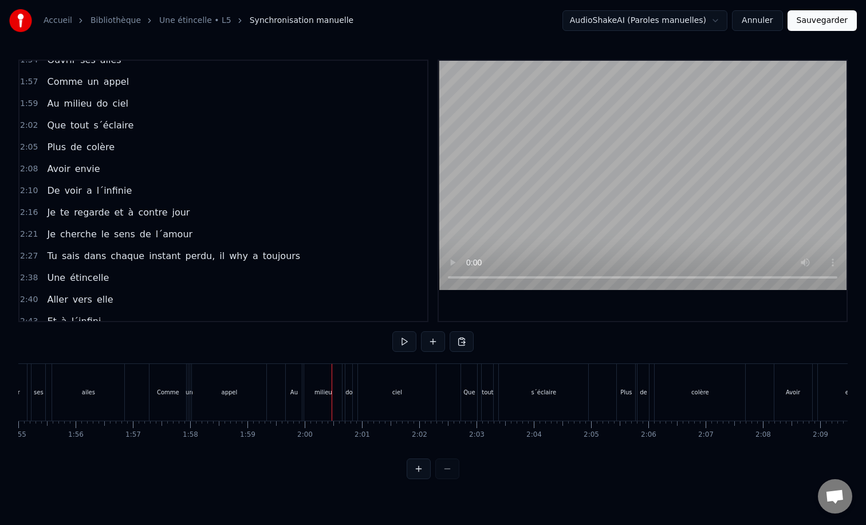
click at [348, 391] on div "do" at bounding box center [348, 392] width 7 height 9
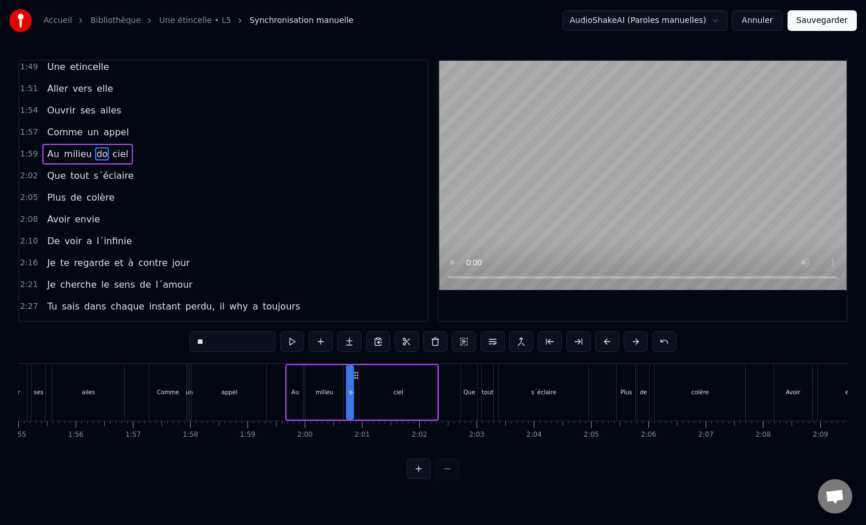
scroll to position [381, 0]
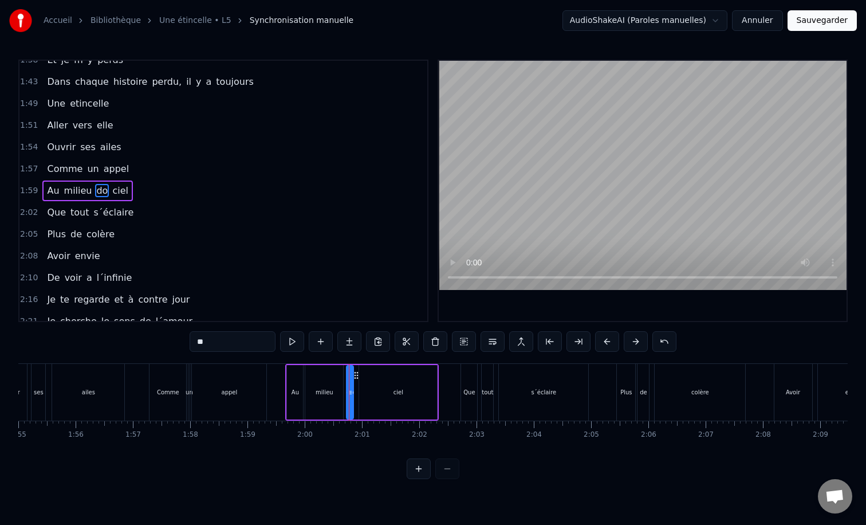
click at [218, 344] on input "**" at bounding box center [233, 341] width 86 height 21
type input "**"
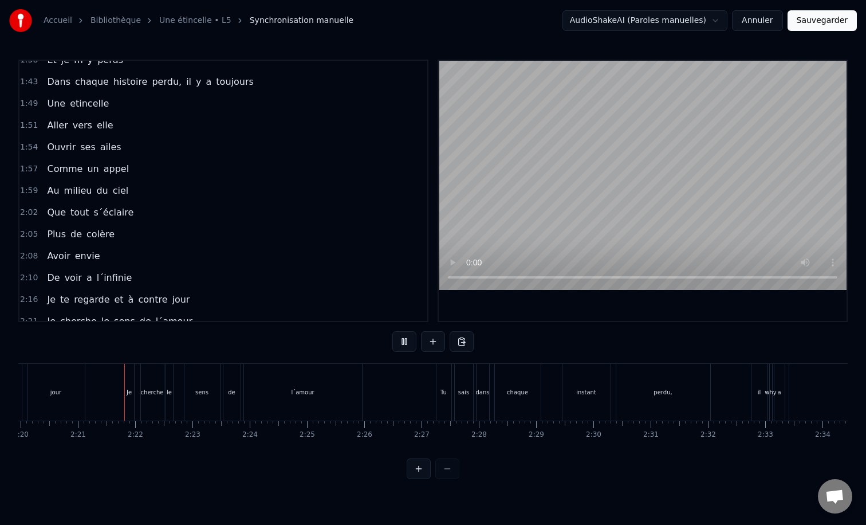
scroll to position [0, 8024]
click at [758, 392] on div "why" at bounding box center [760, 392] width 11 height 9
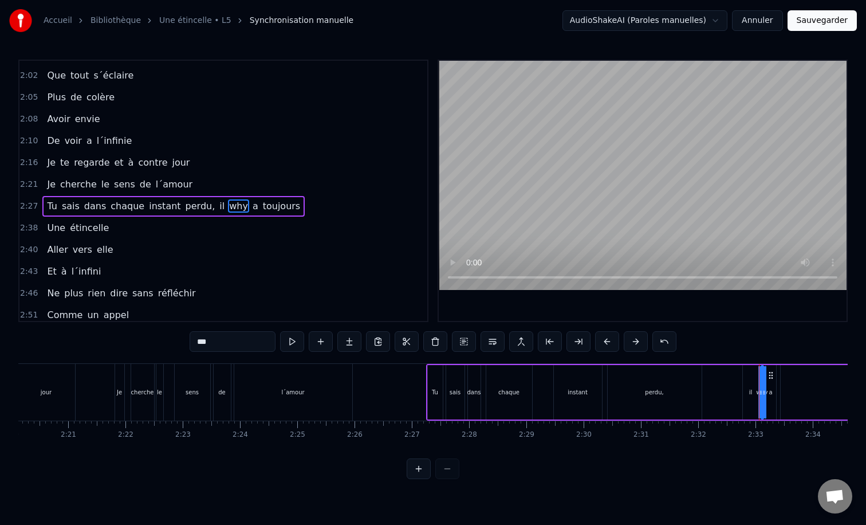
scroll to position [534, 0]
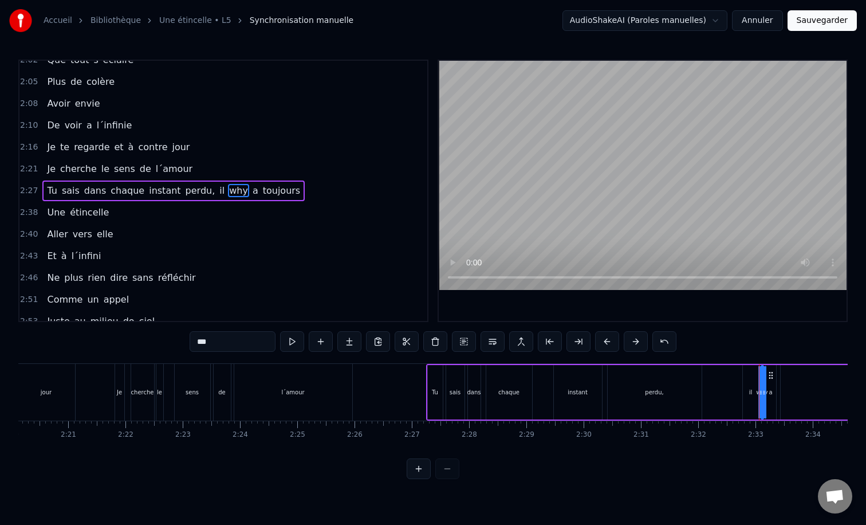
click at [207, 341] on input "***" at bounding box center [233, 341] width 86 height 21
type input "*"
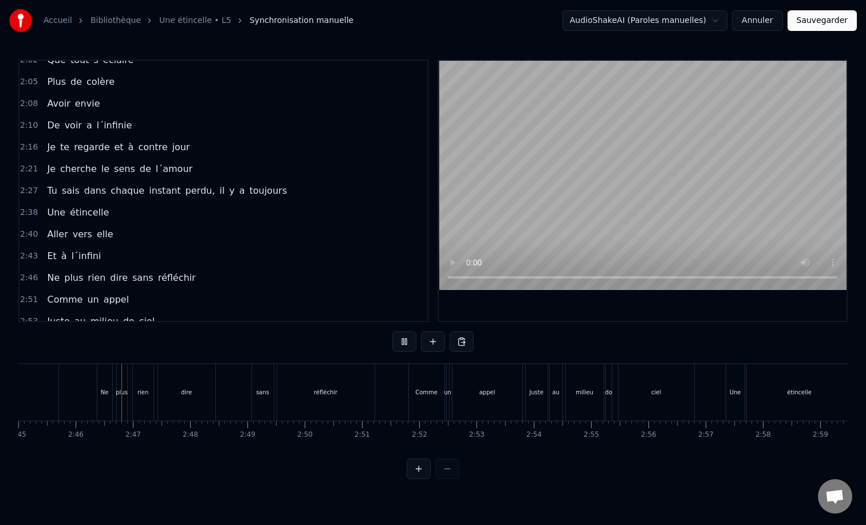
scroll to position [0, 9455]
click at [601, 385] on div "do" at bounding box center [602, 392] width 6 height 57
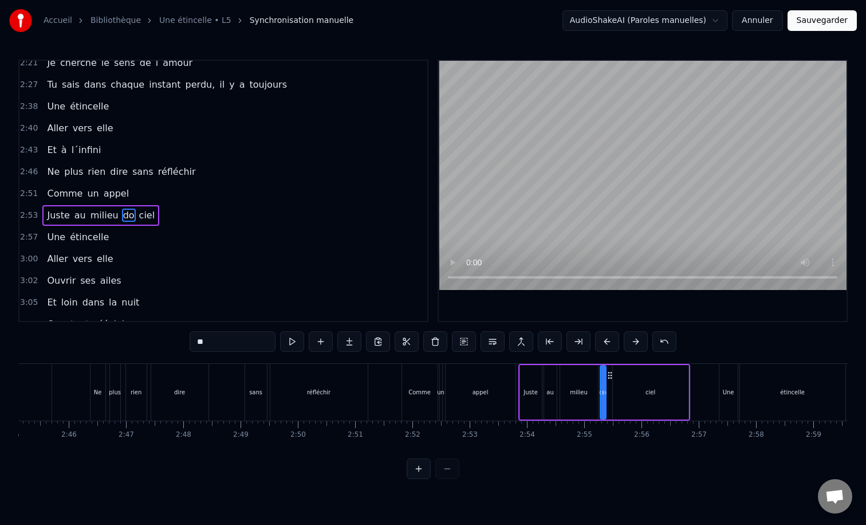
scroll to position [664, 0]
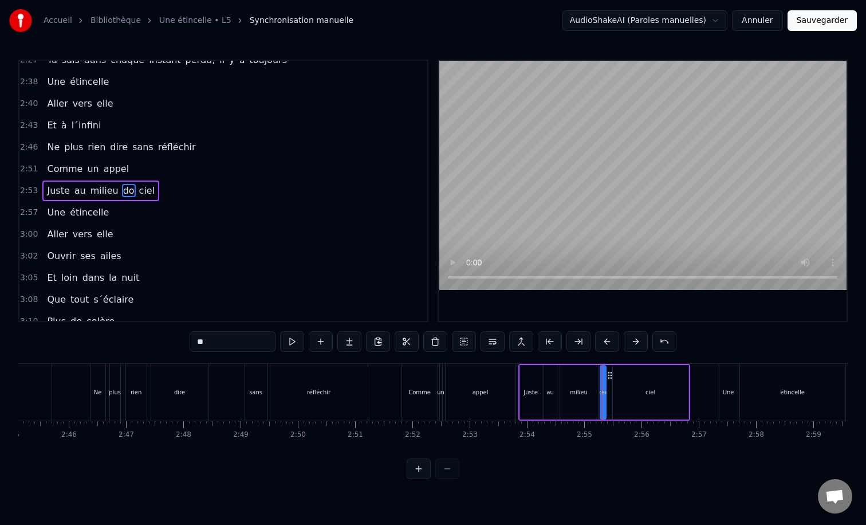
click at [214, 346] on input "**" at bounding box center [233, 341] width 86 height 21
type input "**"
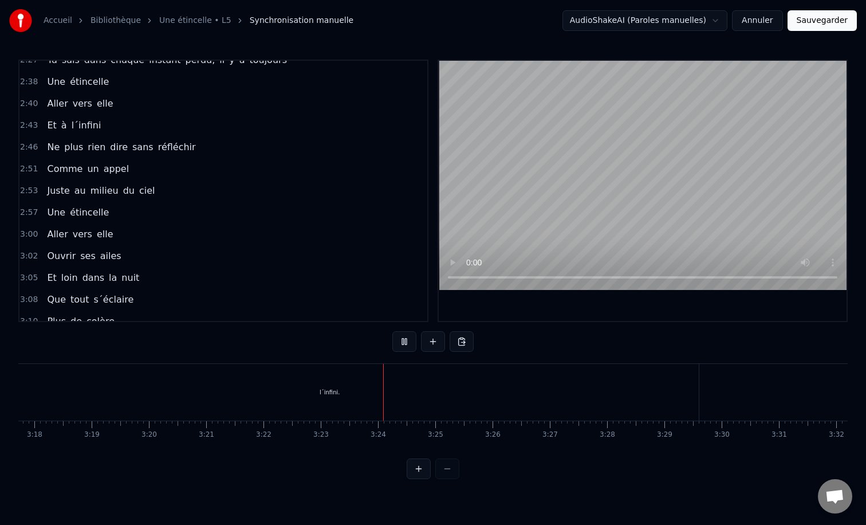
scroll to position [0, 11323]
click at [815, 25] on button "Sauvegarder" at bounding box center [821, 20] width 69 height 21
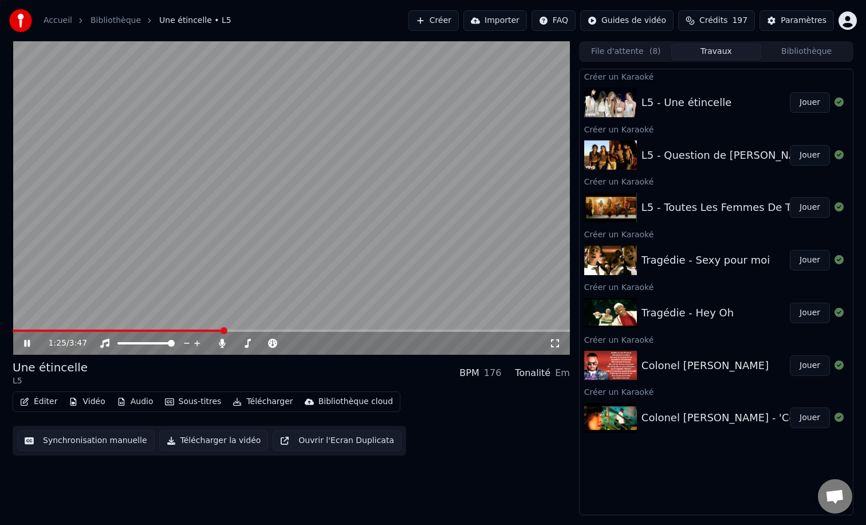
click at [253, 203] on video at bounding box center [291, 197] width 557 height 313
